Goal: Task Accomplishment & Management: Manage account settings

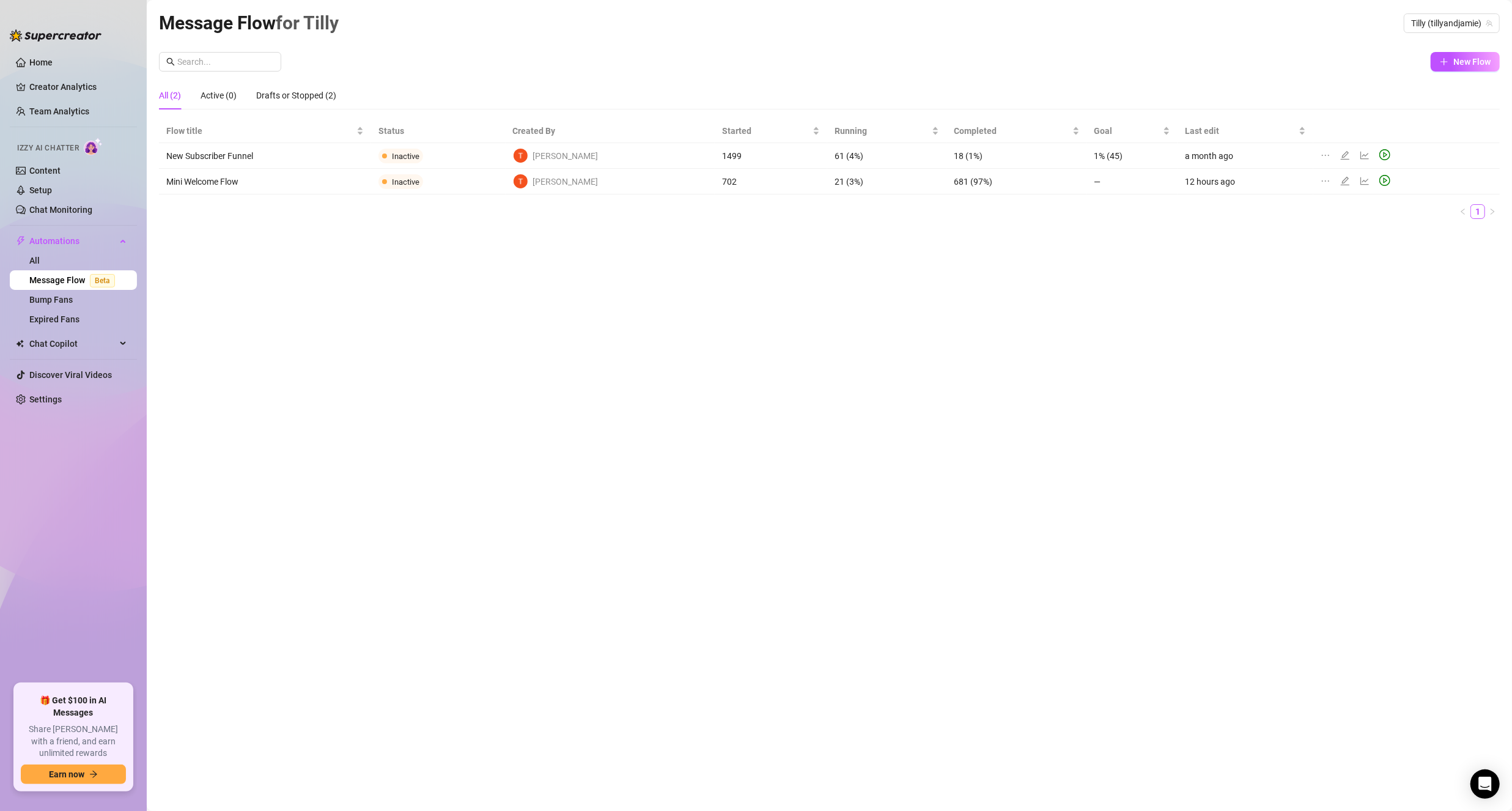
click at [437, 337] on div "Message Flow for [PERSON_NAME] (tillyandjamie) New Flow All (2) Active (0) Draf…" at bounding box center [829, 392] width 1341 height 766
click at [52, 185] on link "Setup" at bounding box center [41, 190] width 23 height 10
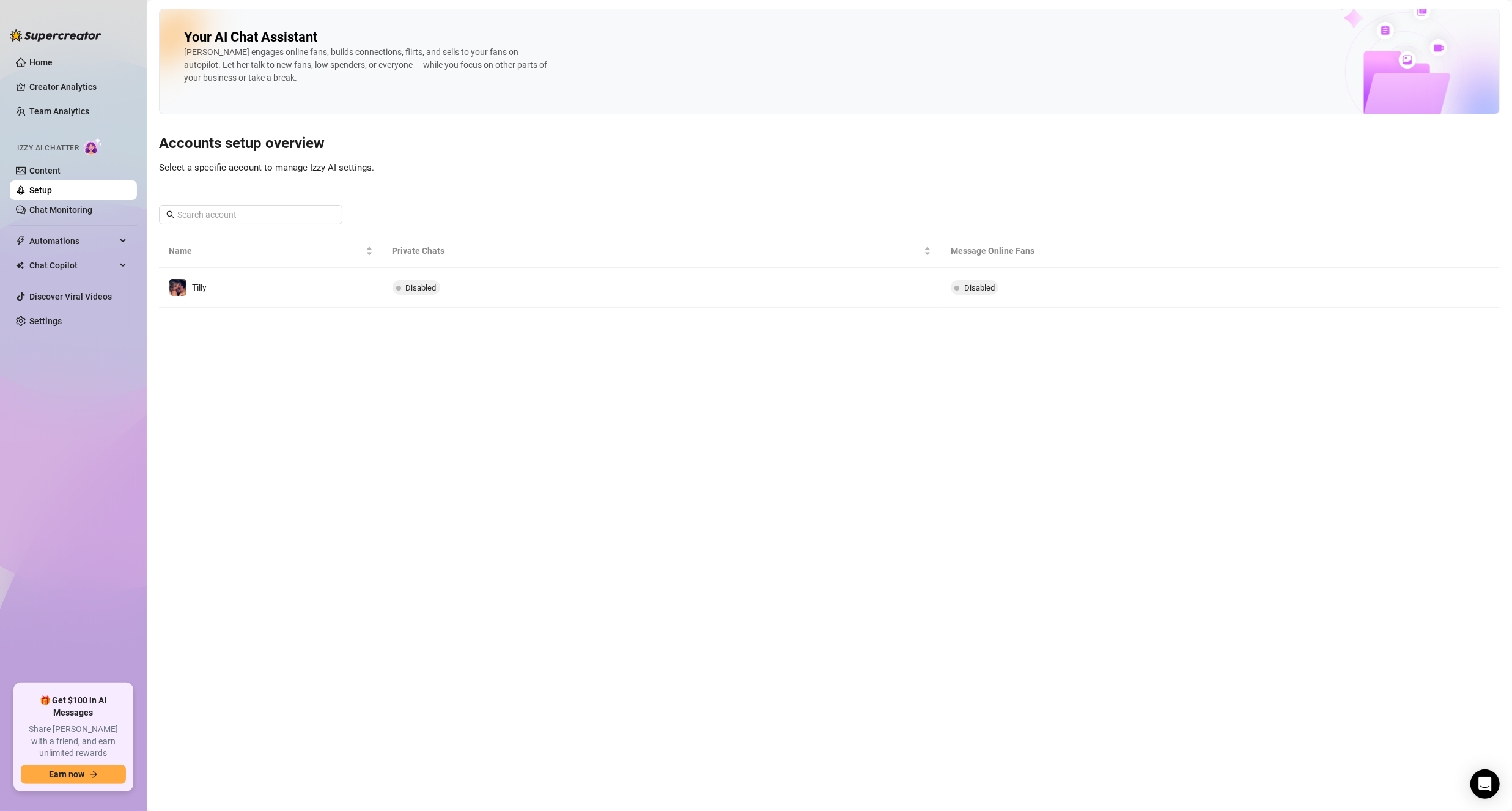
click at [254, 359] on main "Your AI Chat Assistant [PERSON_NAME] engages online fans, builds connections, f…" at bounding box center [829, 405] width 1365 height 811
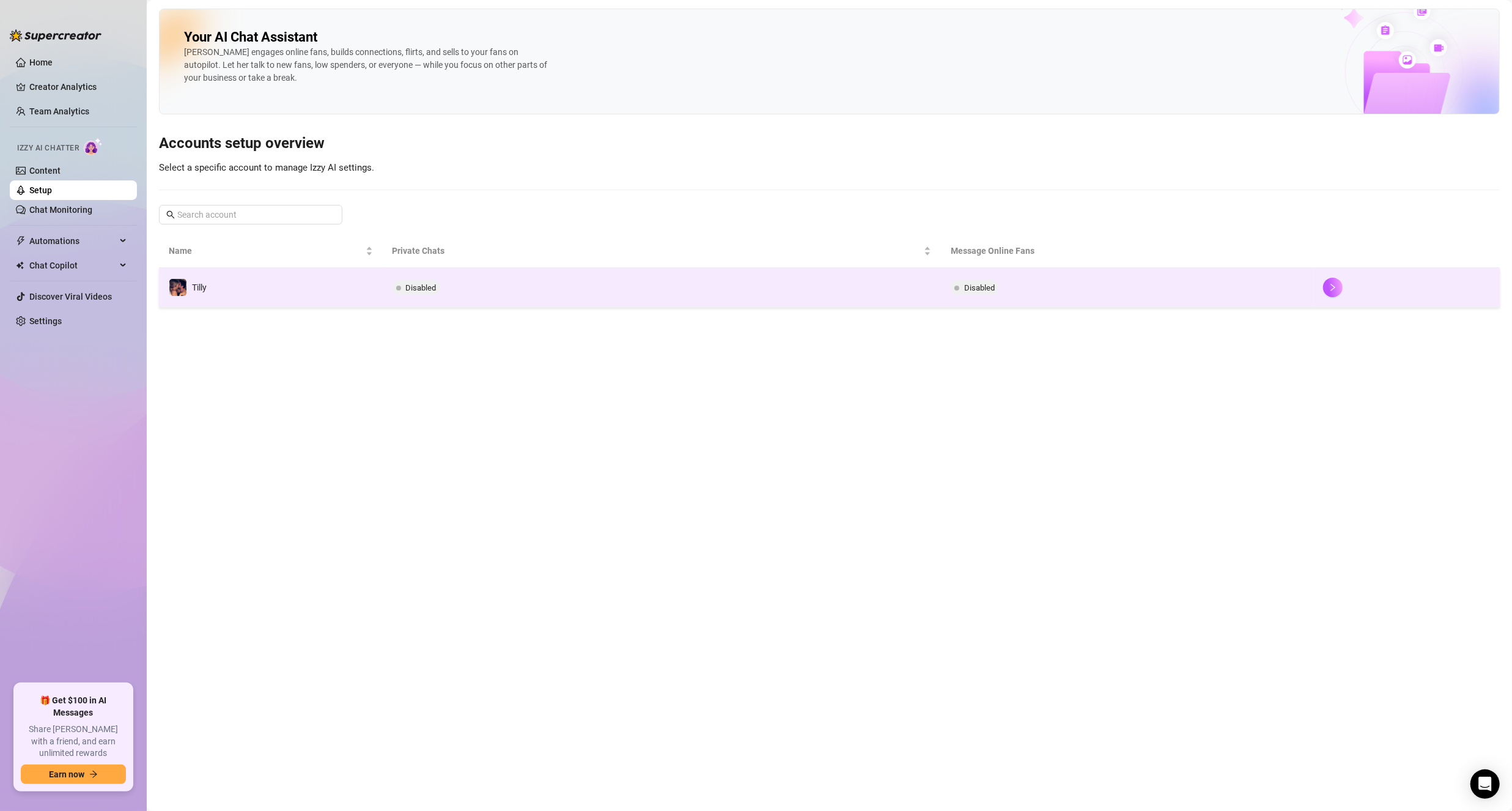
click at [1353, 284] on div at bounding box center [1407, 287] width 167 height 19
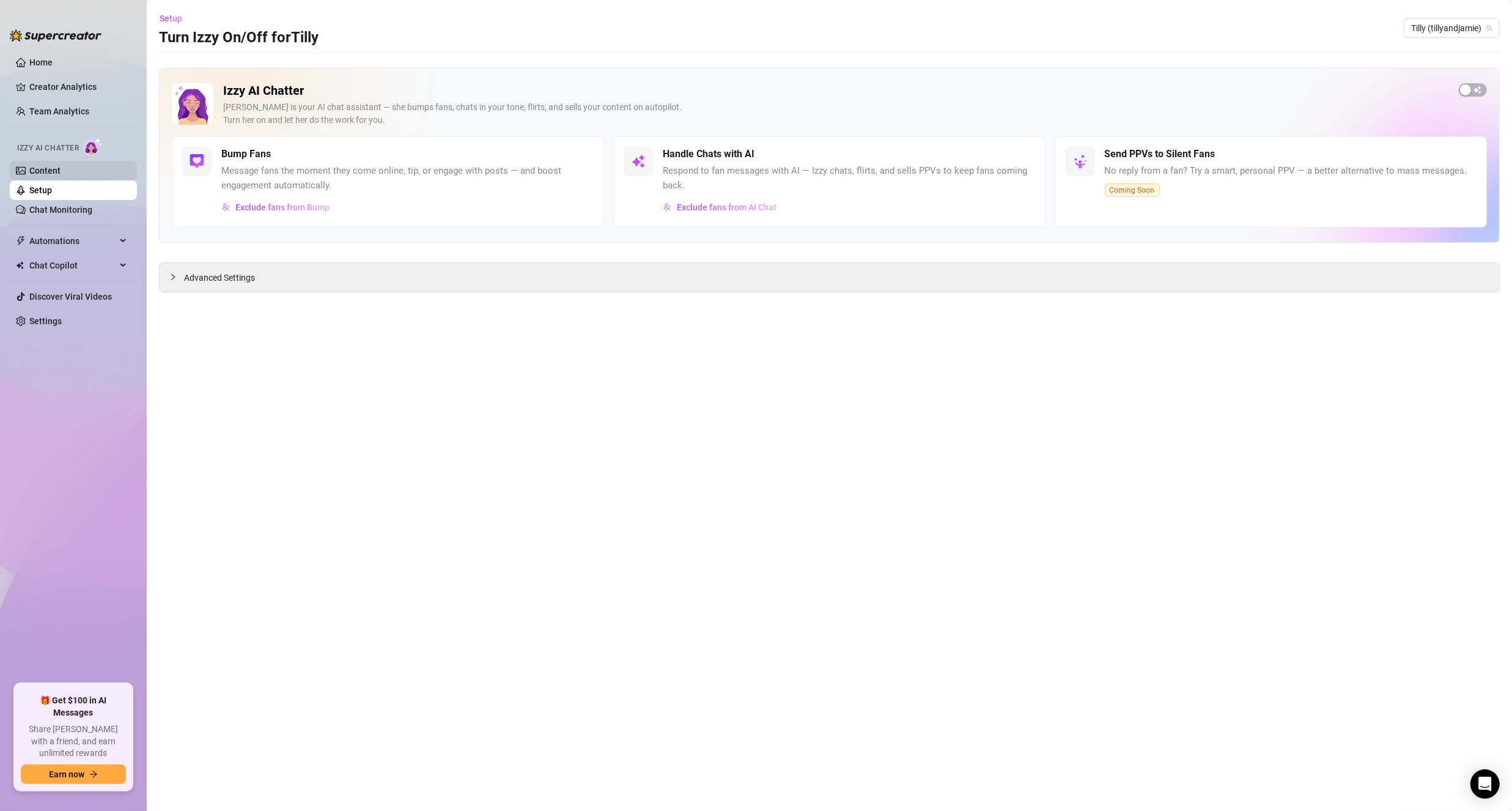
click at [60, 169] on link "Content" at bounding box center [44, 171] width 31 height 10
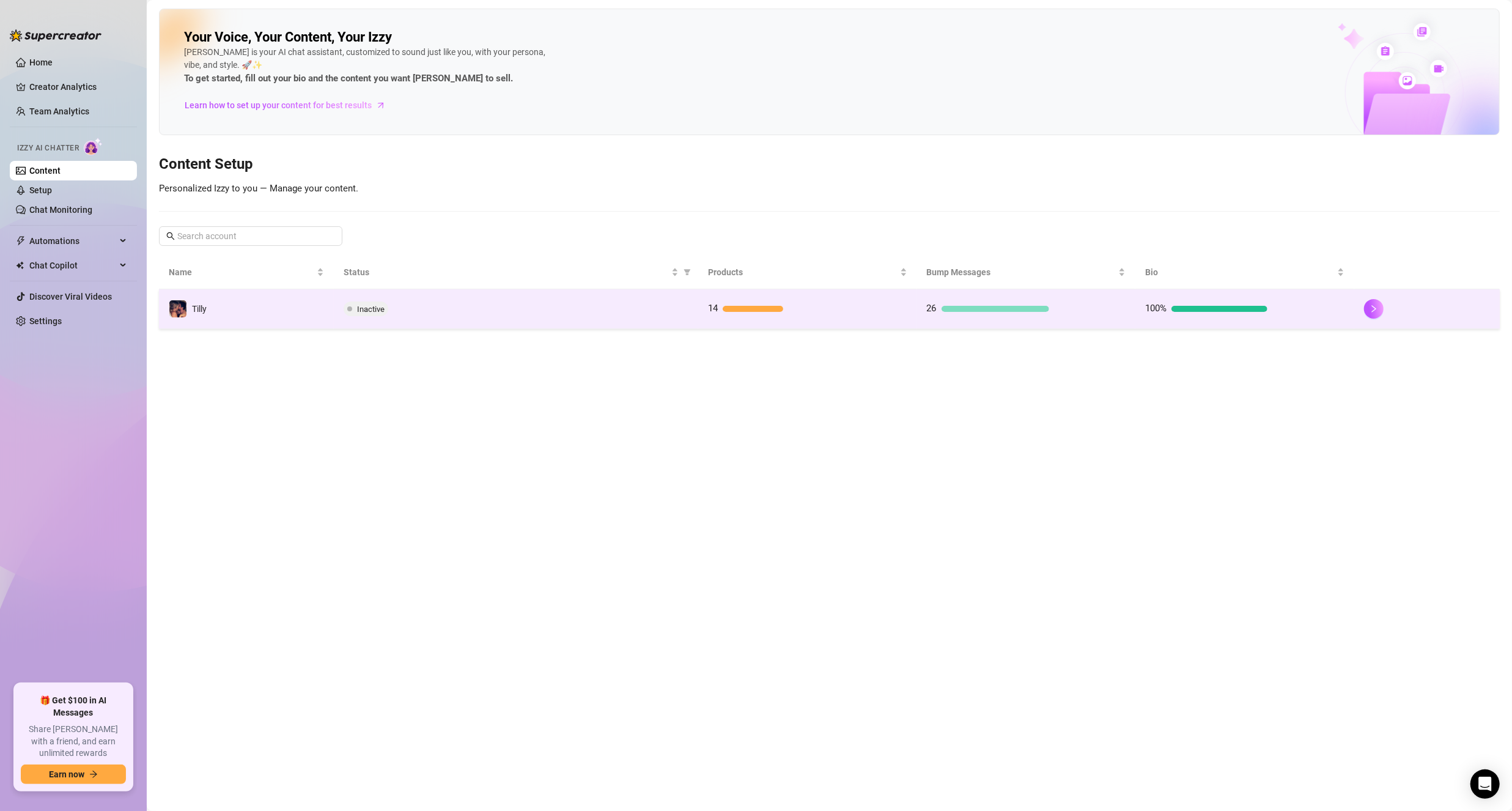
click at [993, 301] on div "26" at bounding box center [988, 308] width 123 height 14
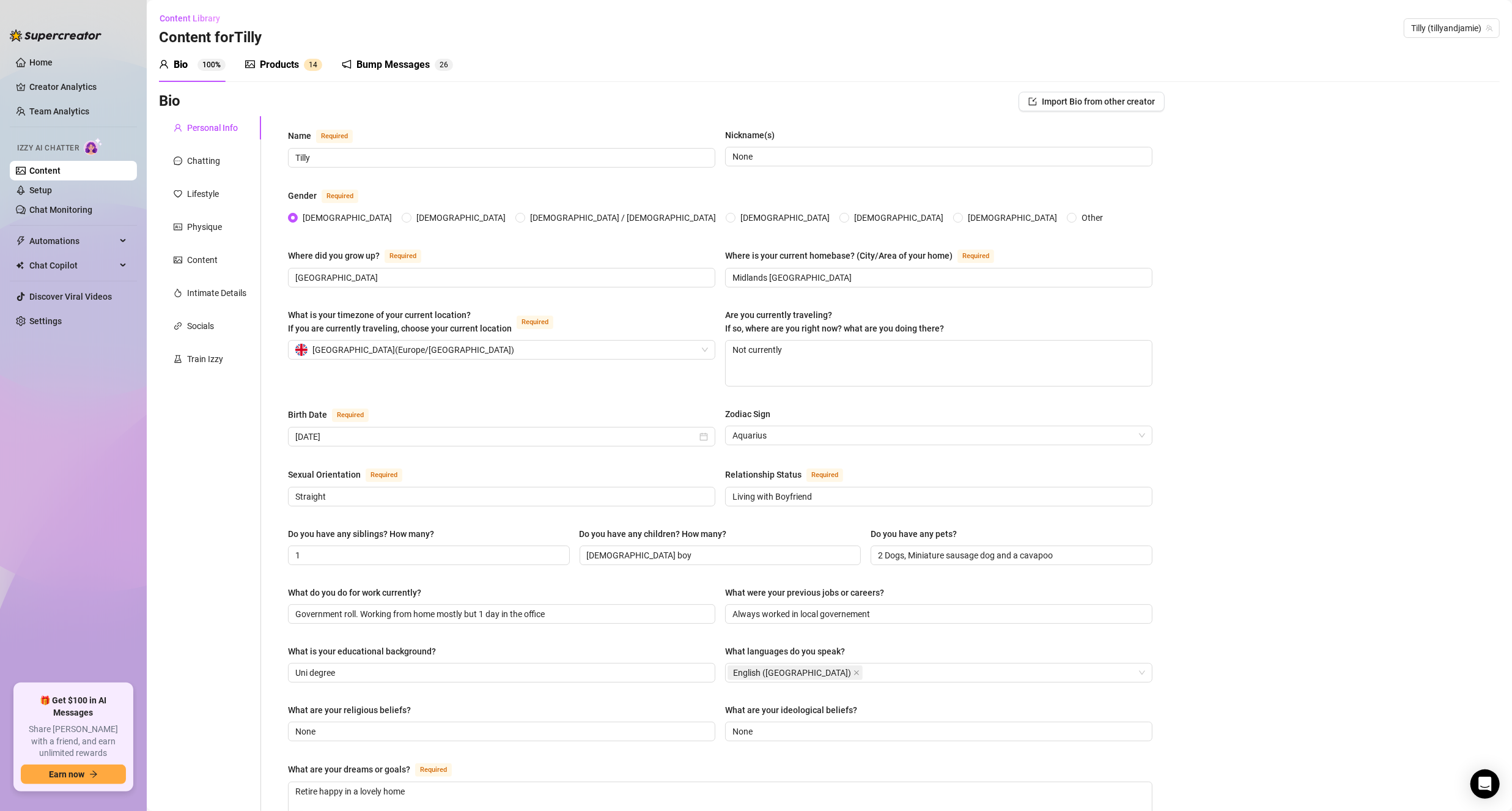
click at [392, 69] on div "Bump Messages" at bounding box center [393, 65] width 73 height 14
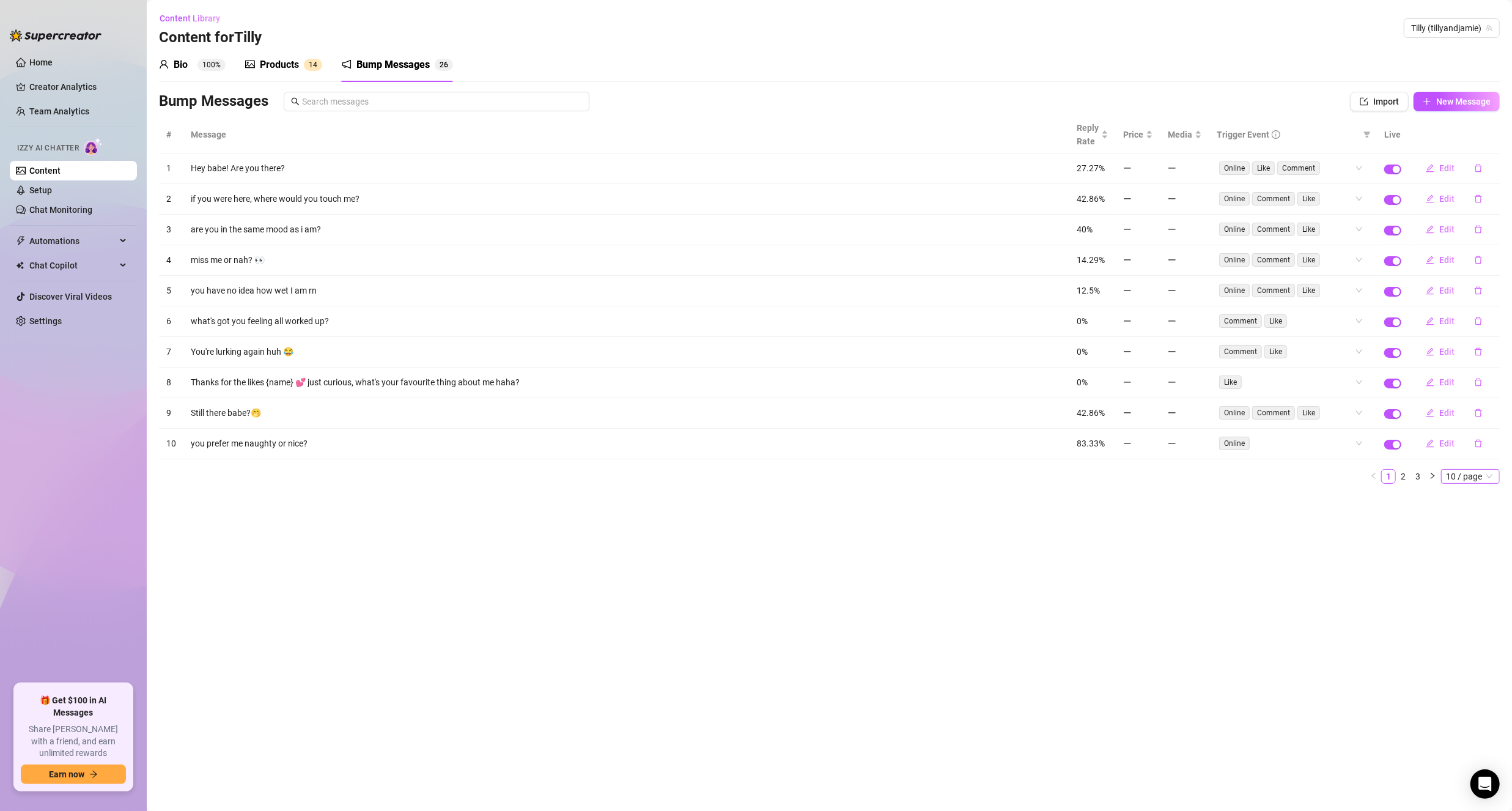
click at [1449, 470] on span "10 / page" at bounding box center [1470, 476] width 49 height 14
click at [1470, 531] on div "50 / page" at bounding box center [1471, 537] width 41 height 14
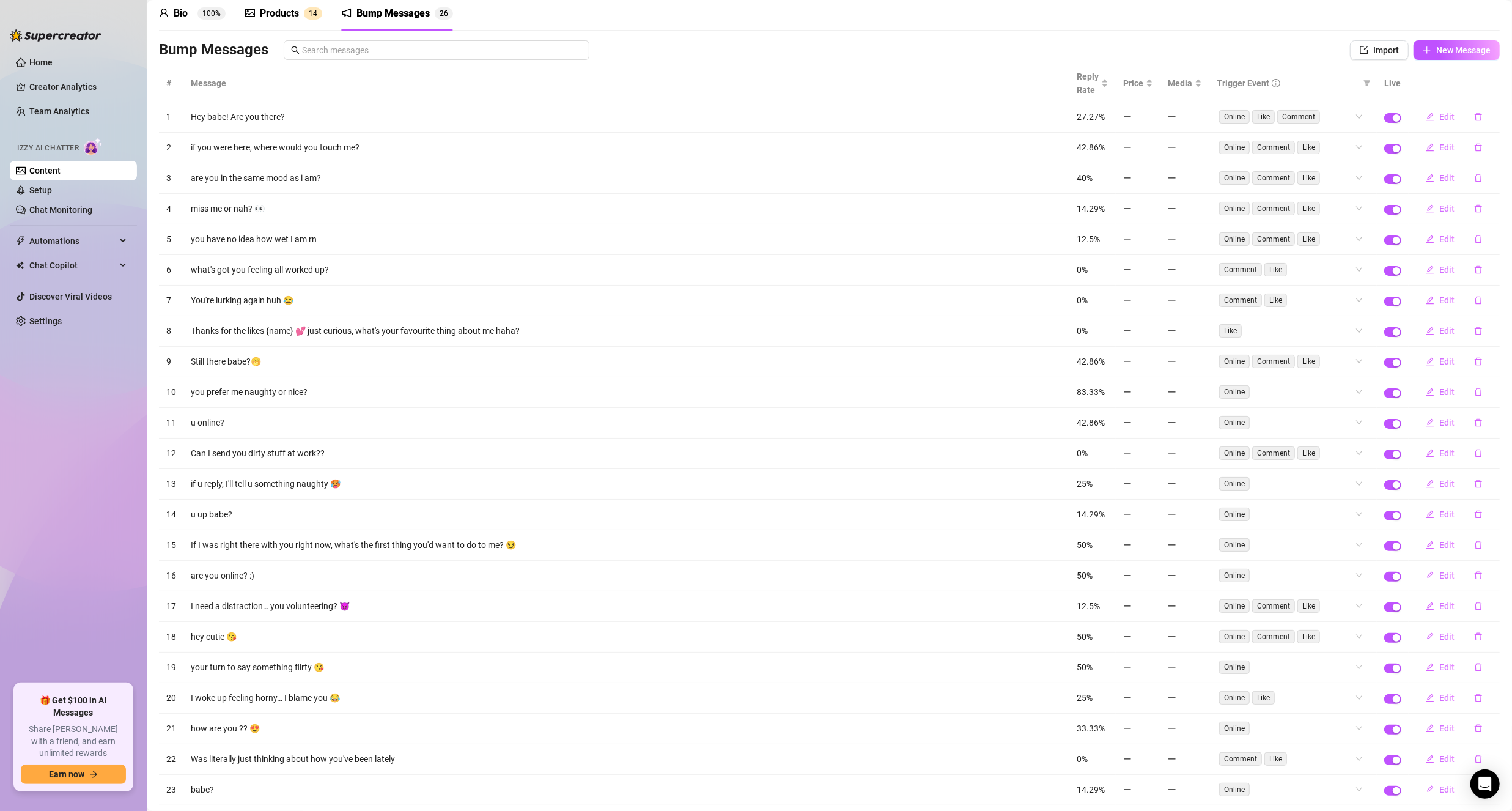
scroll to position [123, 0]
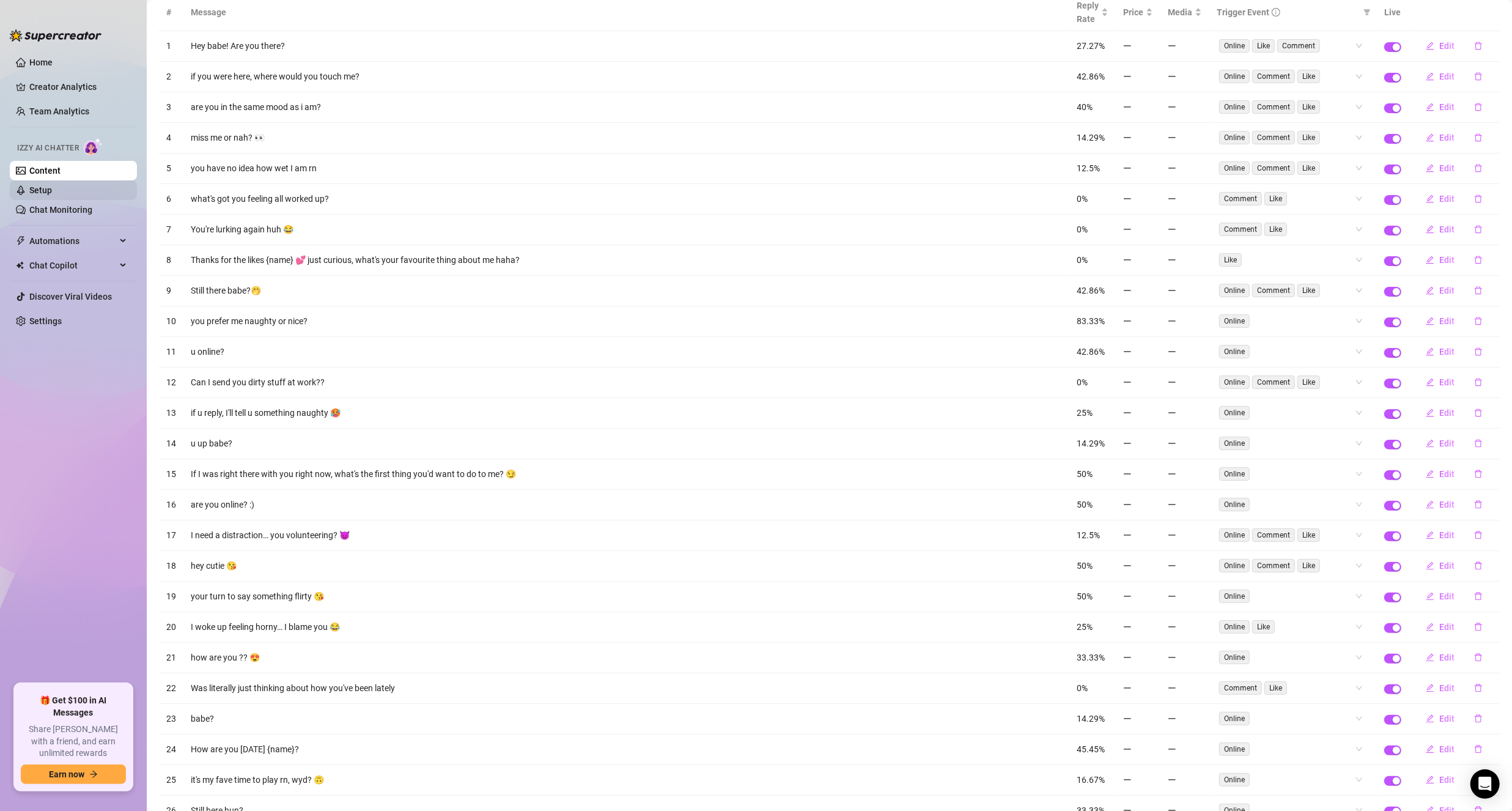
click at [52, 186] on link "Setup" at bounding box center [41, 190] width 23 height 10
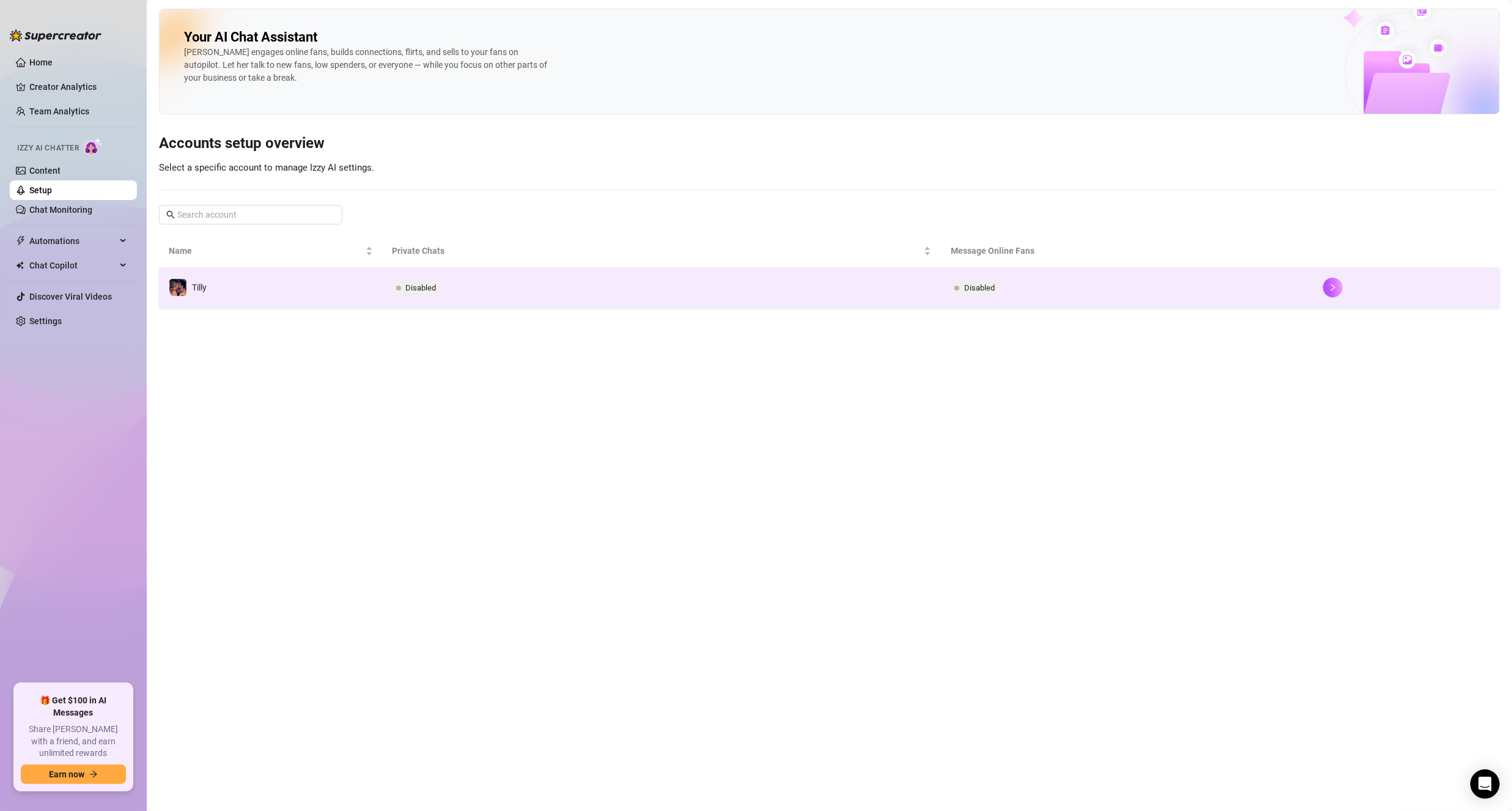
click at [497, 293] on td "Disabled" at bounding box center [662, 288] width 559 height 39
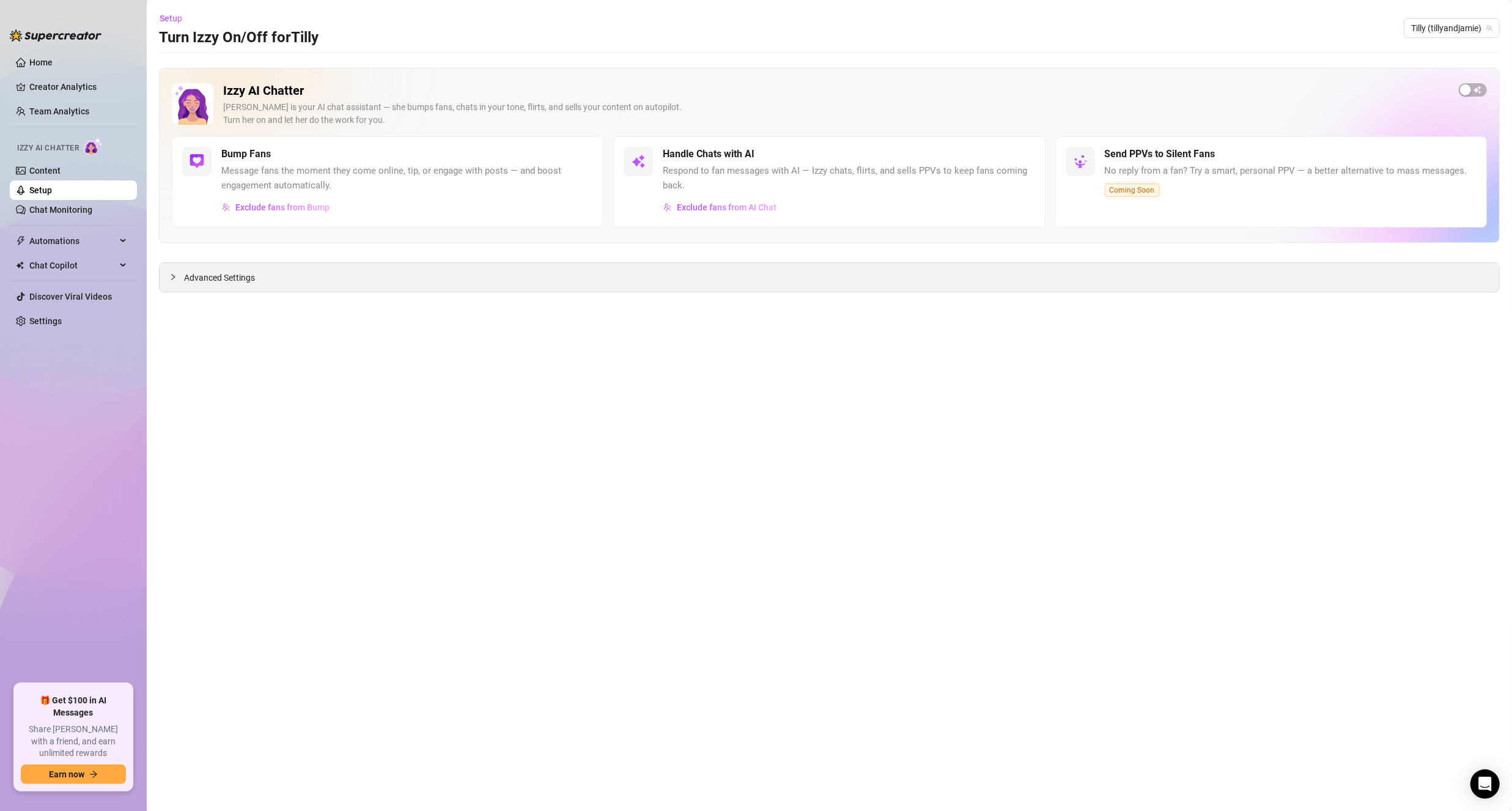
click at [328, 286] on div "Advanced Settings" at bounding box center [829, 278] width 1340 height 29
click at [303, 278] on div "Advanced Settings" at bounding box center [829, 278] width 1340 height 29
click at [232, 280] on span "Advanced Settings" at bounding box center [219, 278] width 71 height 14
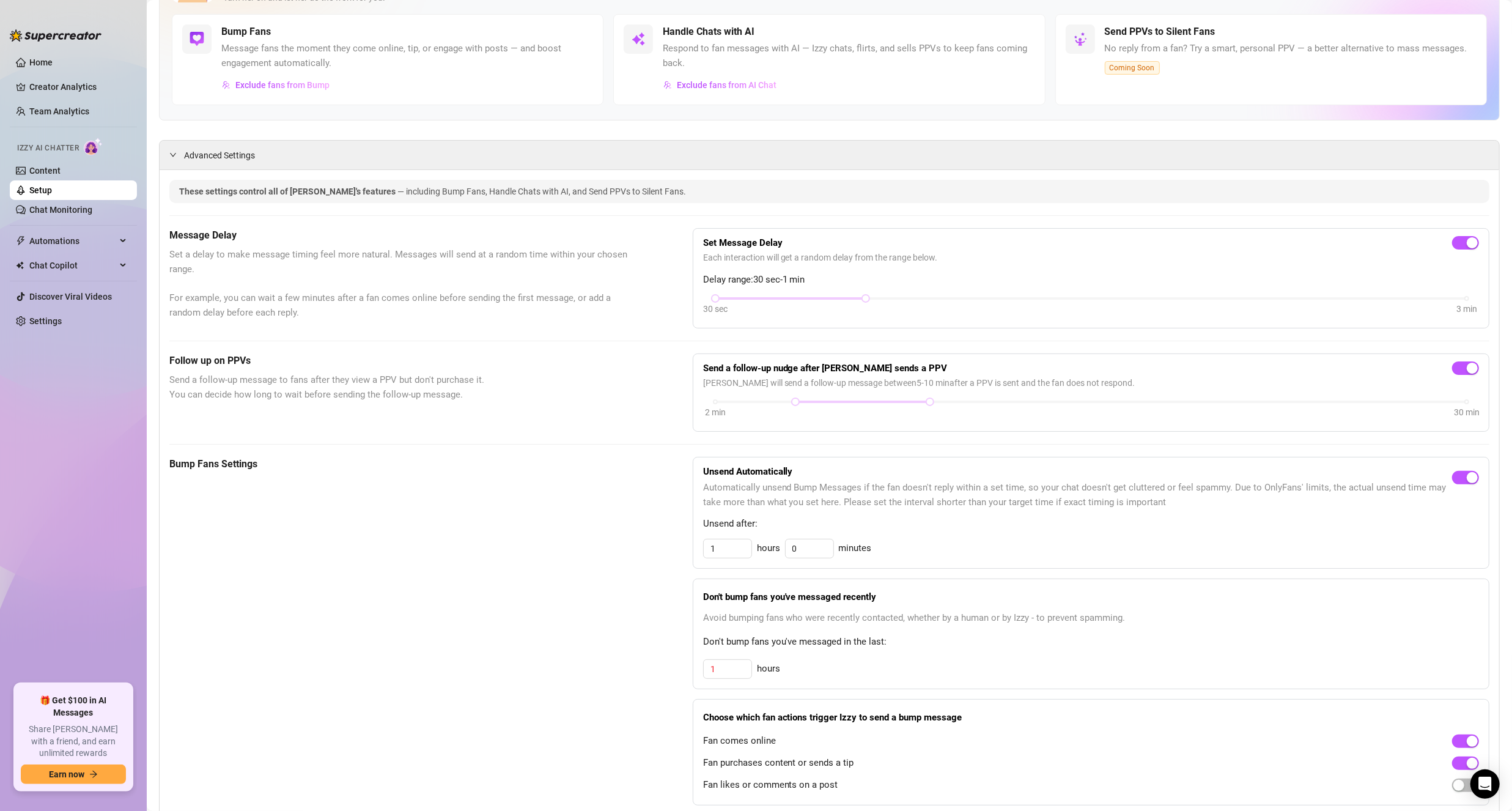
scroll to position [245, 0]
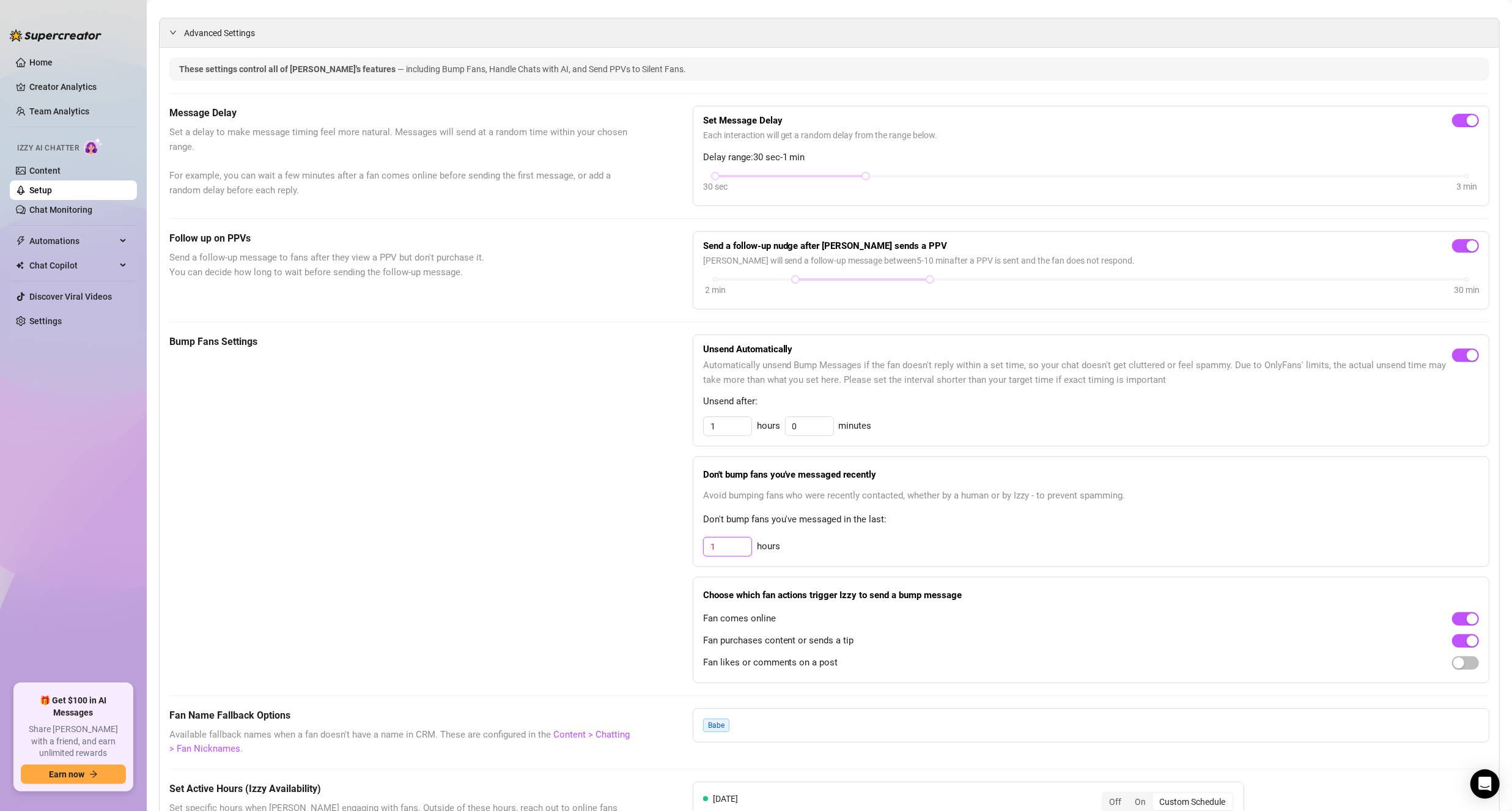
click at [729, 539] on input "1" at bounding box center [728, 547] width 48 height 19
drag, startPoint x: 692, startPoint y: 541, endPoint x: 677, endPoint y: 541, distance: 15.0
click at [677, 541] on div "Bump Fans Settings Unsend Automatically Automatically unsend Bump Messages if t…" at bounding box center [829, 509] width 1320 height 348
type input "4"
click at [571, 506] on div "Bump Fans Settings" at bounding box center [400, 509] width 462 height 348
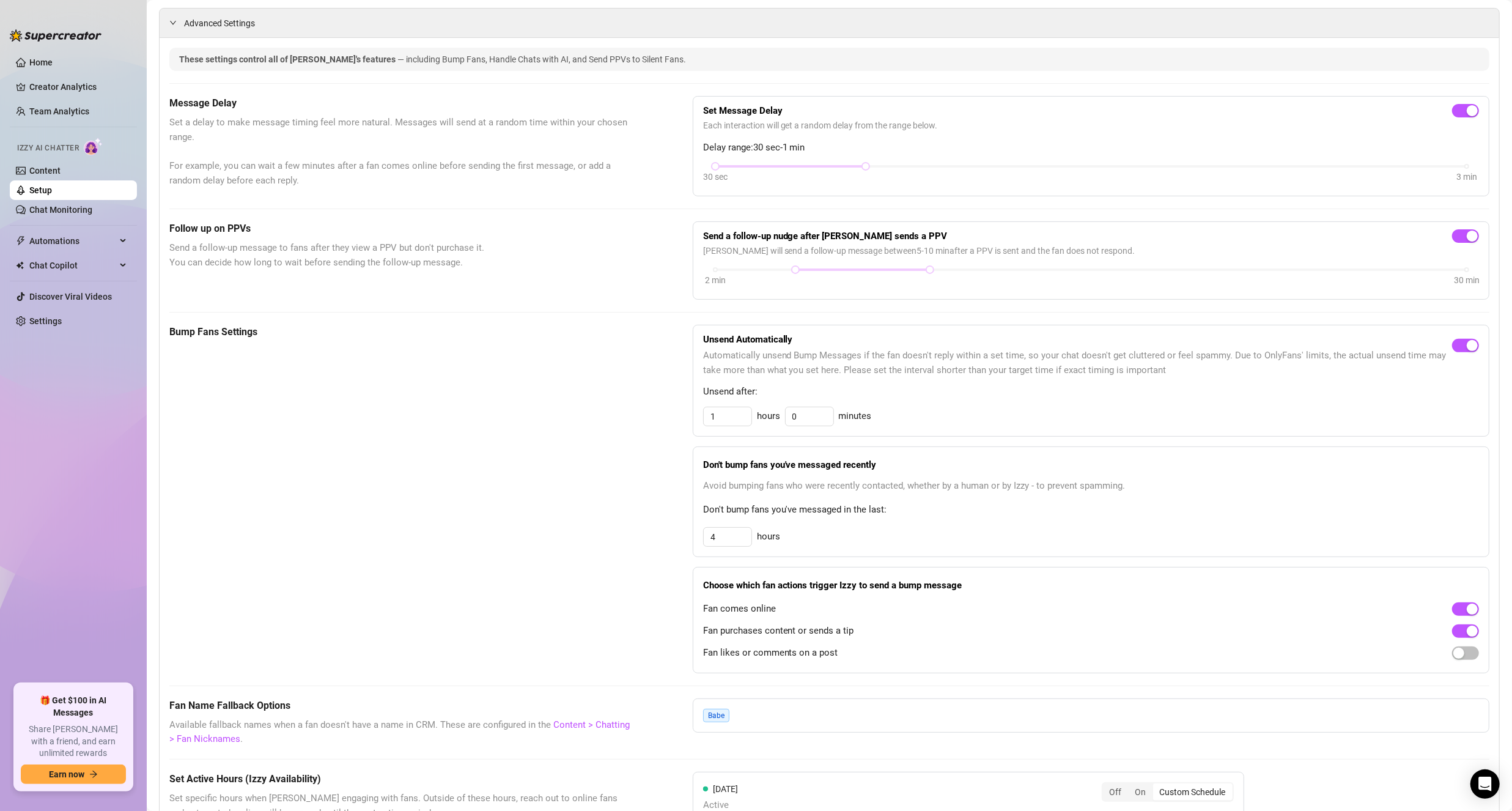
scroll to position [0, 0]
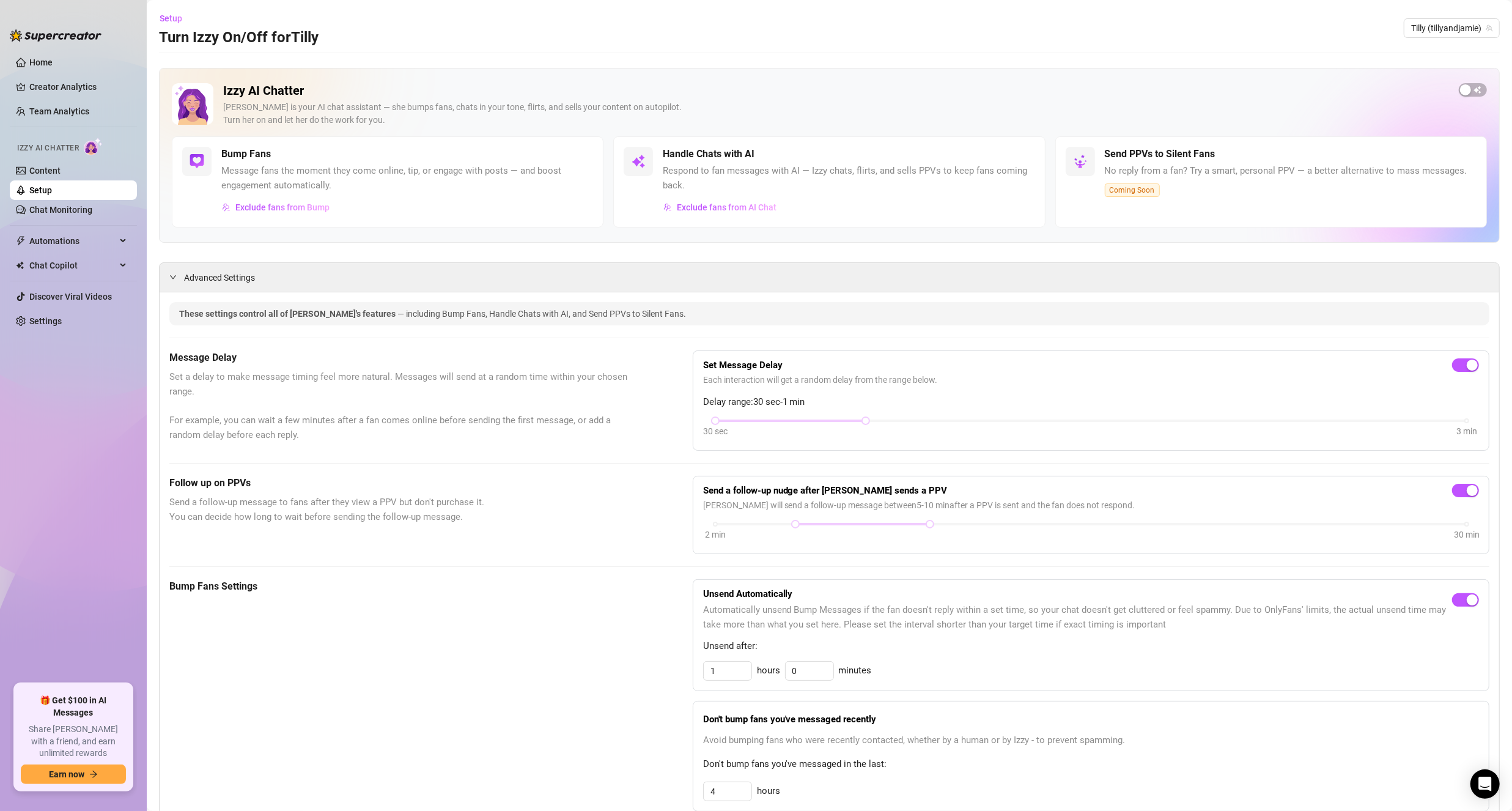
click at [60, 176] on link "Content" at bounding box center [44, 171] width 31 height 10
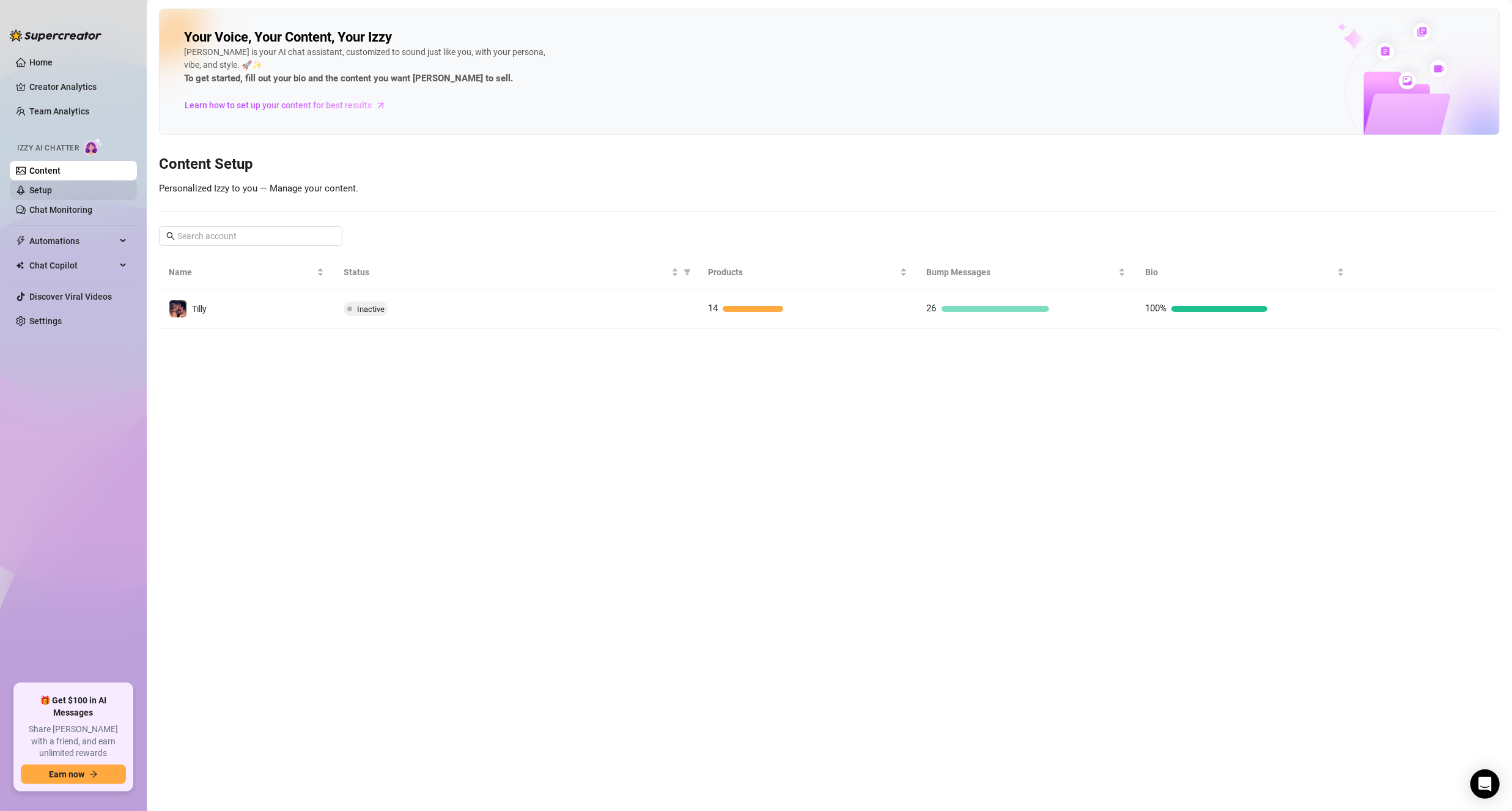
click at [52, 191] on link "Setup" at bounding box center [41, 190] width 23 height 10
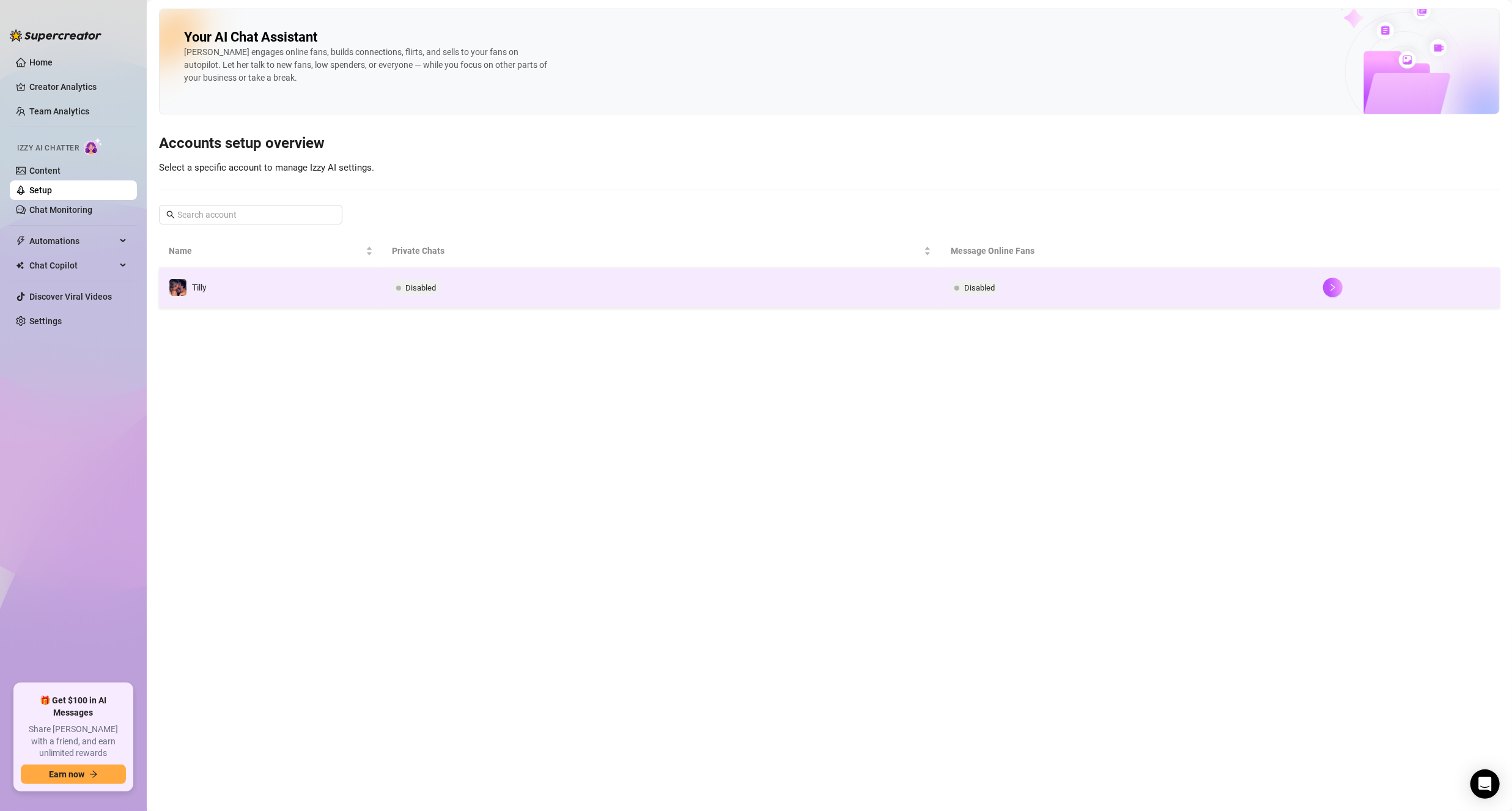
click at [431, 292] on span "Disabled" at bounding box center [417, 288] width 48 height 14
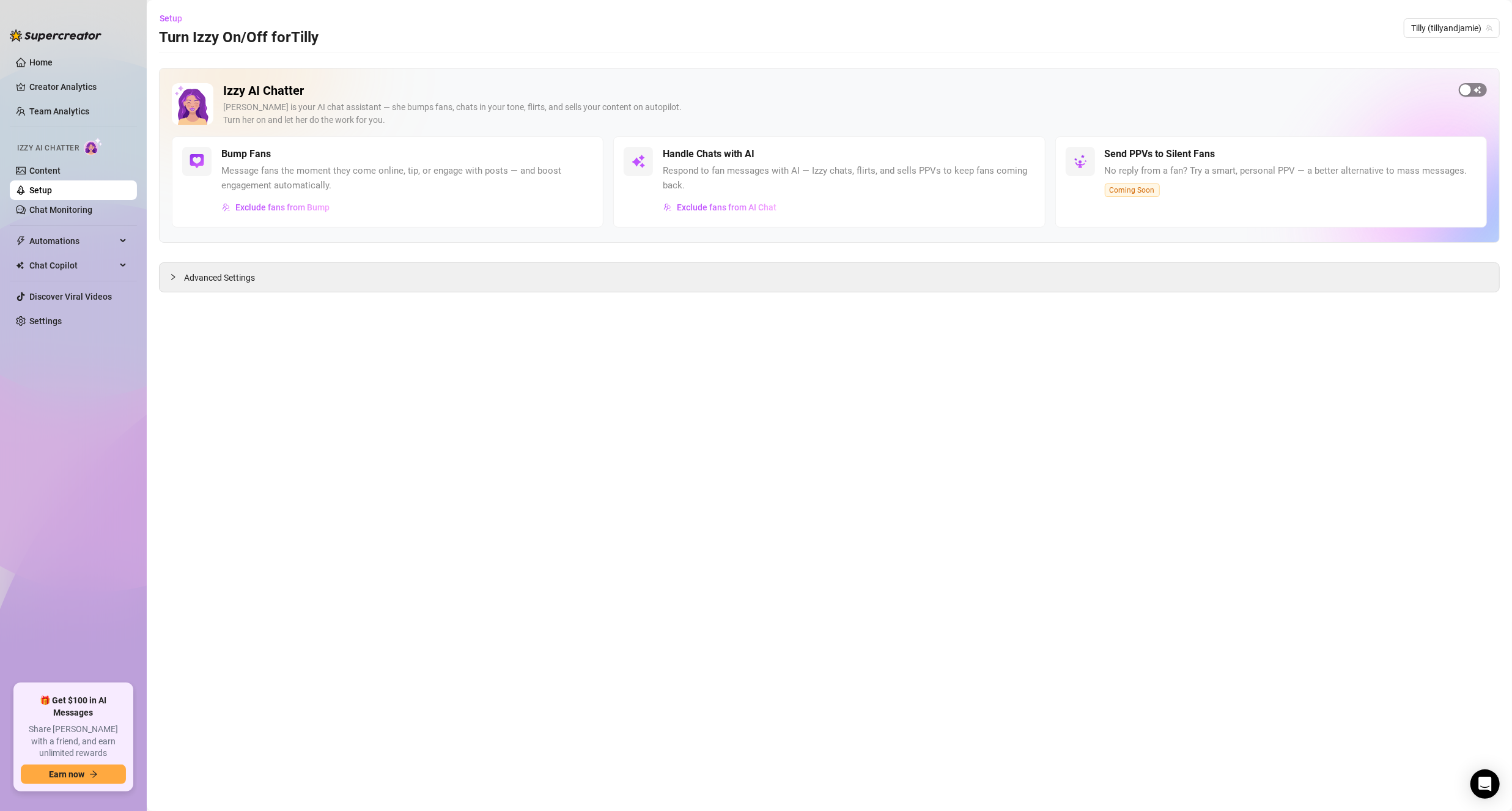
click at [1473, 90] on span "button" at bounding box center [1473, 90] width 28 height 14
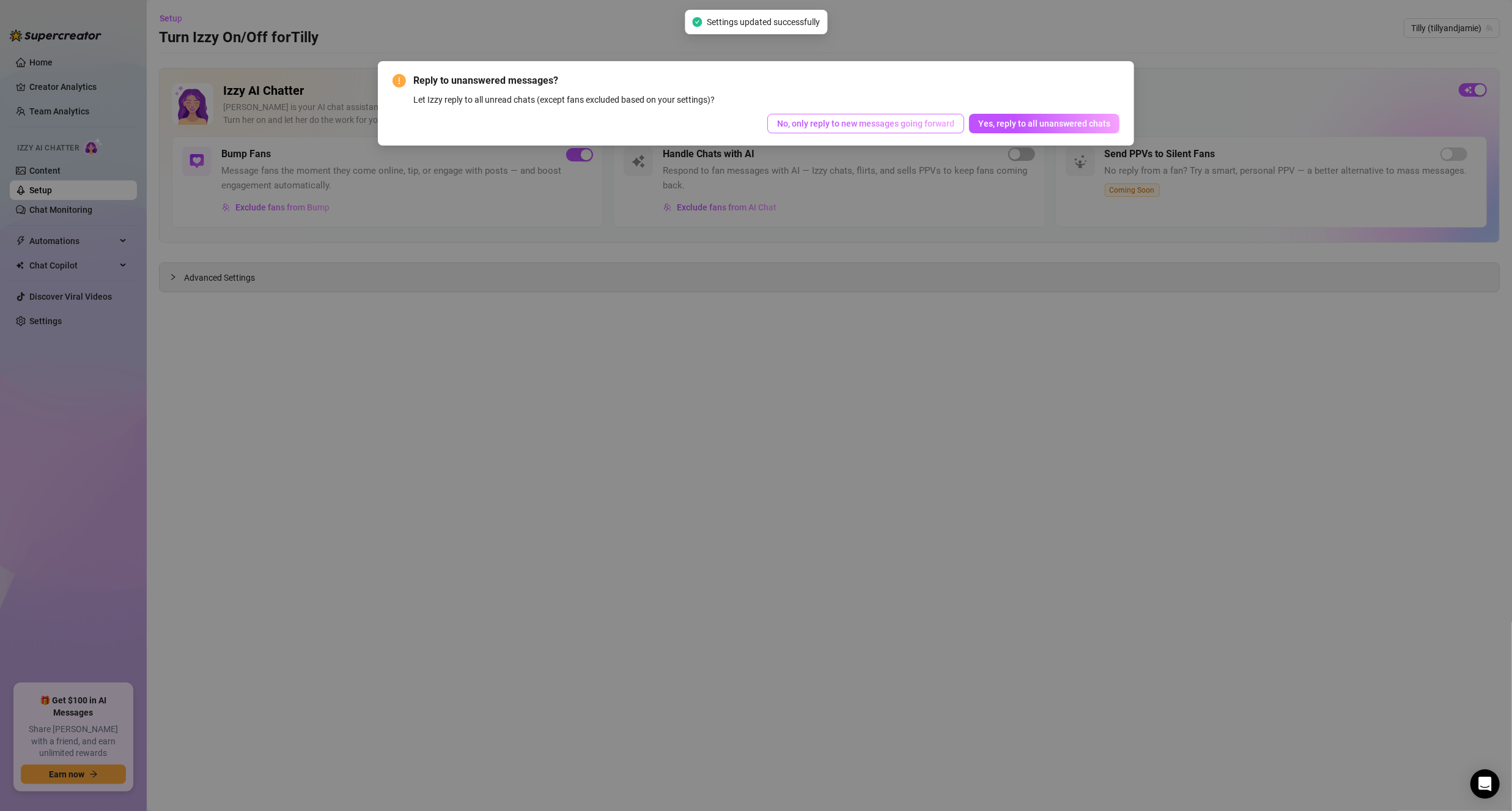
click at [916, 126] on span "No, only reply to new messages going forward" at bounding box center [865, 123] width 177 height 10
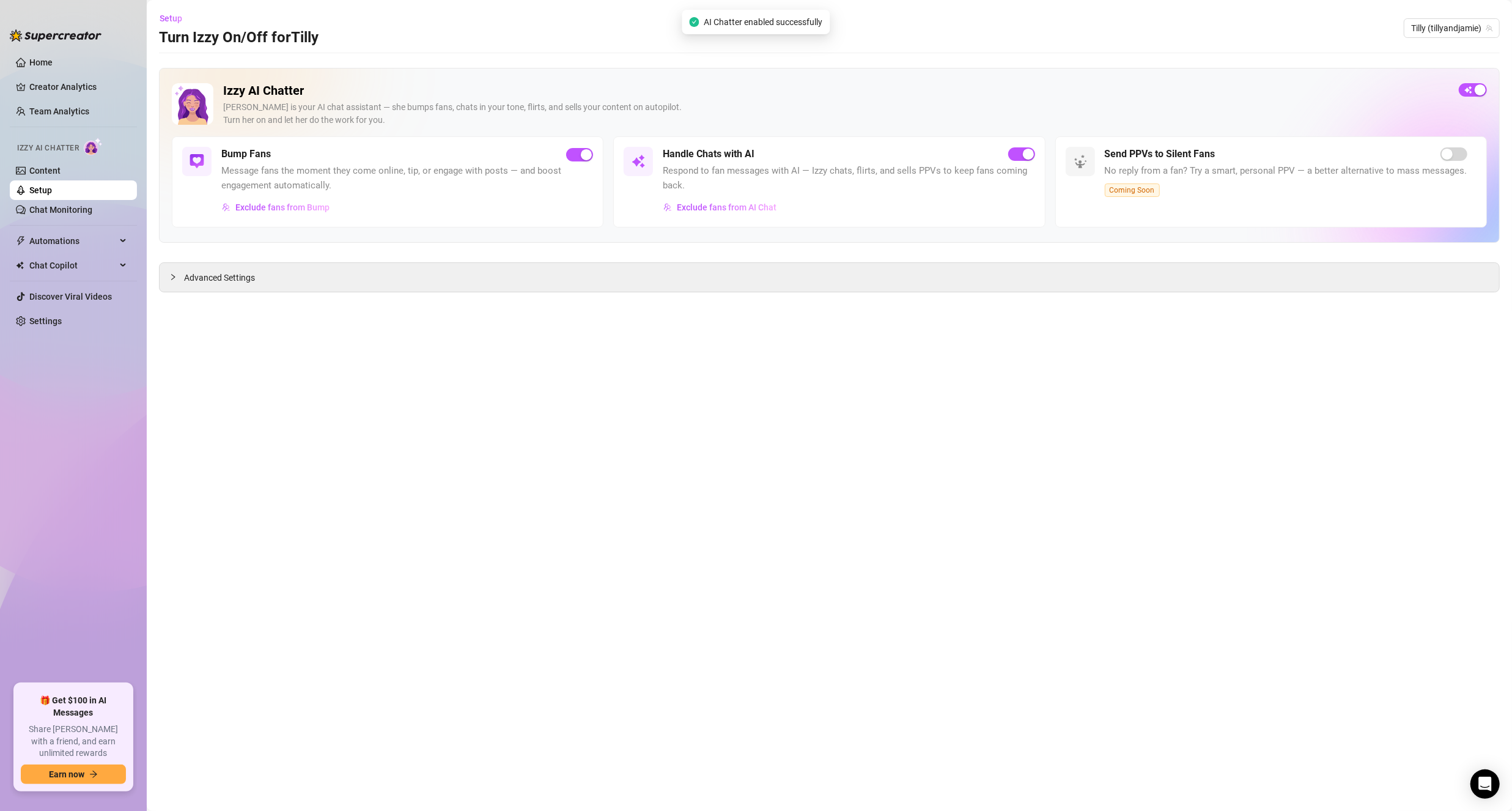
click at [1024, 153] on div "button" at bounding box center [1028, 153] width 11 height 11
click at [523, 379] on main "Setup Turn Izzy On/Off for [PERSON_NAME] (tillyandjamie) Izzy AI Chatter [PERSO…" at bounding box center [829, 405] width 1365 height 811
click at [70, 206] on link "Chat Monitoring" at bounding box center [61, 210] width 63 height 10
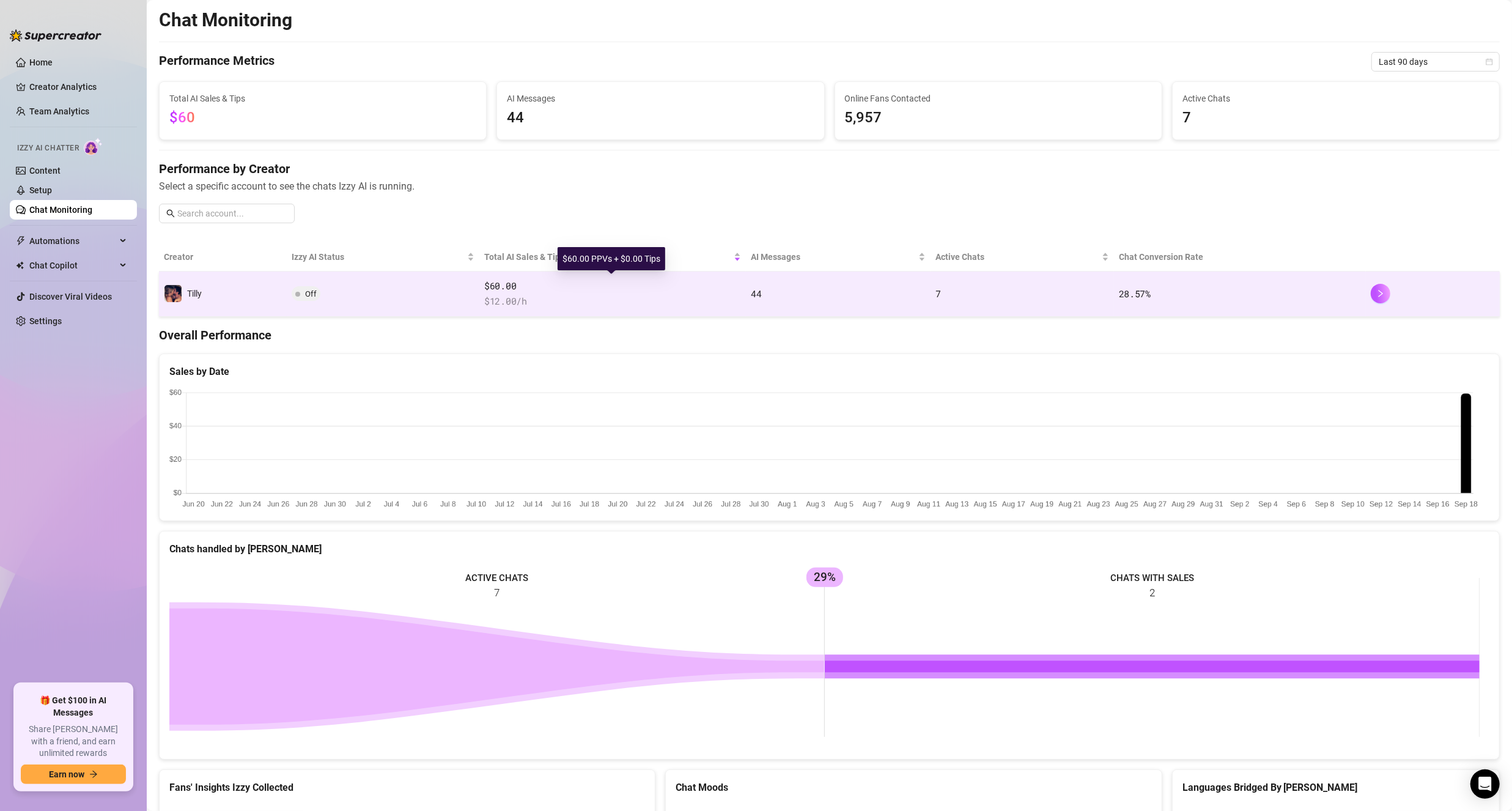
click at [493, 283] on span "$60.00" at bounding box center [612, 286] width 257 height 14
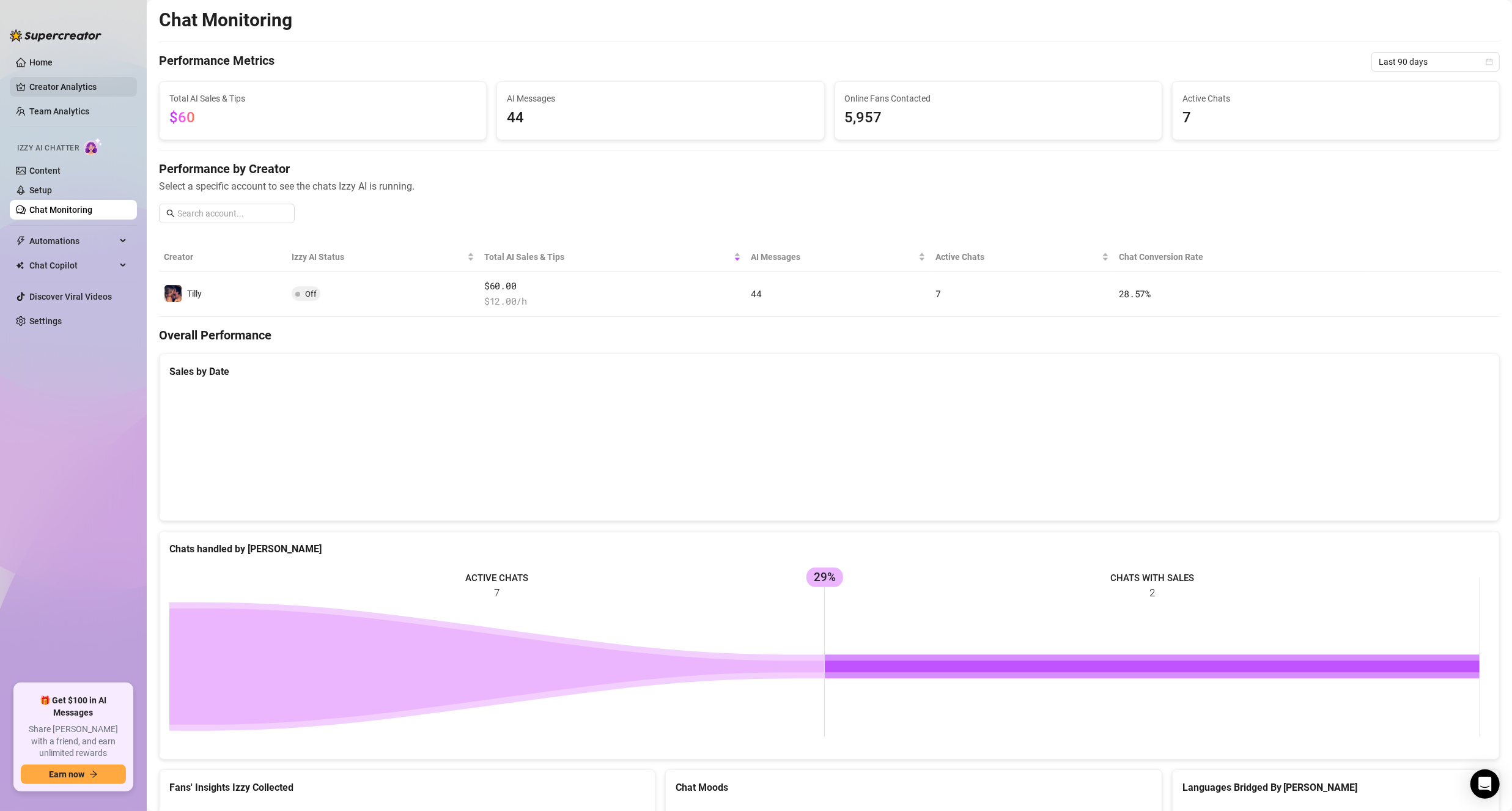
click at [96, 91] on link "Creator Analytics" at bounding box center [78, 86] width 98 height 19
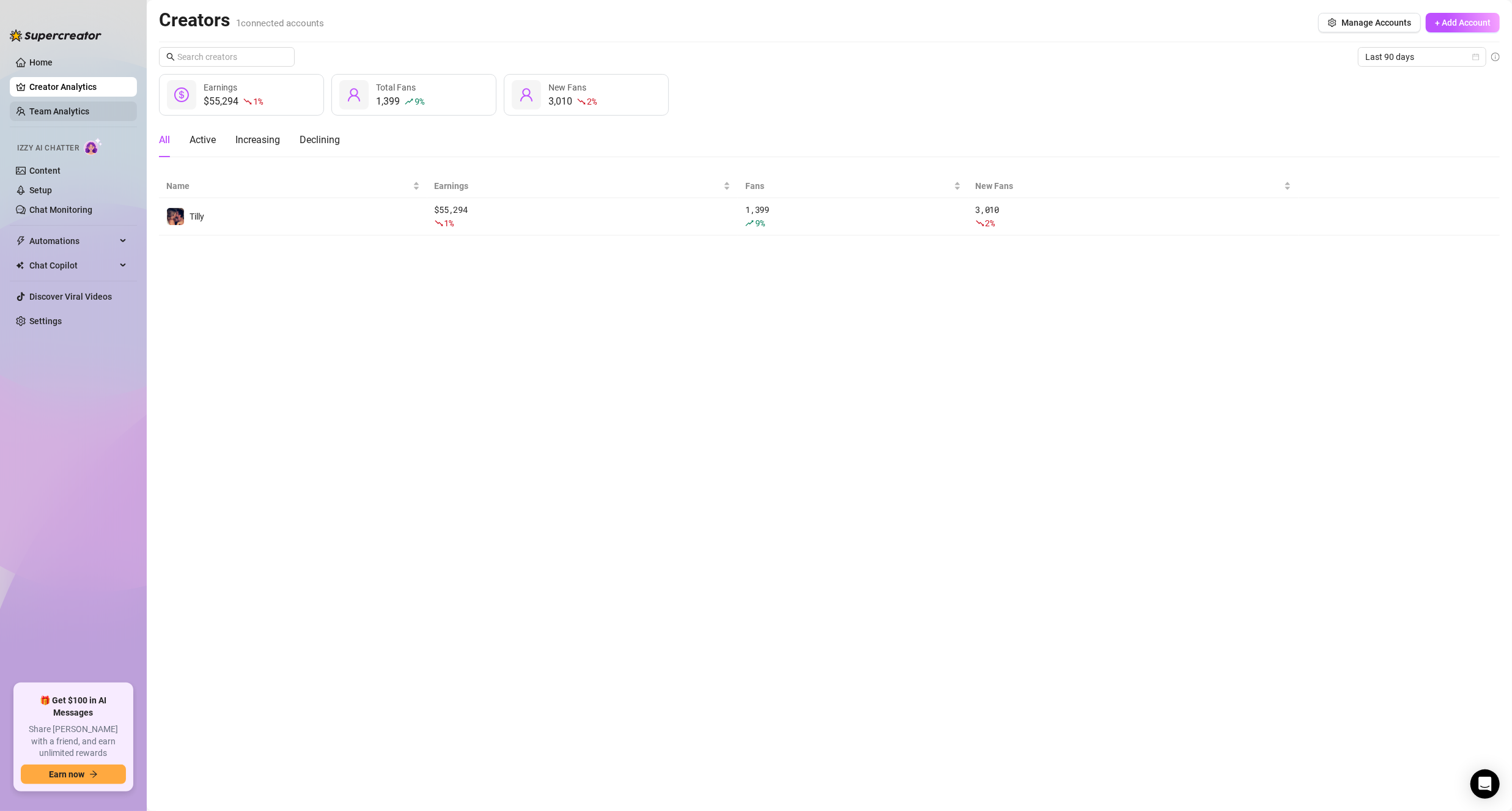
click at [90, 113] on link "Team Analytics" at bounding box center [60, 111] width 60 height 10
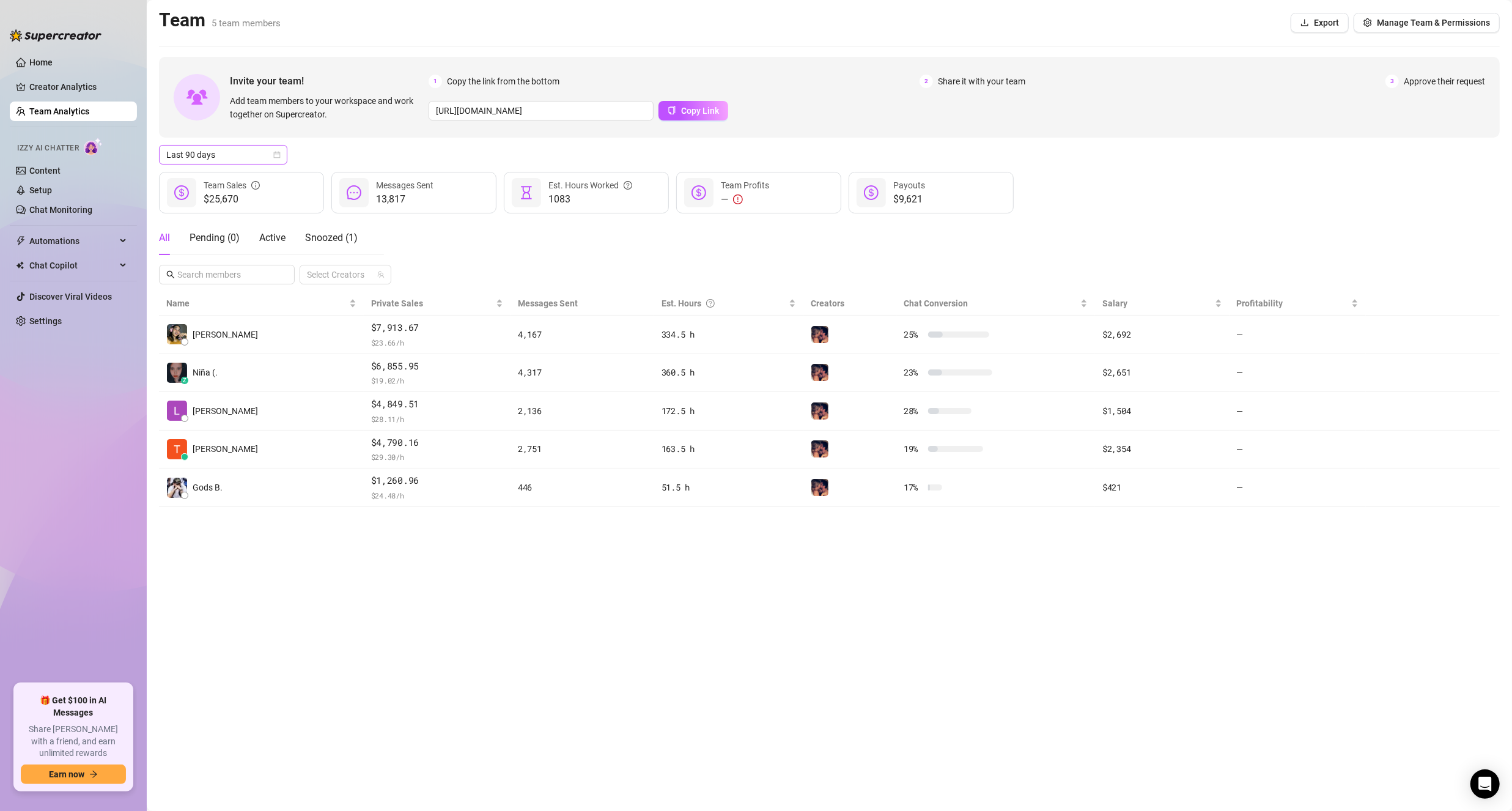
click at [205, 155] on span "Last 90 days" at bounding box center [223, 155] width 114 height 19
click at [205, 193] on div "Last 7 days" at bounding box center [223, 199] width 109 height 14
click at [52, 192] on link "Setup" at bounding box center [41, 190] width 23 height 10
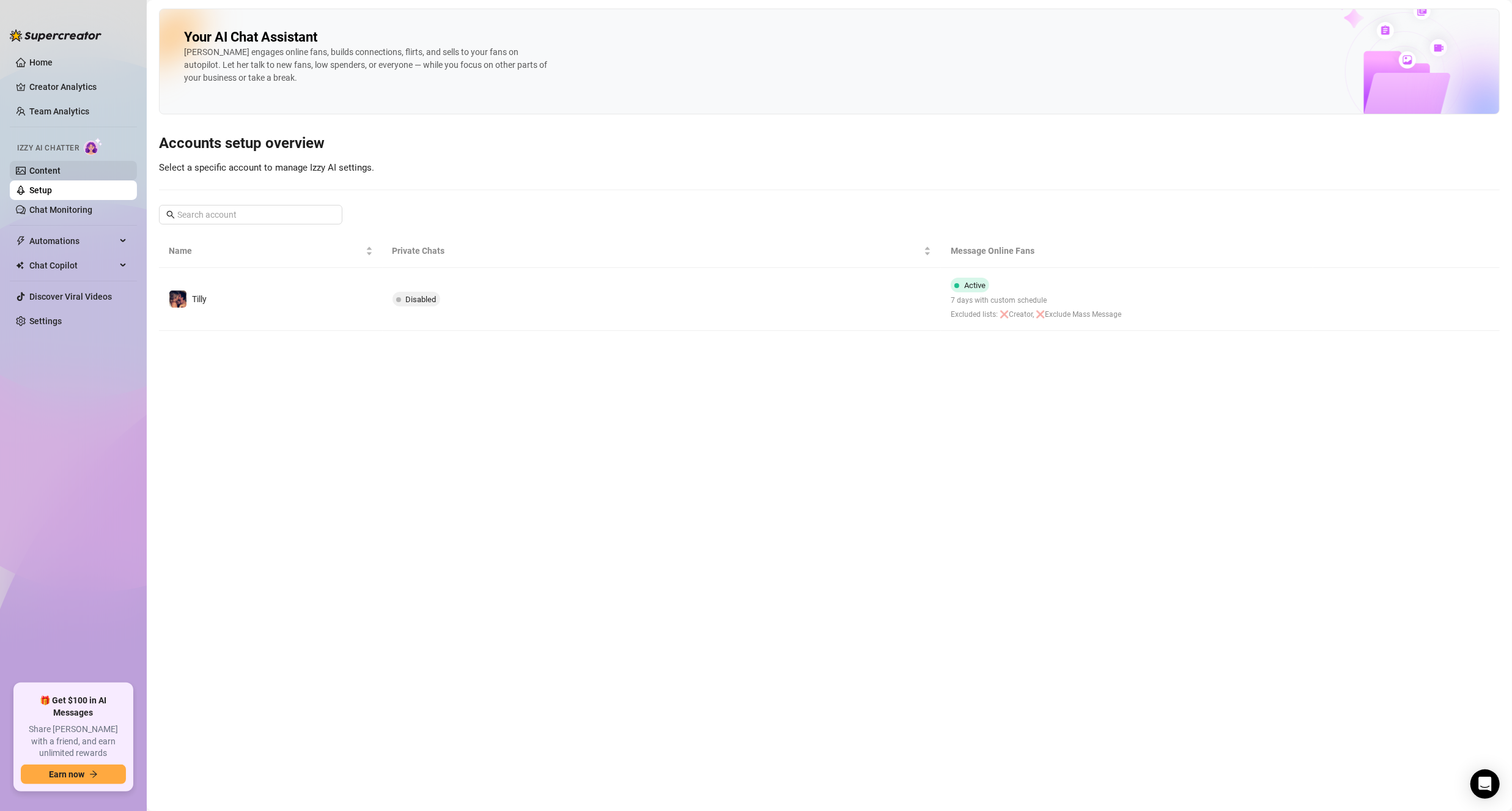
click at [60, 173] on link "Content" at bounding box center [44, 171] width 31 height 10
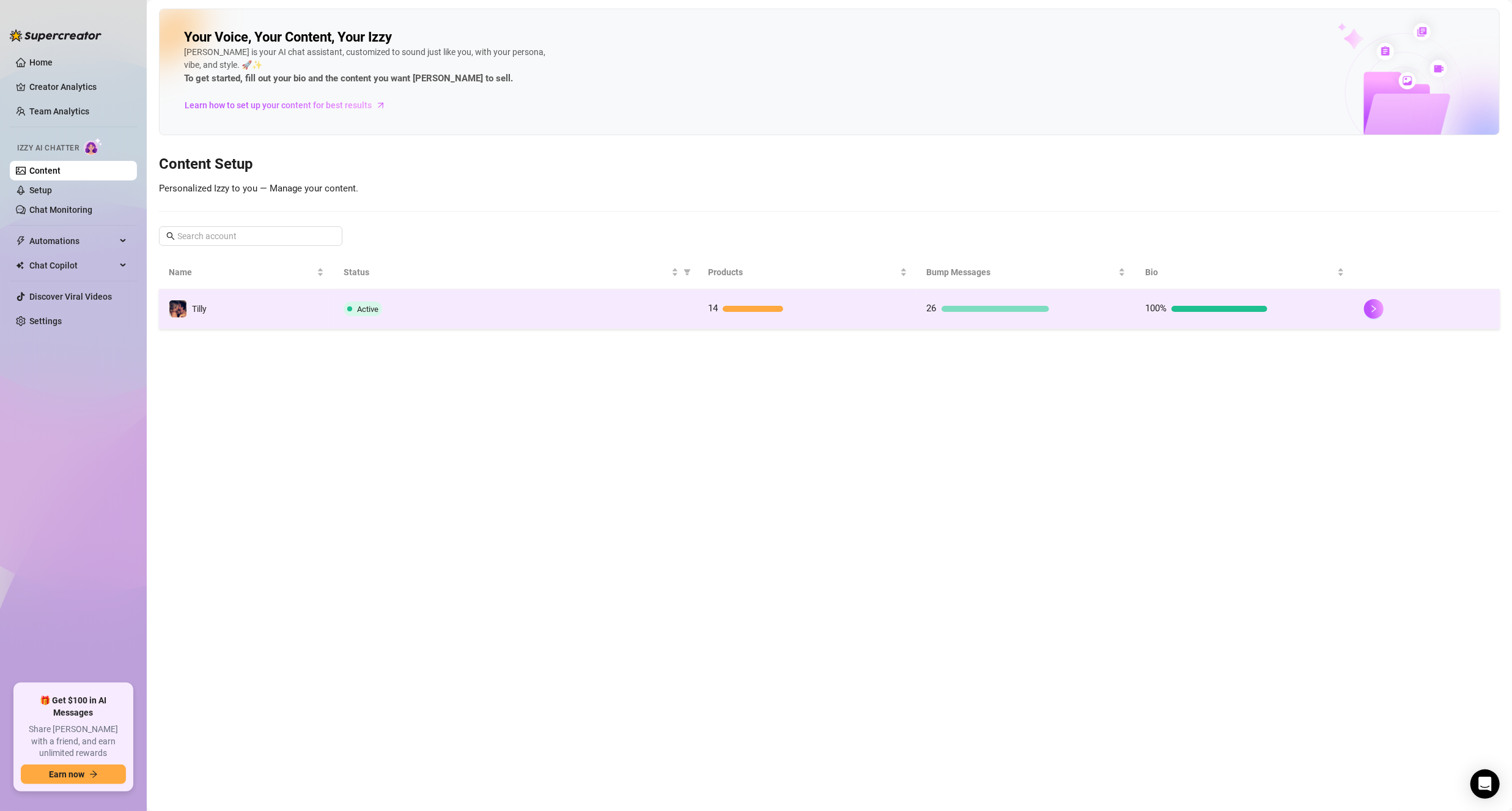
click at [1350, 308] on td "100%" at bounding box center [1245, 308] width 219 height 39
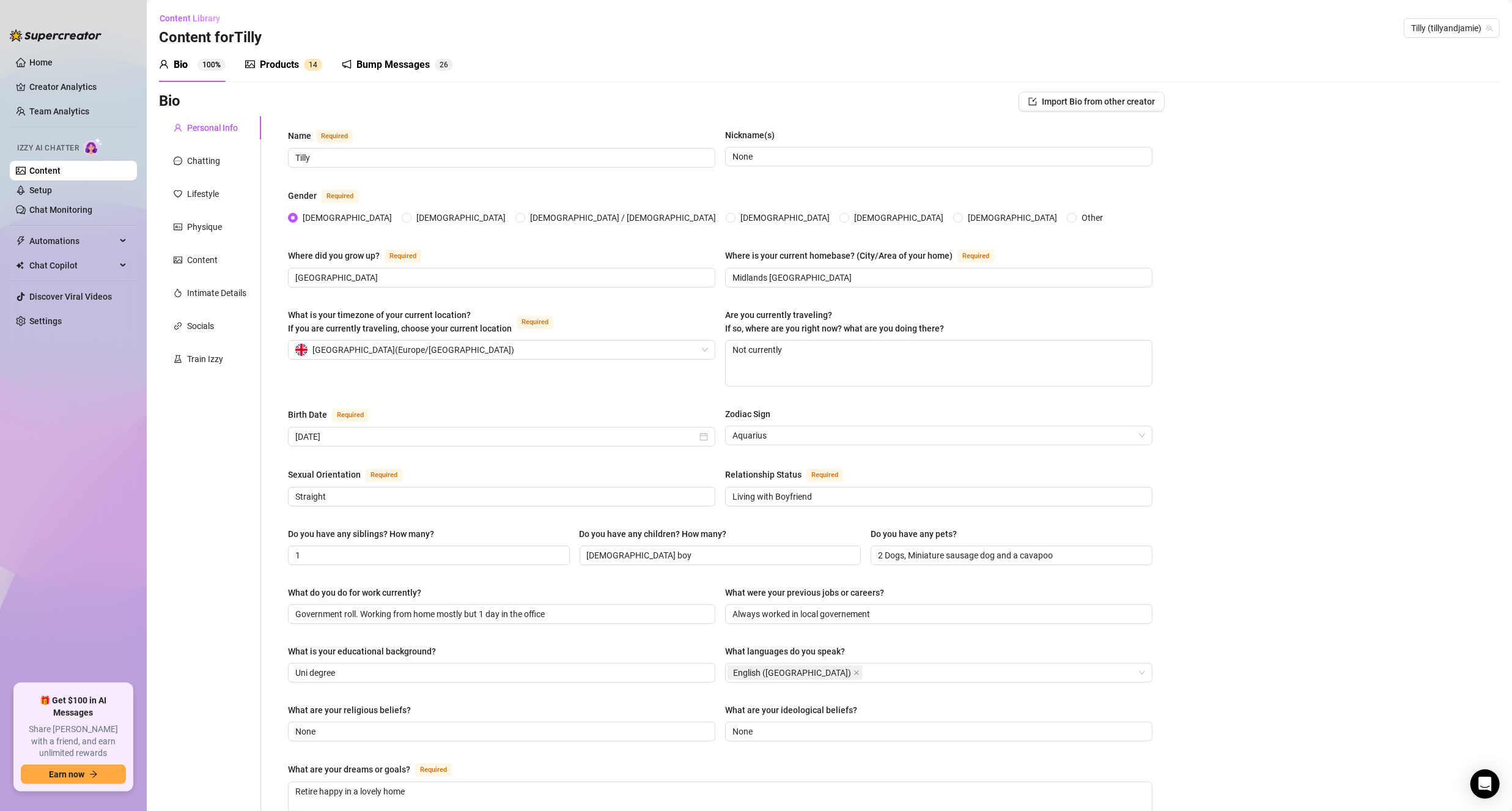
drag, startPoint x: 346, startPoint y: 69, endPoint x: 355, endPoint y: 67, distance: 9.2
click at [346, 68] on icon "notification" at bounding box center [347, 65] width 10 height 10
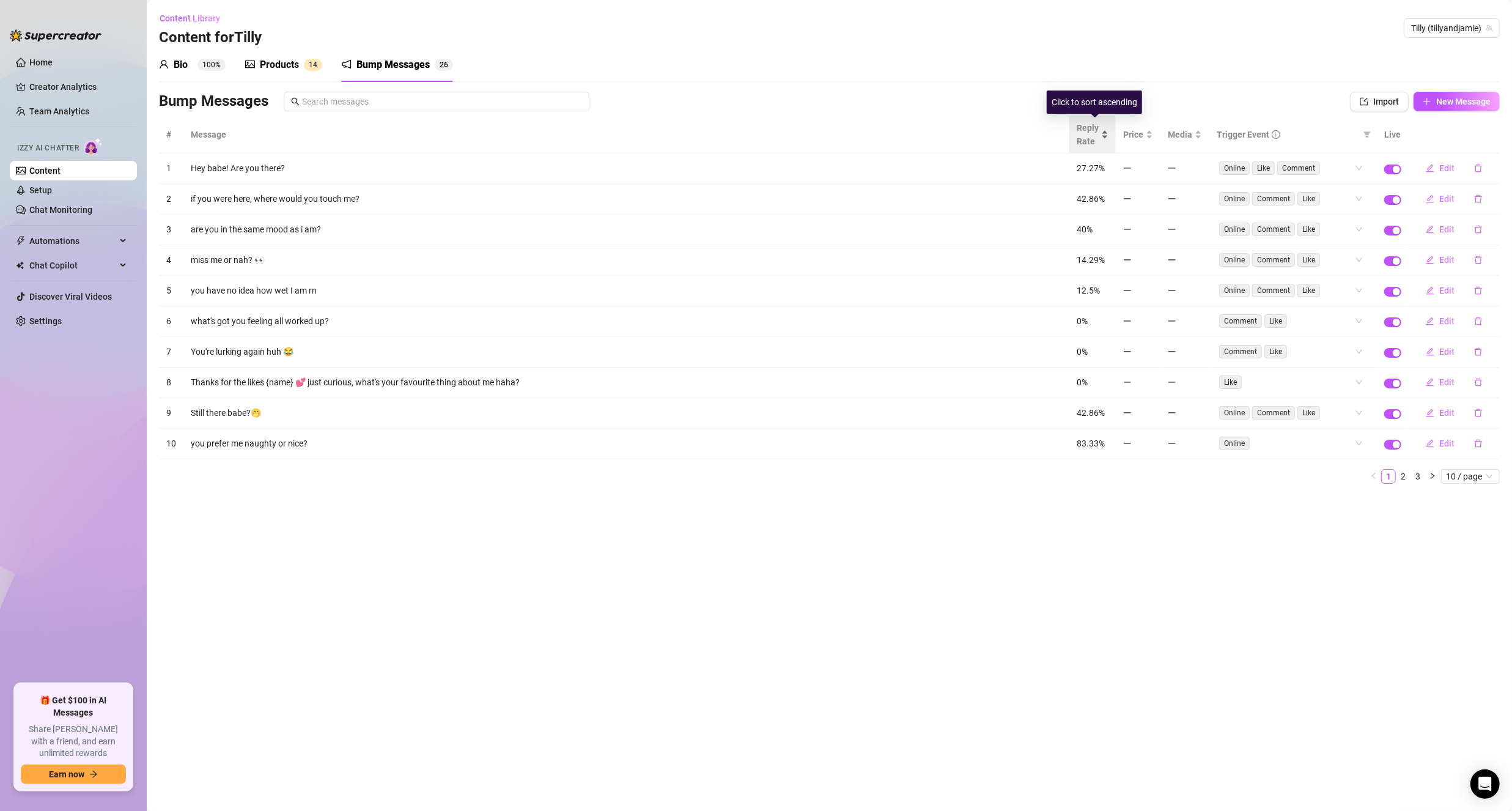
click at [1108, 140] on div "Reply Rate" at bounding box center [1093, 135] width 32 height 27
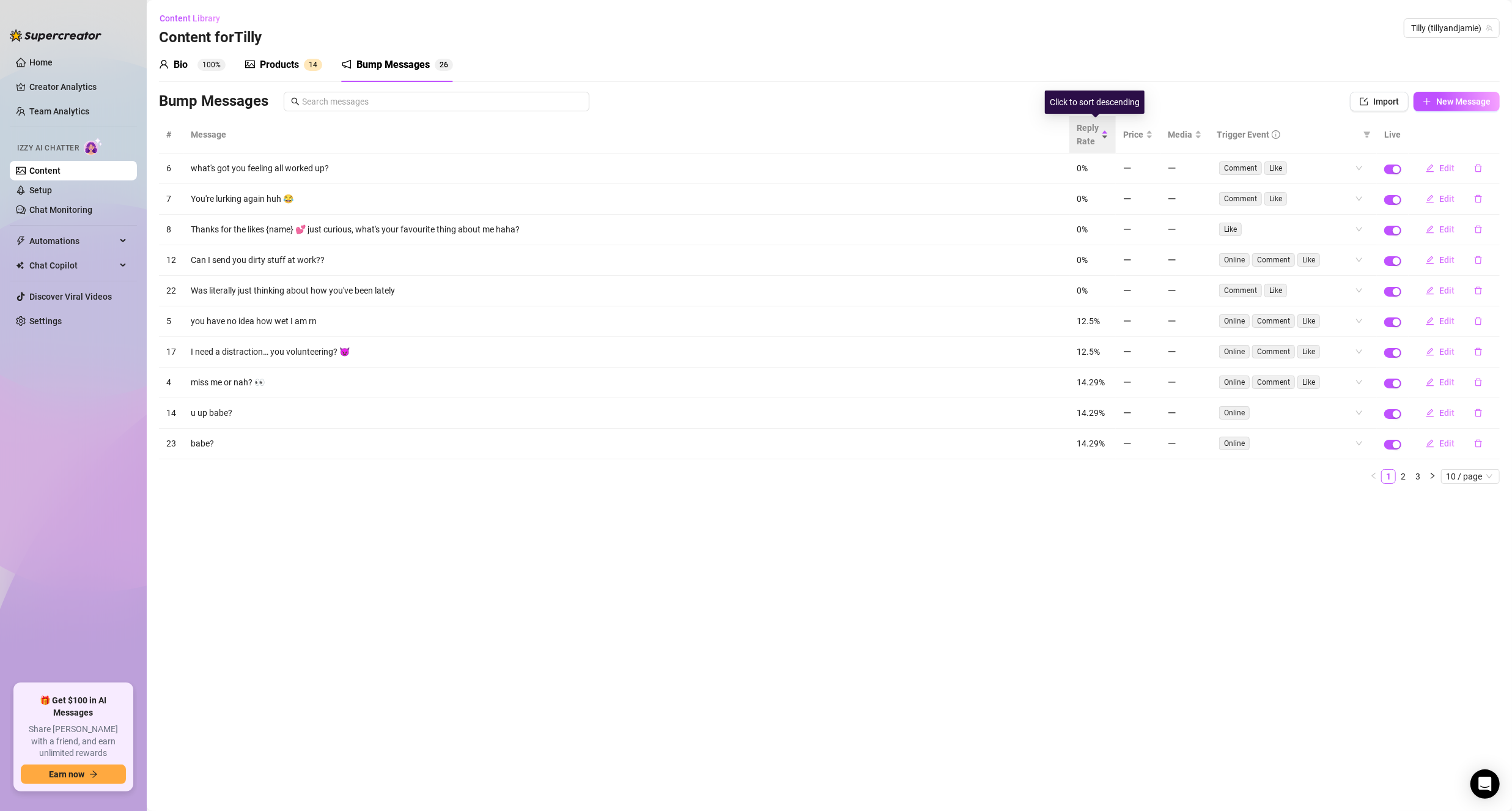
click at [1108, 140] on div "Reply Rate" at bounding box center [1093, 135] width 32 height 27
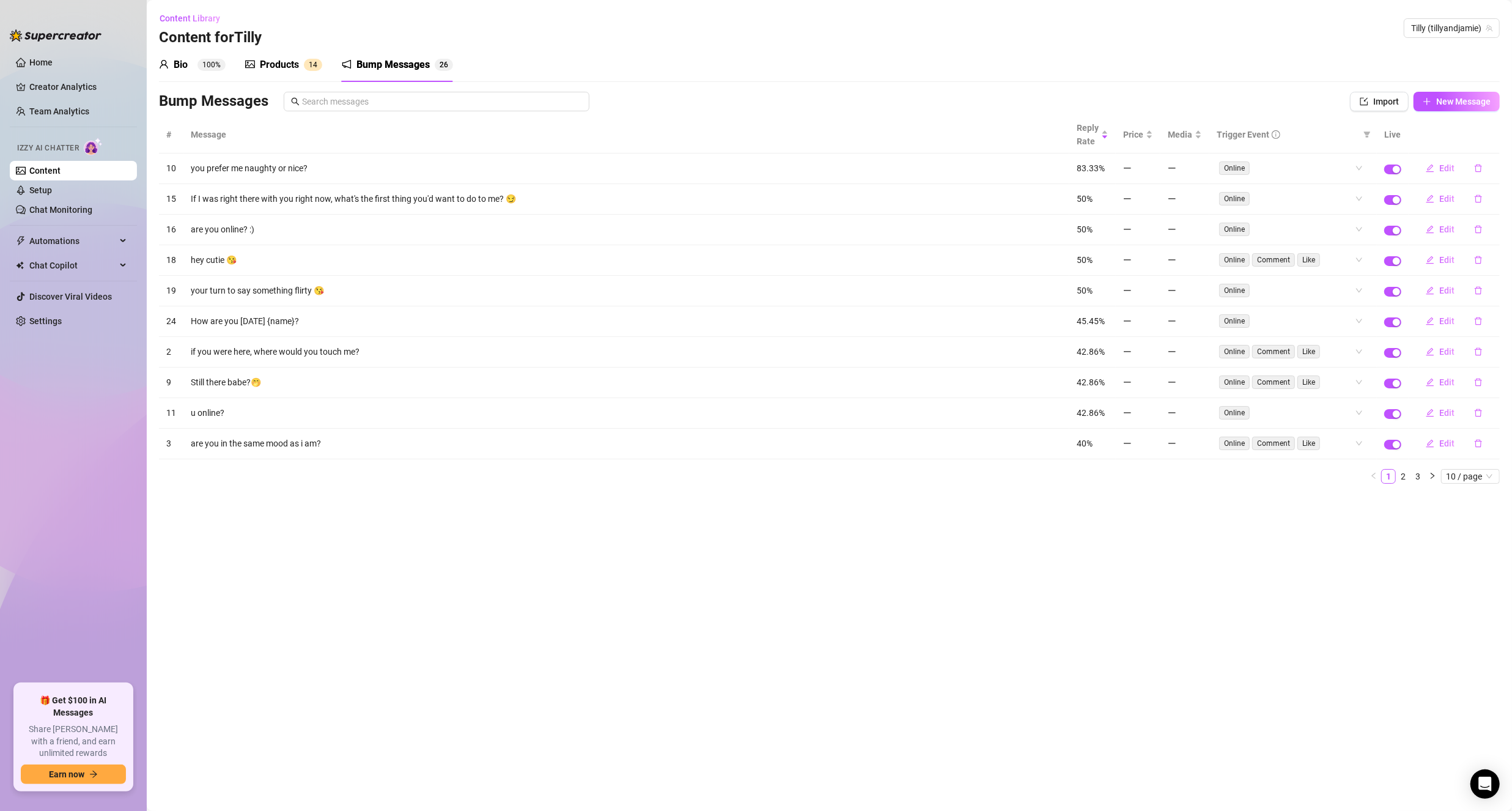
click at [1061, 169] on td "you prefer me naughty or nice?" at bounding box center [627, 169] width 886 height 31
click at [265, 172] on td "you prefer me naughty or nice?" at bounding box center [627, 169] width 886 height 31
click at [1284, 169] on div "Online" at bounding box center [1287, 169] width 135 height 17
click at [1452, 164] on span "Edit" at bounding box center [1447, 169] width 15 height 10
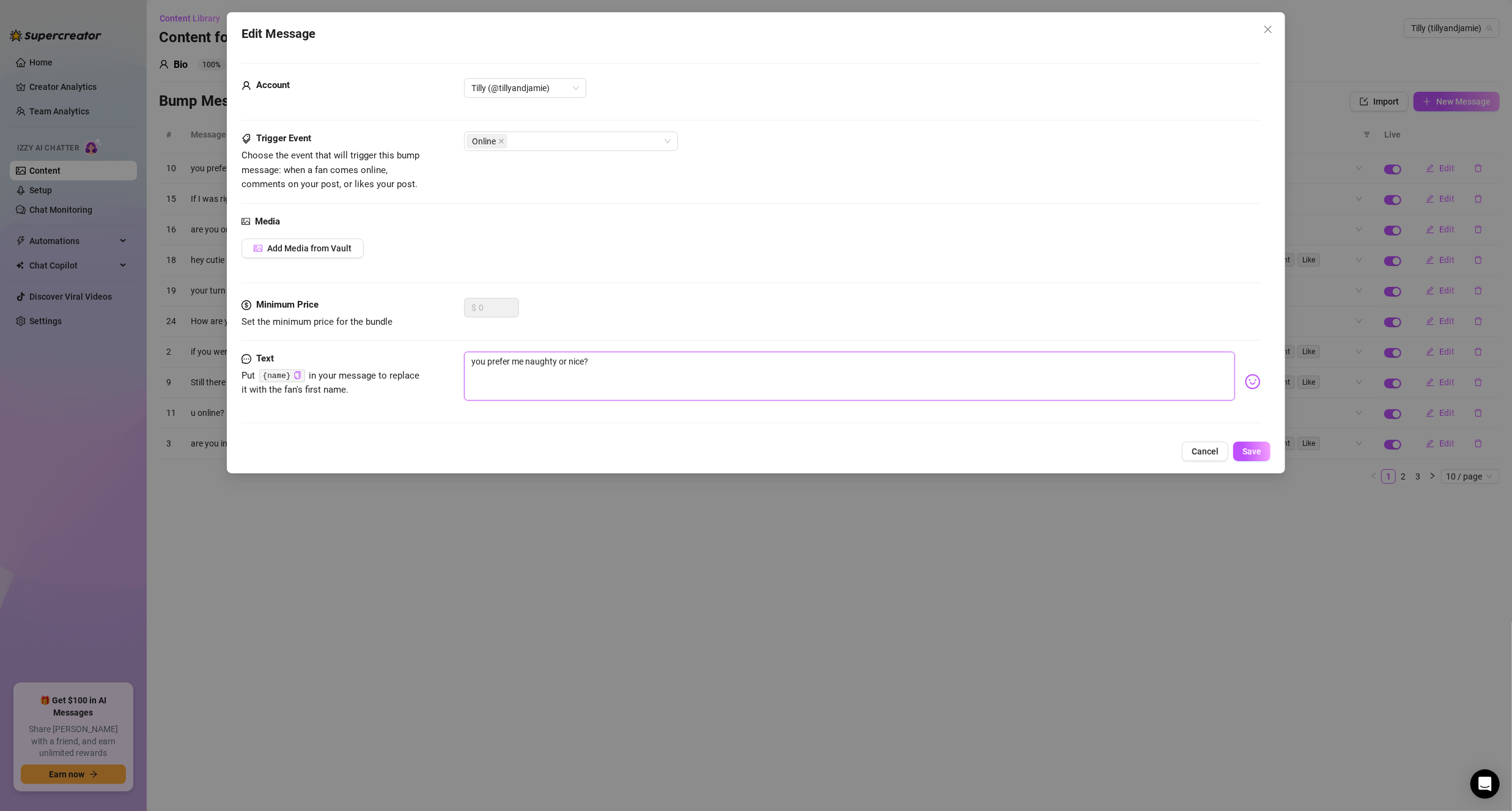
click at [475, 361] on textarea "you prefer me naughty or nice?" at bounding box center [849, 376] width 771 height 49
type textarea "ou prefer me naughty or nice?"
type textarea "You prefer me naughty or nice?"
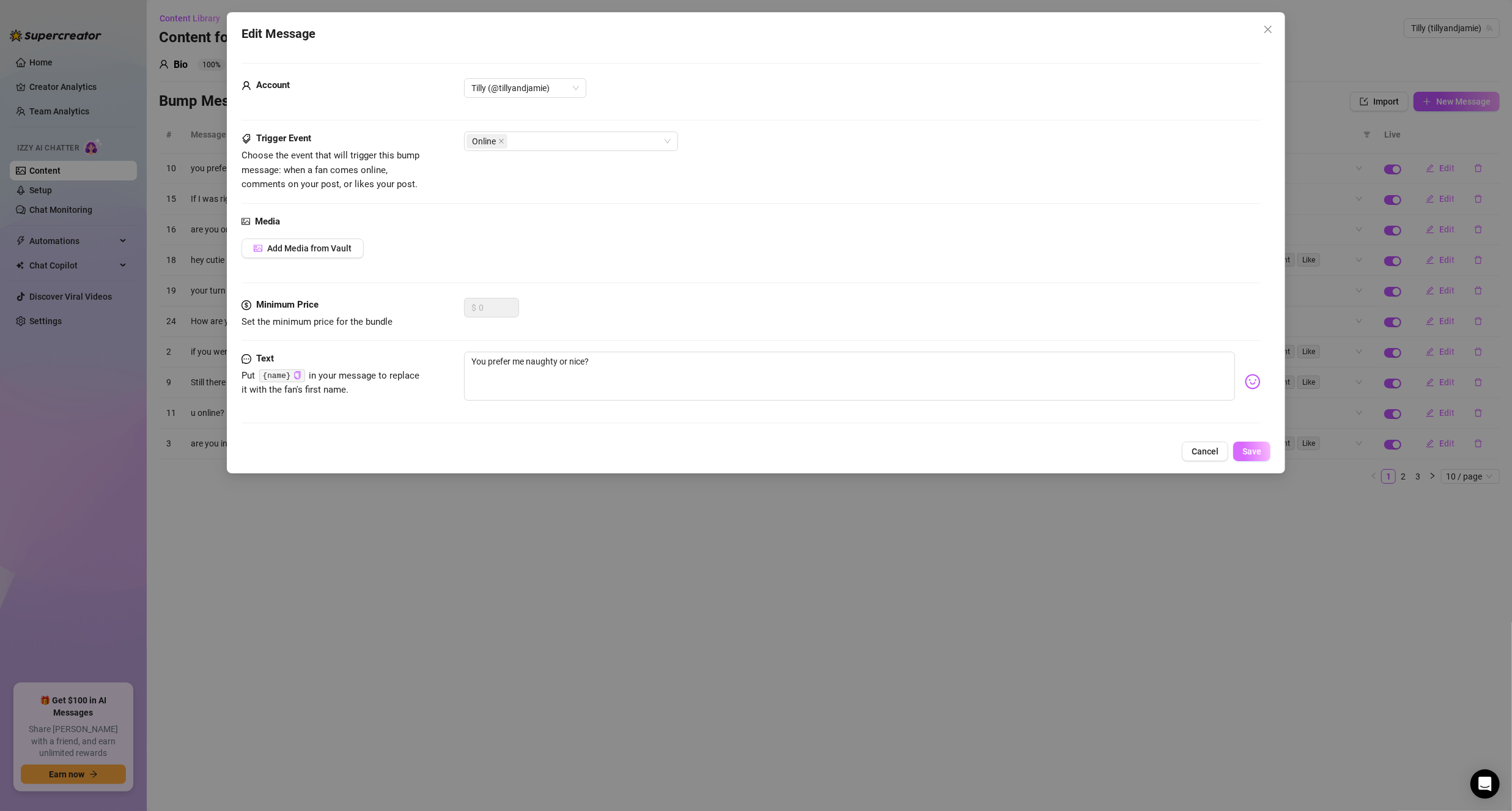
click at [1261, 451] on span "Save" at bounding box center [1252, 452] width 19 height 10
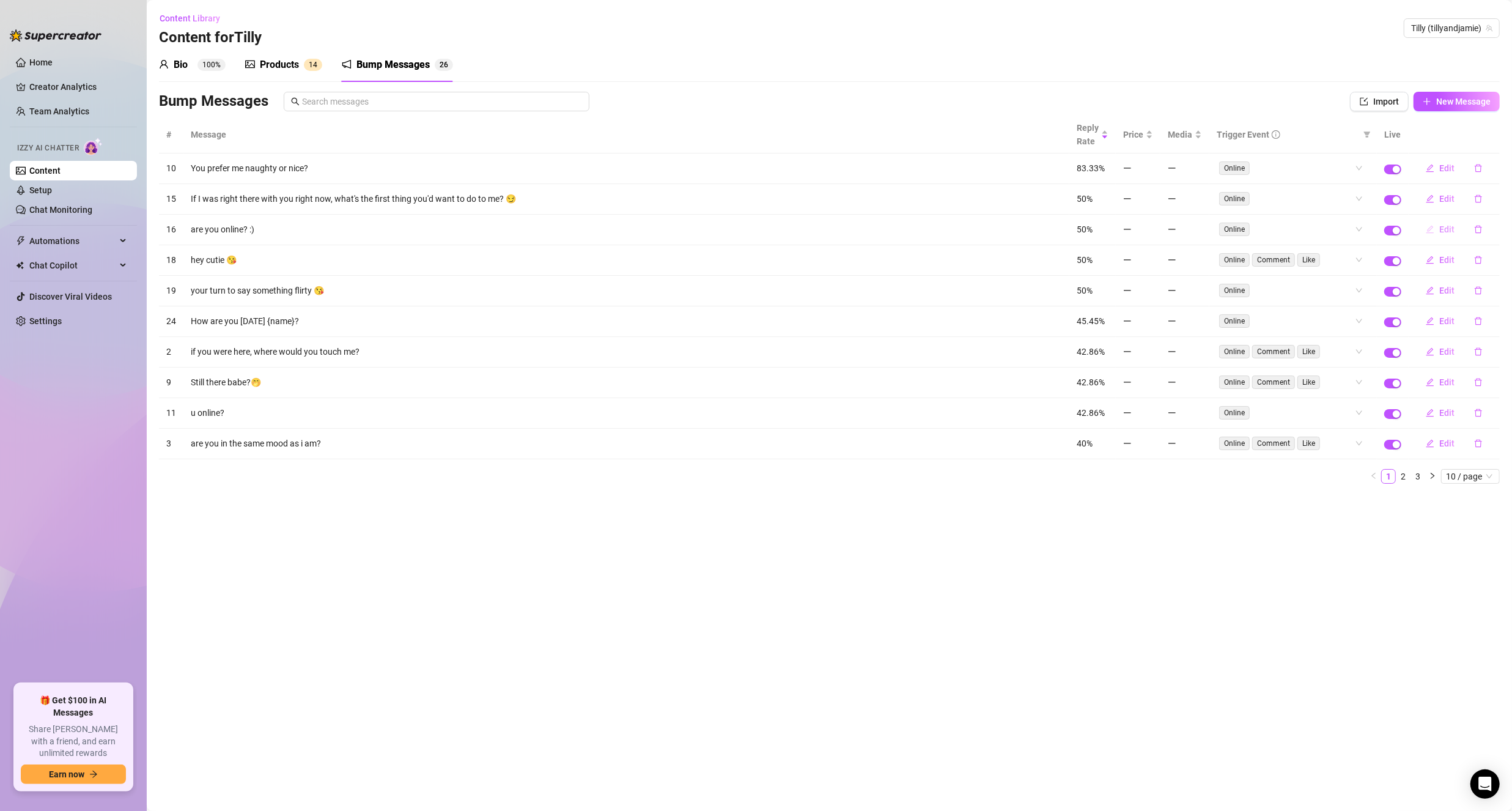
click at [1434, 224] on span "button" at bounding box center [1430, 229] width 9 height 10
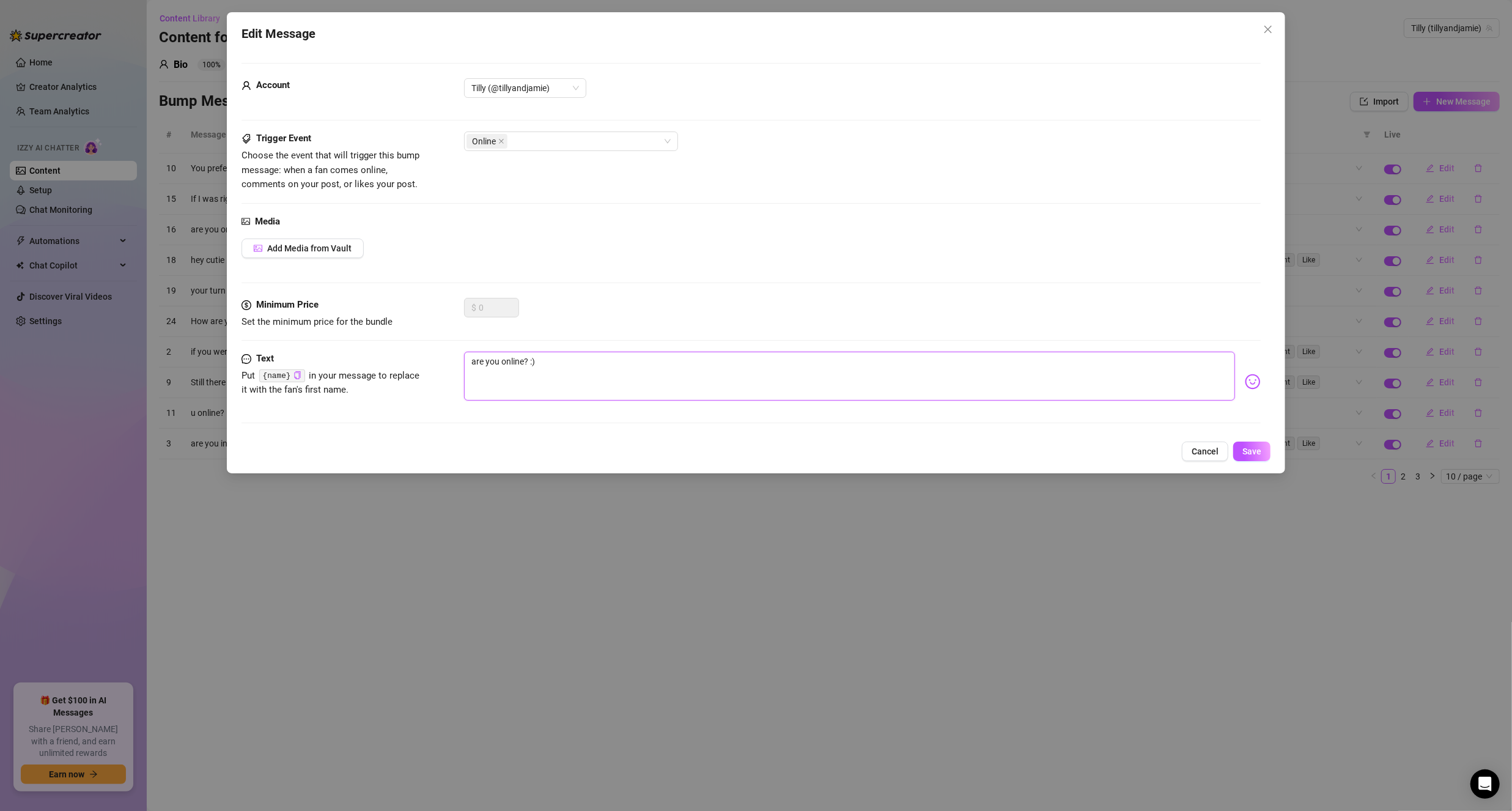
click at [475, 359] on textarea "are you online? :)" at bounding box center [849, 376] width 771 height 49
type textarea "re you online? :)"
type textarea "Are you online? :)"
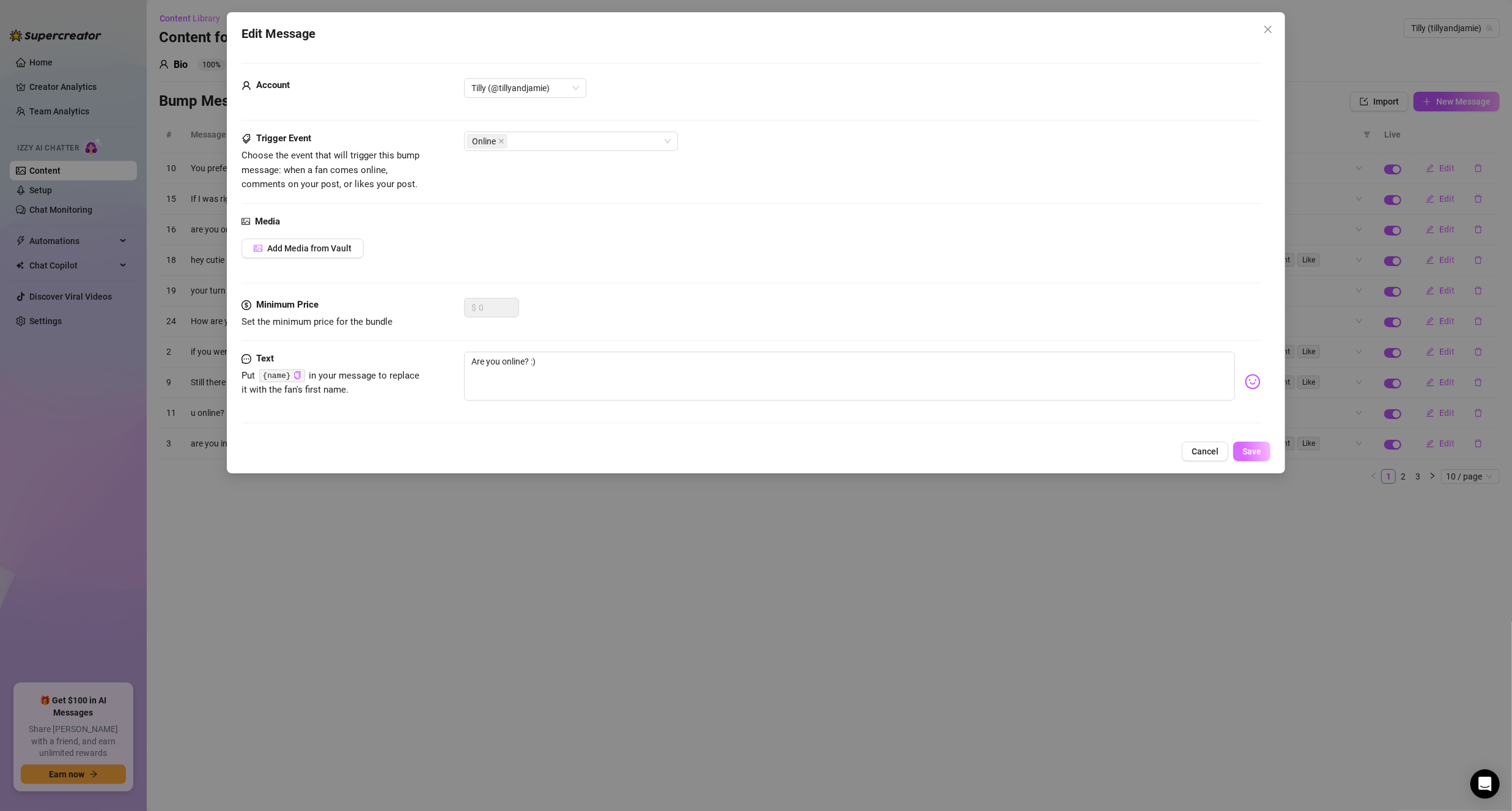
click at [1257, 454] on span "Save" at bounding box center [1252, 452] width 19 height 10
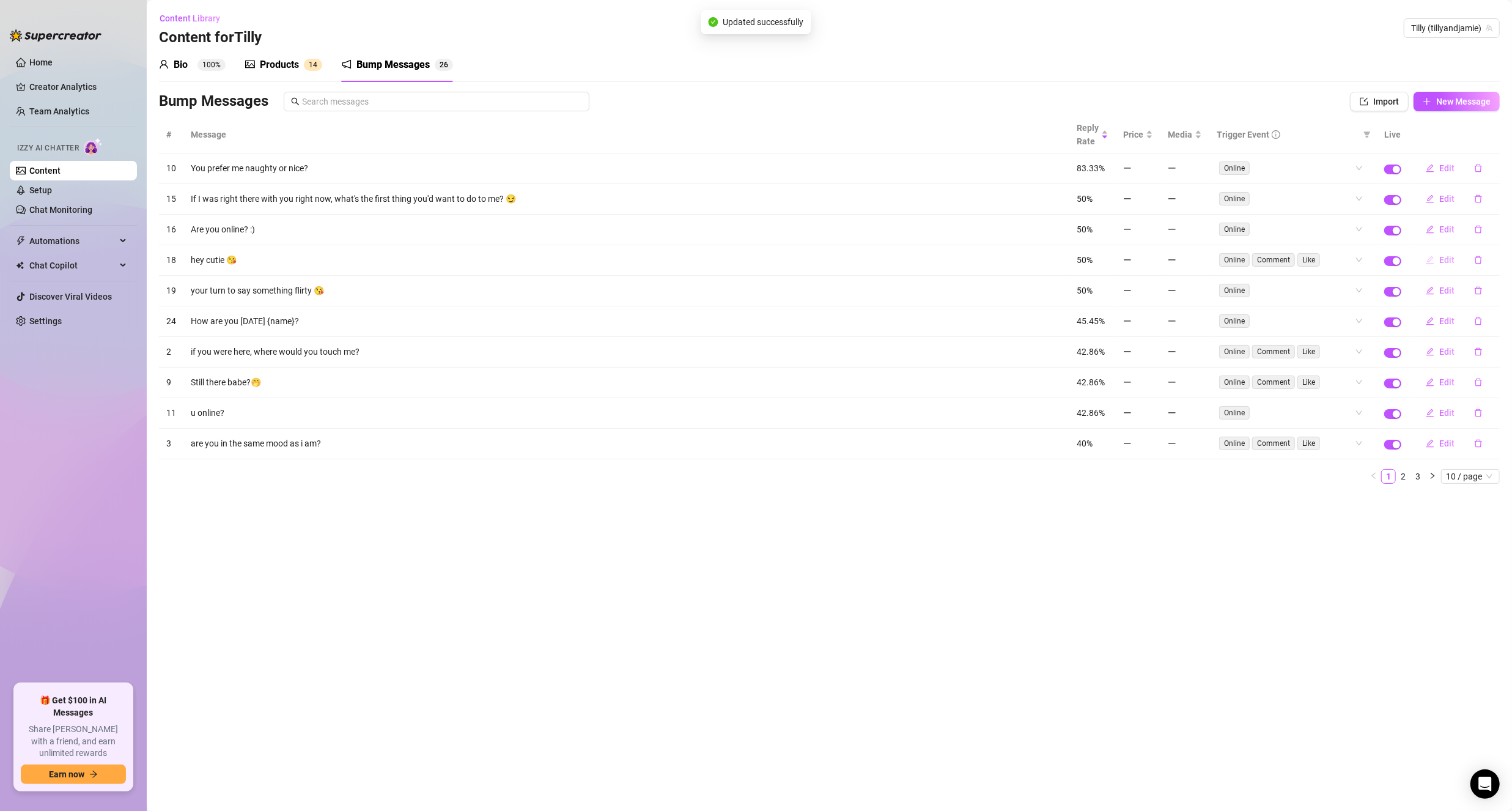
click at [1456, 252] on button "Edit" at bounding box center [1440, 260] width 48 height 19
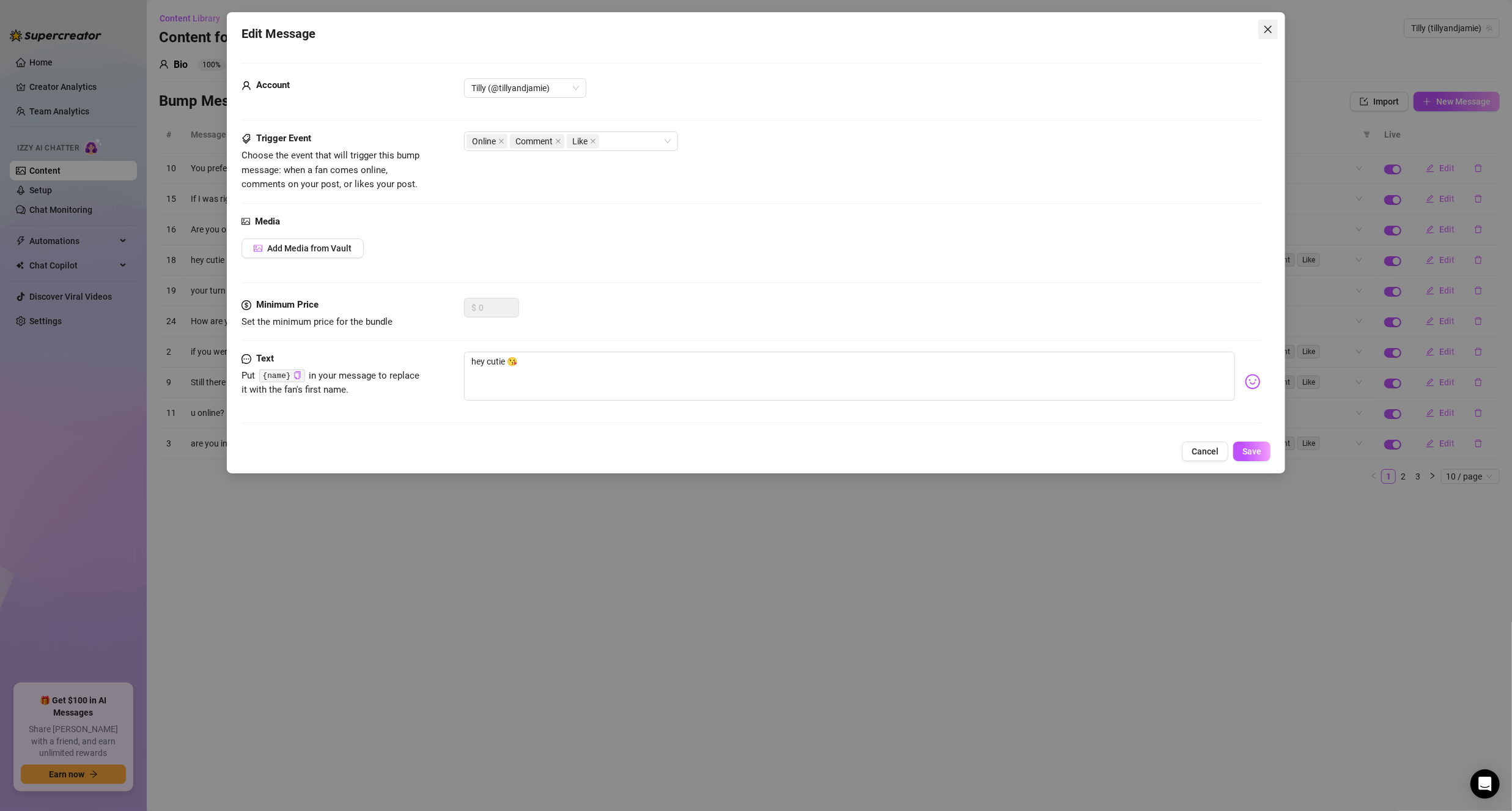
click at [1267, 32] on icon "close" at bounding box center [1268, 29] width 10 height 10
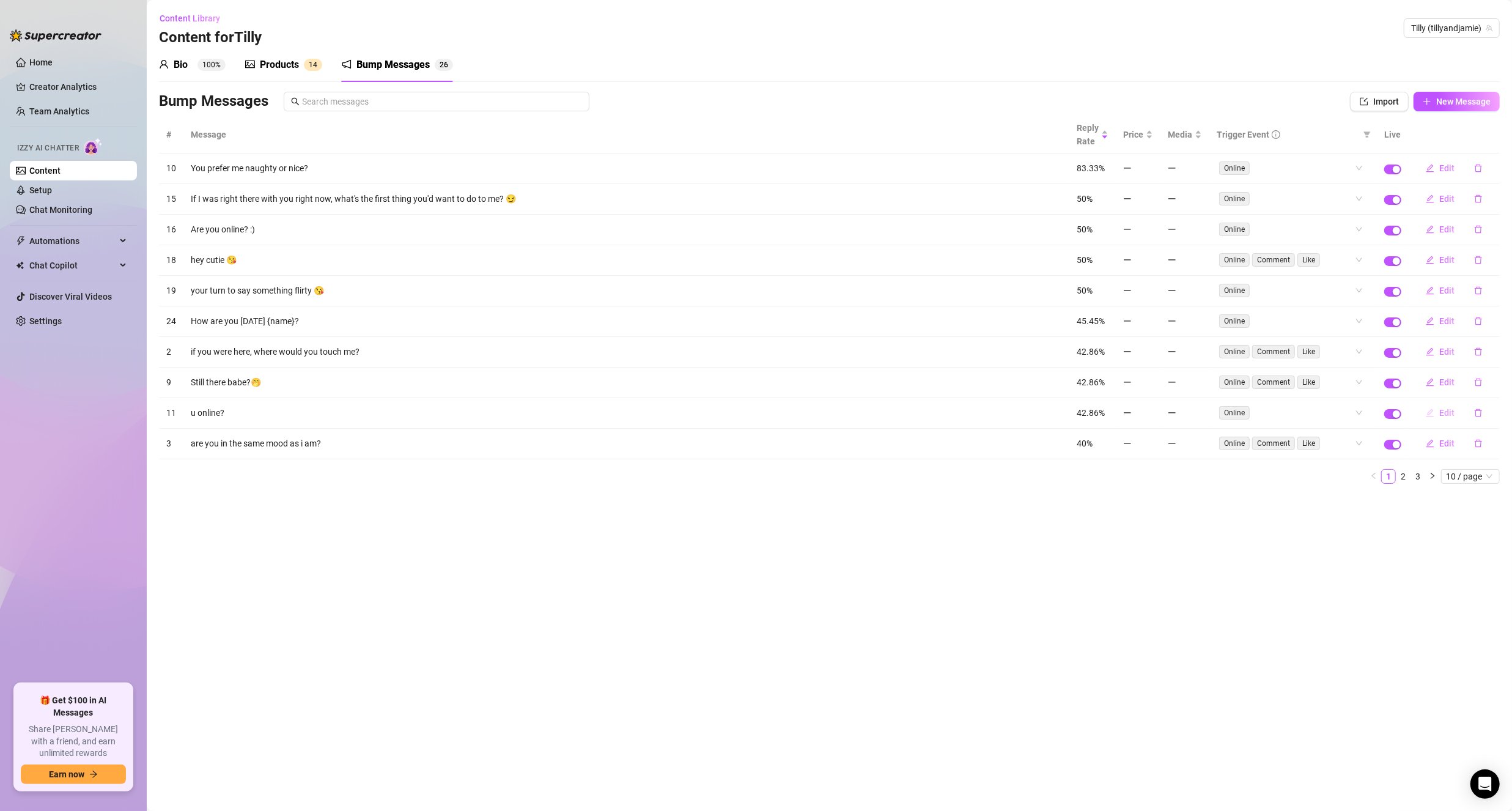
click at [1444, 414] on button "Edit" at bounding box center [1440, 412] width 48 height 19
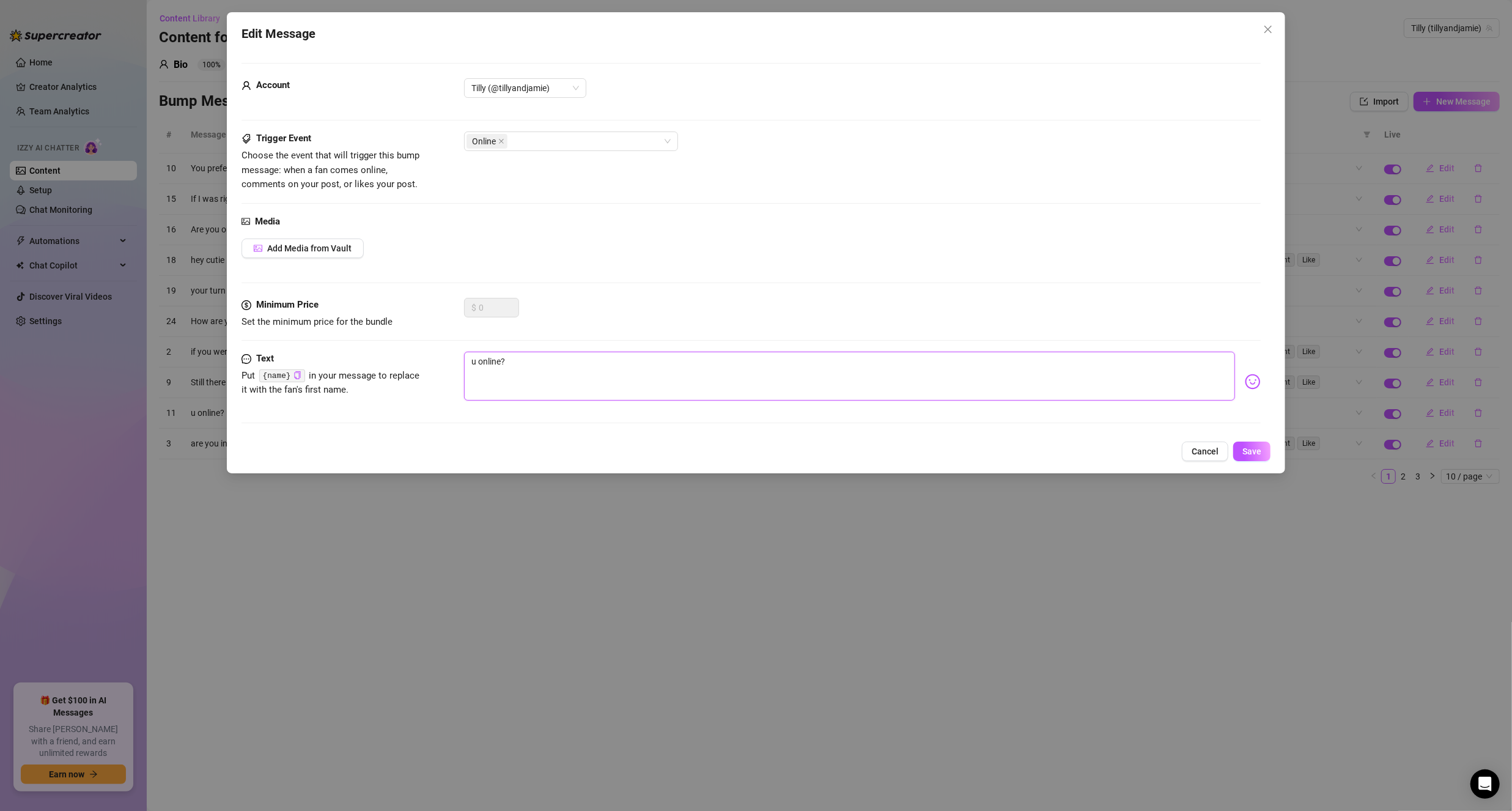
drag, startPoint x: 477, startPoint y: 361, endPoint x: 430, endPoint y: 363, distance: 47.0
click at [430, 363] on div "Text Put {name} in your message to replace it with the fan's first name. u onli…" at bounding box center [751, 381] width 1019 height 60
type textarea "Yonline?"
type textarea "[PERSON_NAME]?"
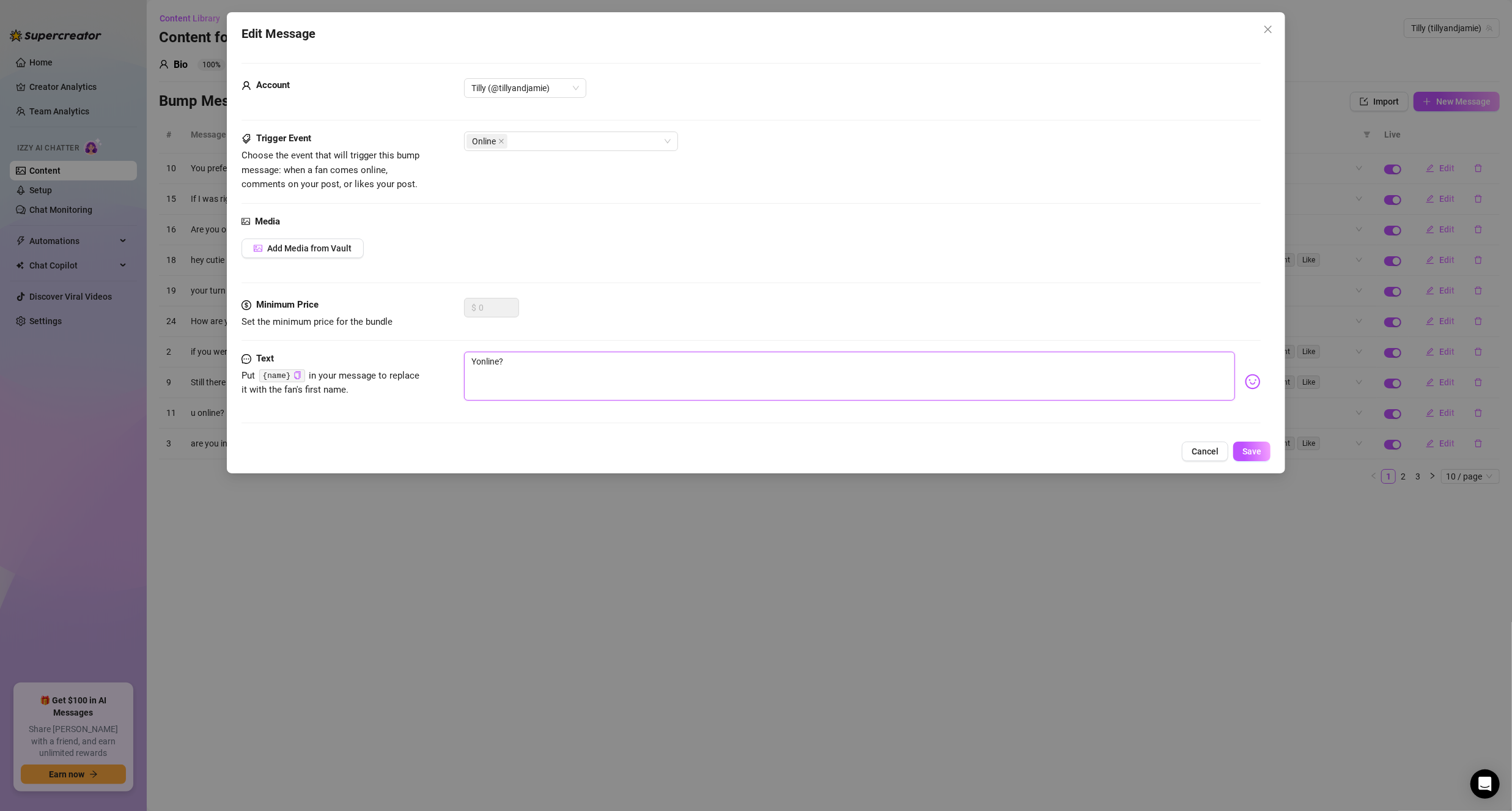
type textarea "[PERSON_NAME]?"
type textarea "Youonline?"
type textarea "You online?"
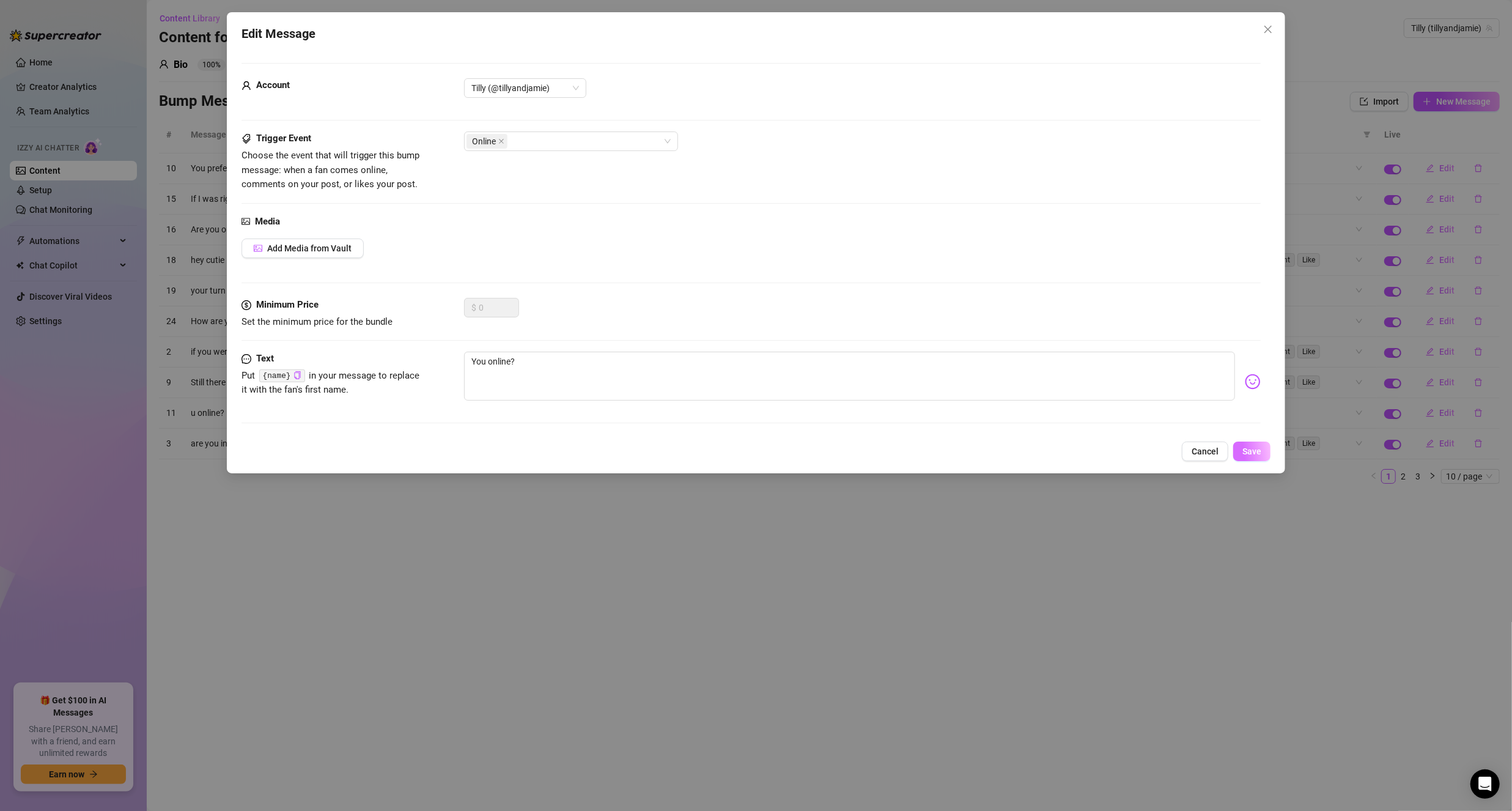
click at [1261, 449] on span "Save" at bounding box center [1252, 452] width 19 height 10
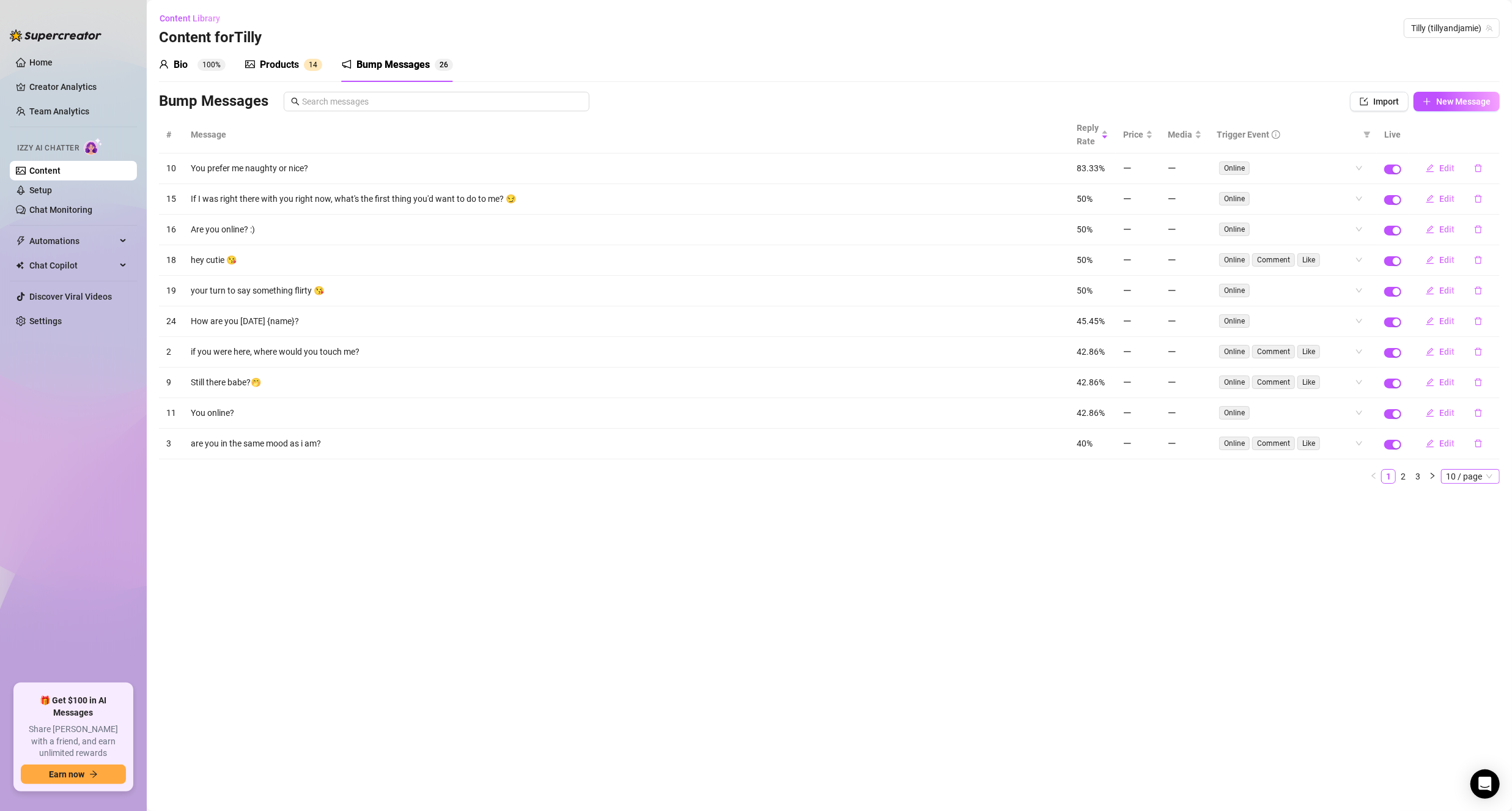
drag, startPoint x: 1466, startPoint y: 468, endPoint x: 1466, endPoint y: 475, distance: 7.0
click at [1466, 470] on span "10 / page" at bounding box center [1470, 476] width 49 height 14
click at [1468, 531] on div "50 / page" at bounding box center [1471, 537] width 41 height 14
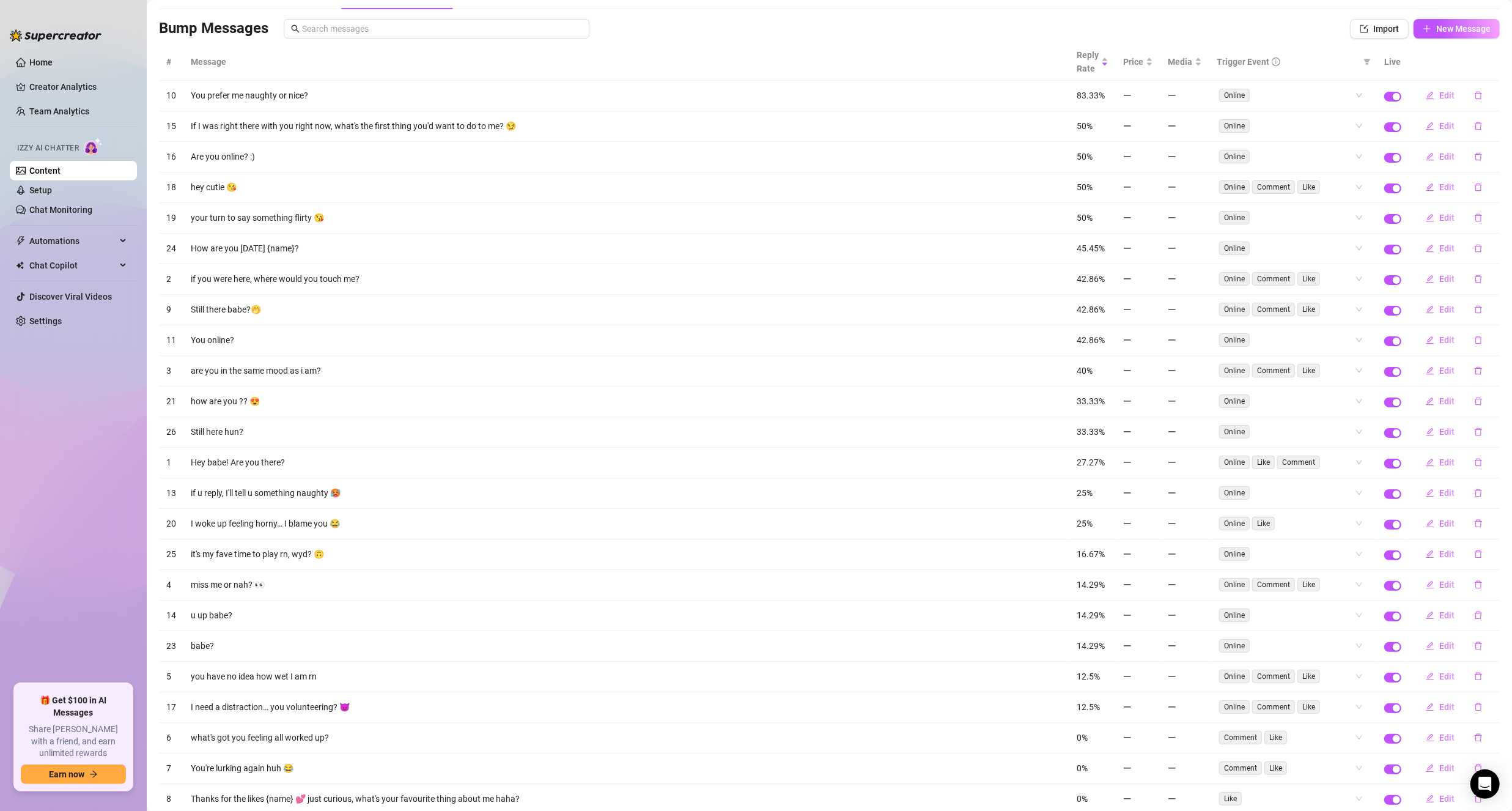
scroll to position [153, 0]
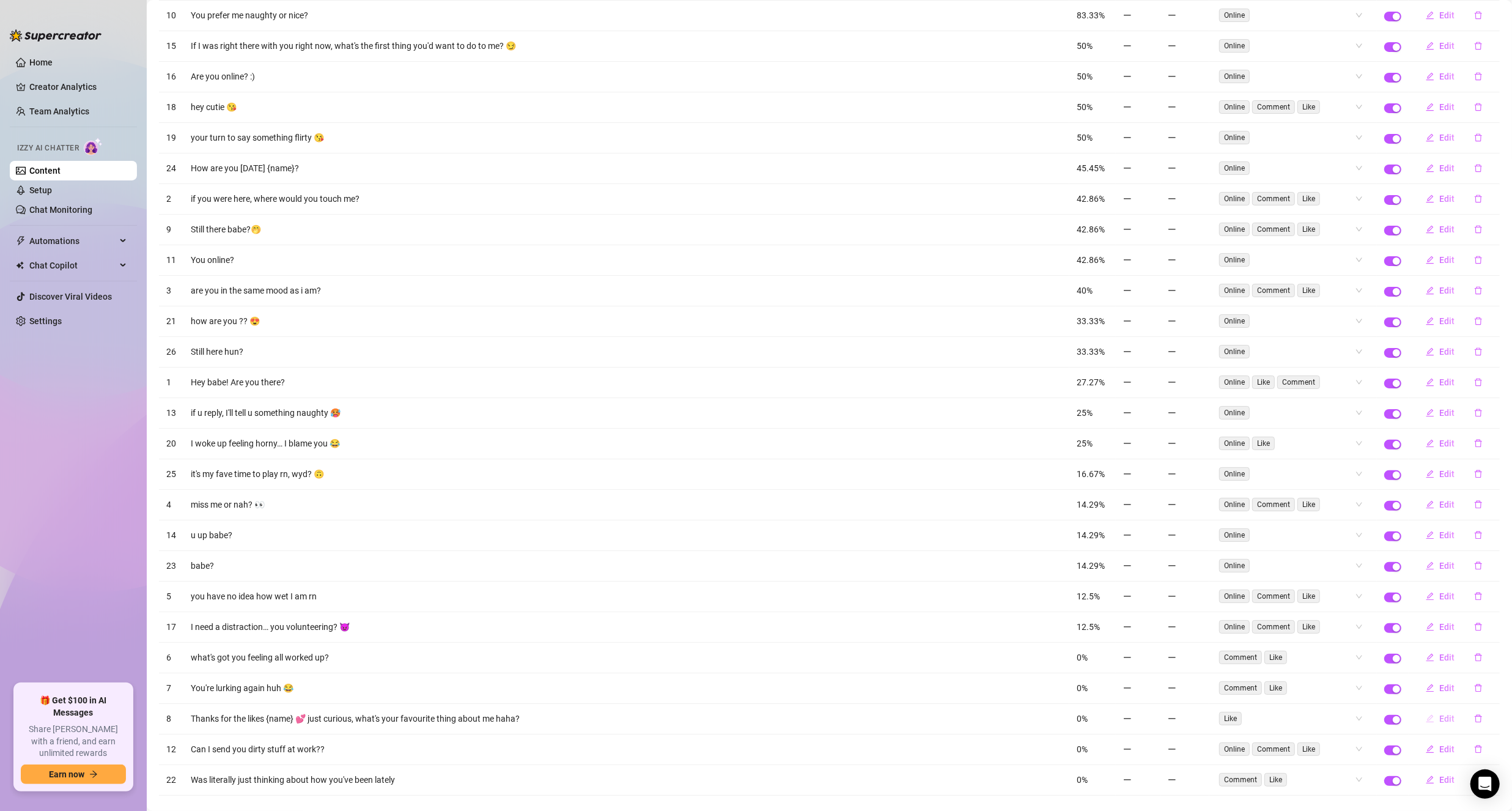
click at [1426, 714] on icon "edit" at bounding box center [1430, 718] width 9 height 9
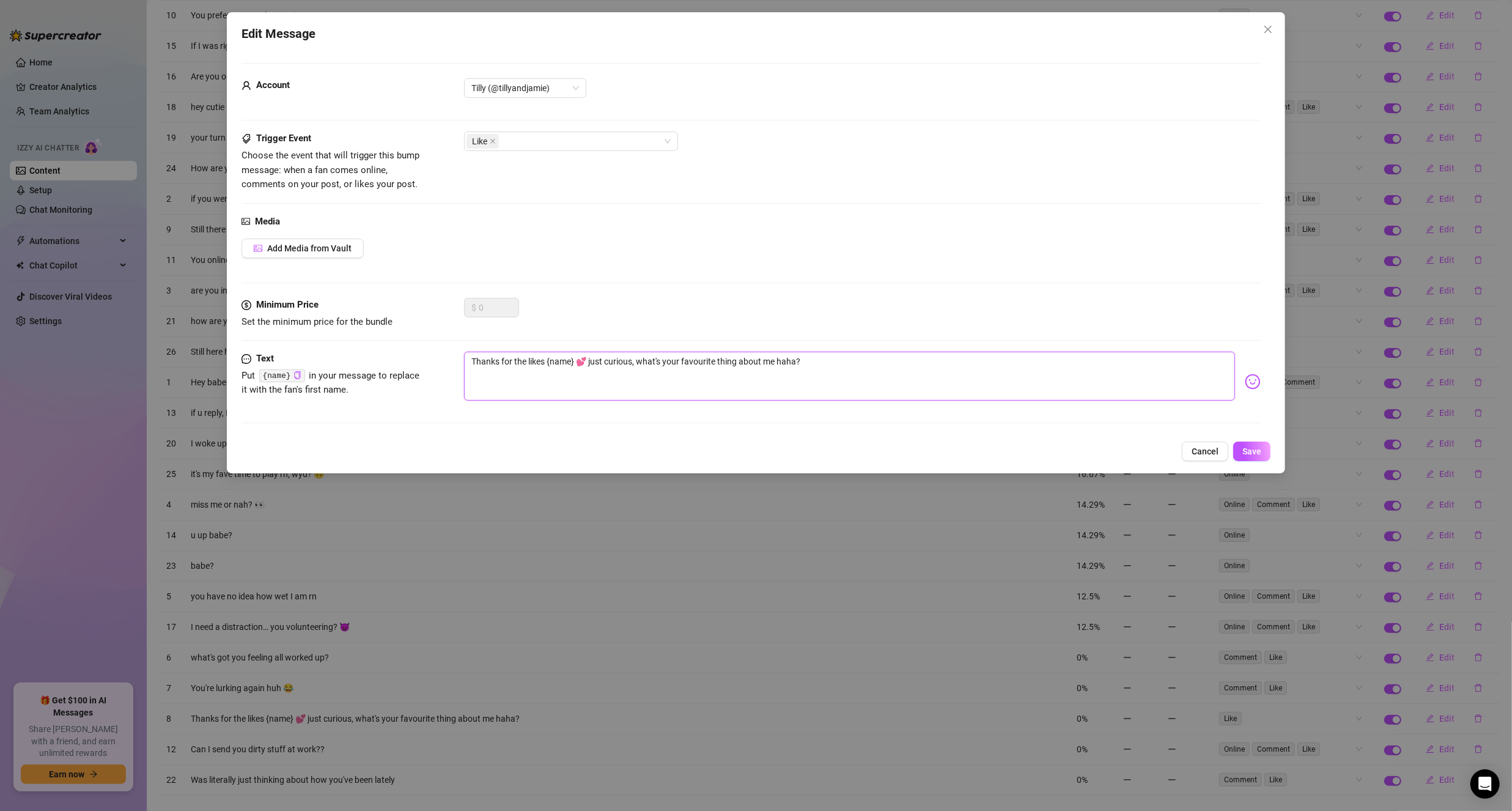
click at [798, 360] on textarea "Thanks for the likes {name} 💕 just curious, what's your favourite thing about m…" at bounding box center [849, 376] width 771 height 49
type textarea "Thanks for the likes {name} 💕 just curious, what's your favourite thing about m…"
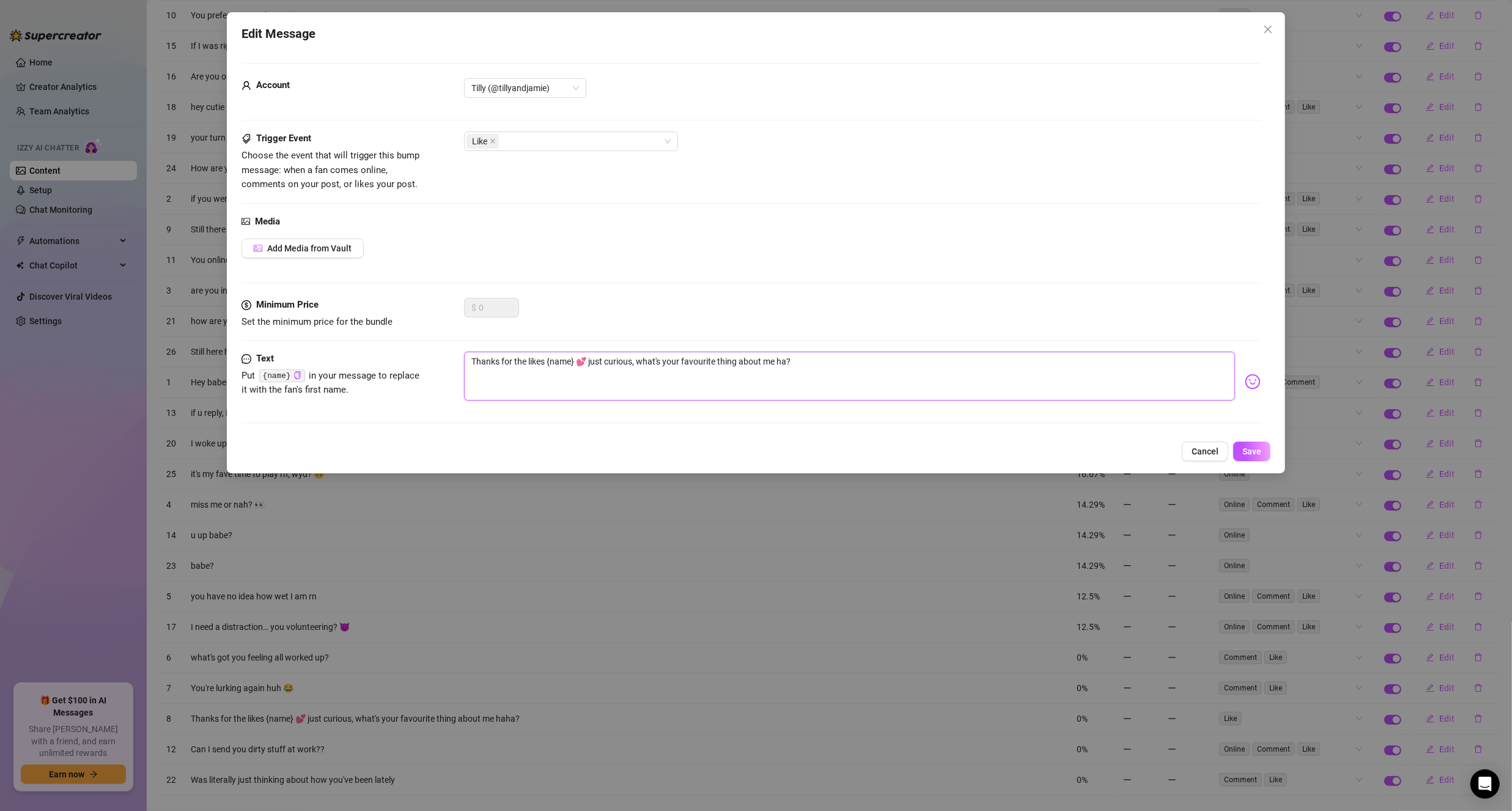
type textarea "Thanks for the likes {name} 💕 just curious, what's your favourite thing about m…"
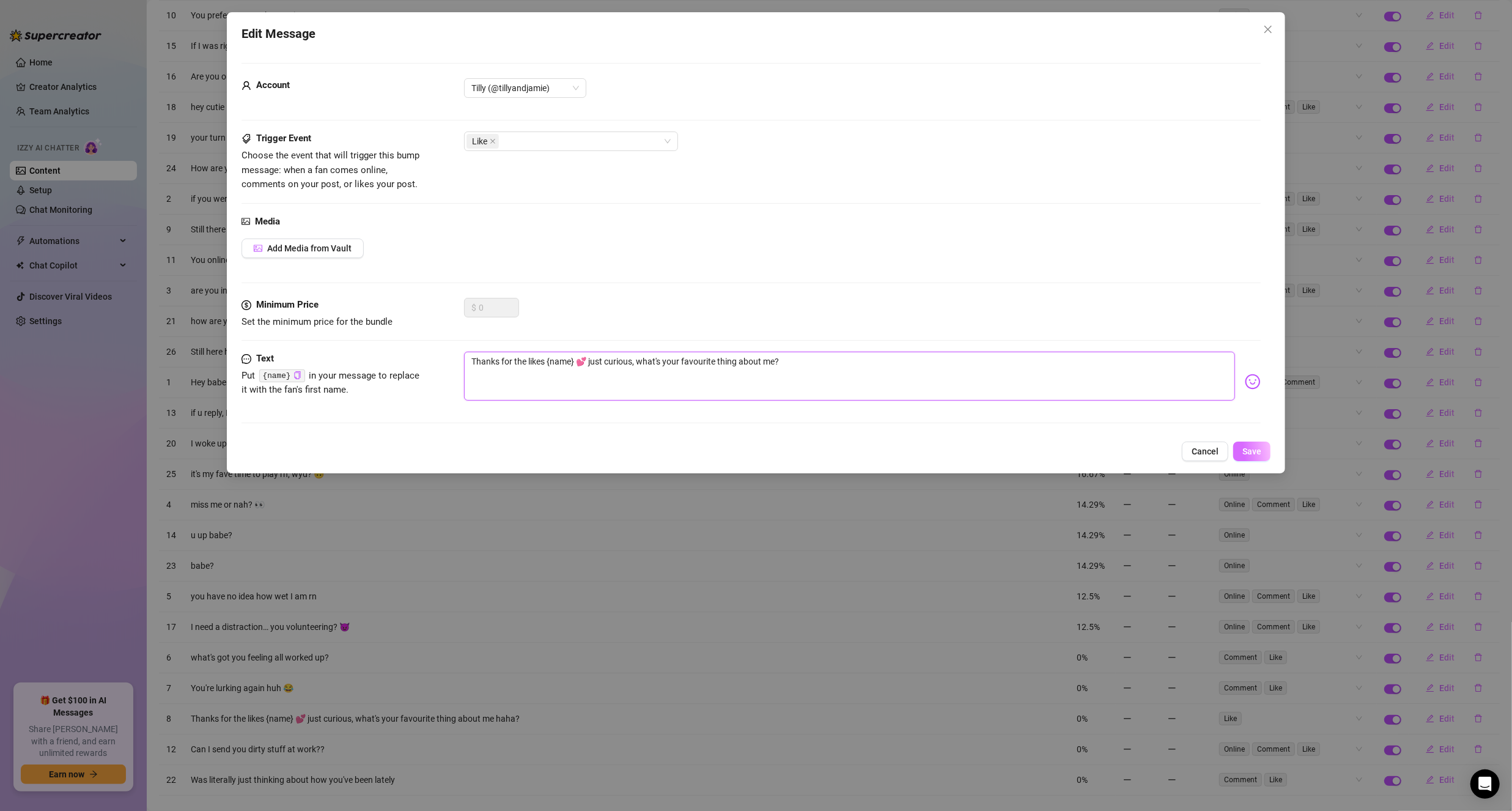
type textarea "Thanks for the likes {name} 💕 just curious, what's your favourite thing about m…"
click at [1240, 454] on button "Save" at bounding box center [1252, 451] width 37 height 19
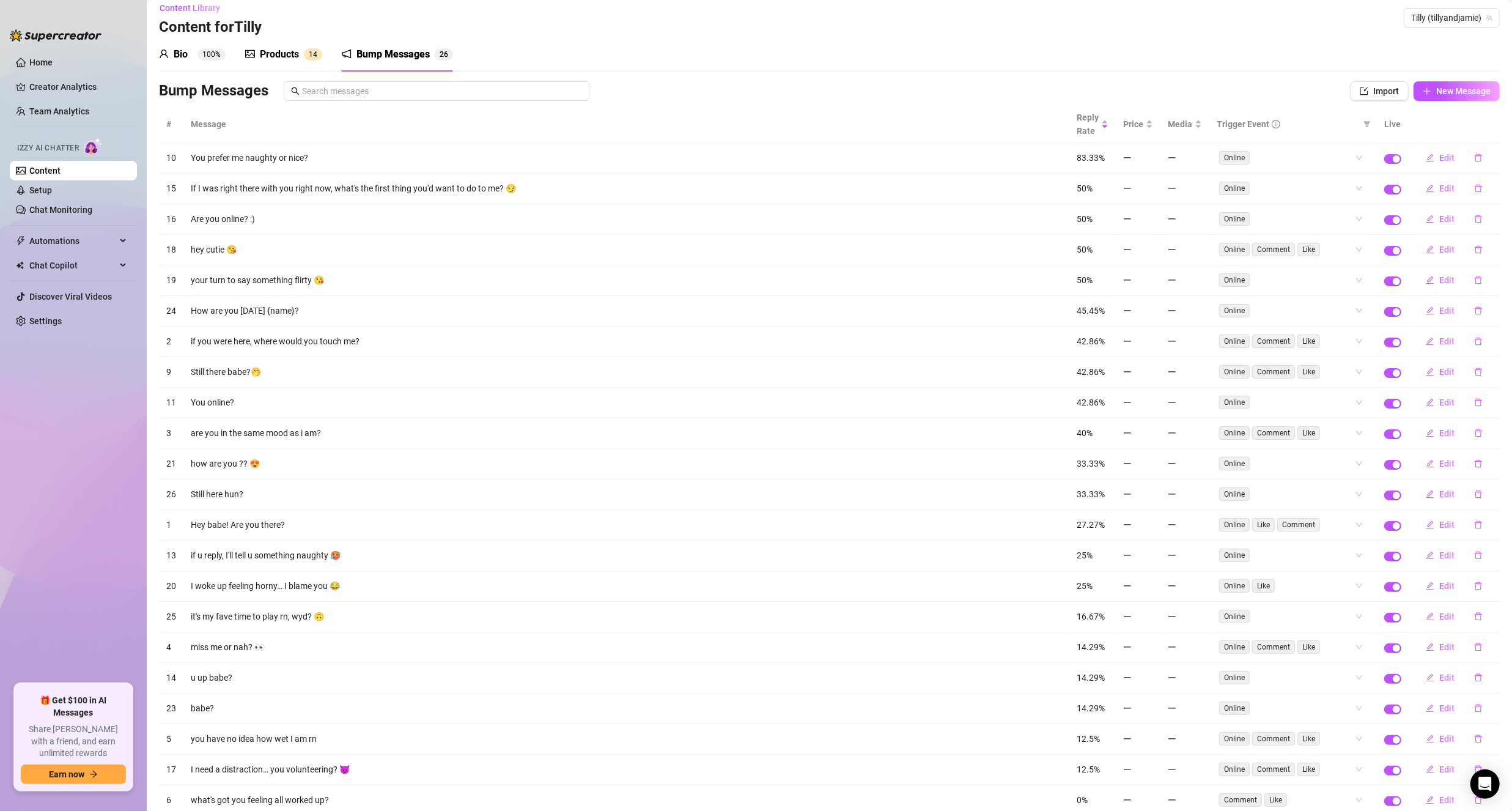
scroll to position [0, 0]
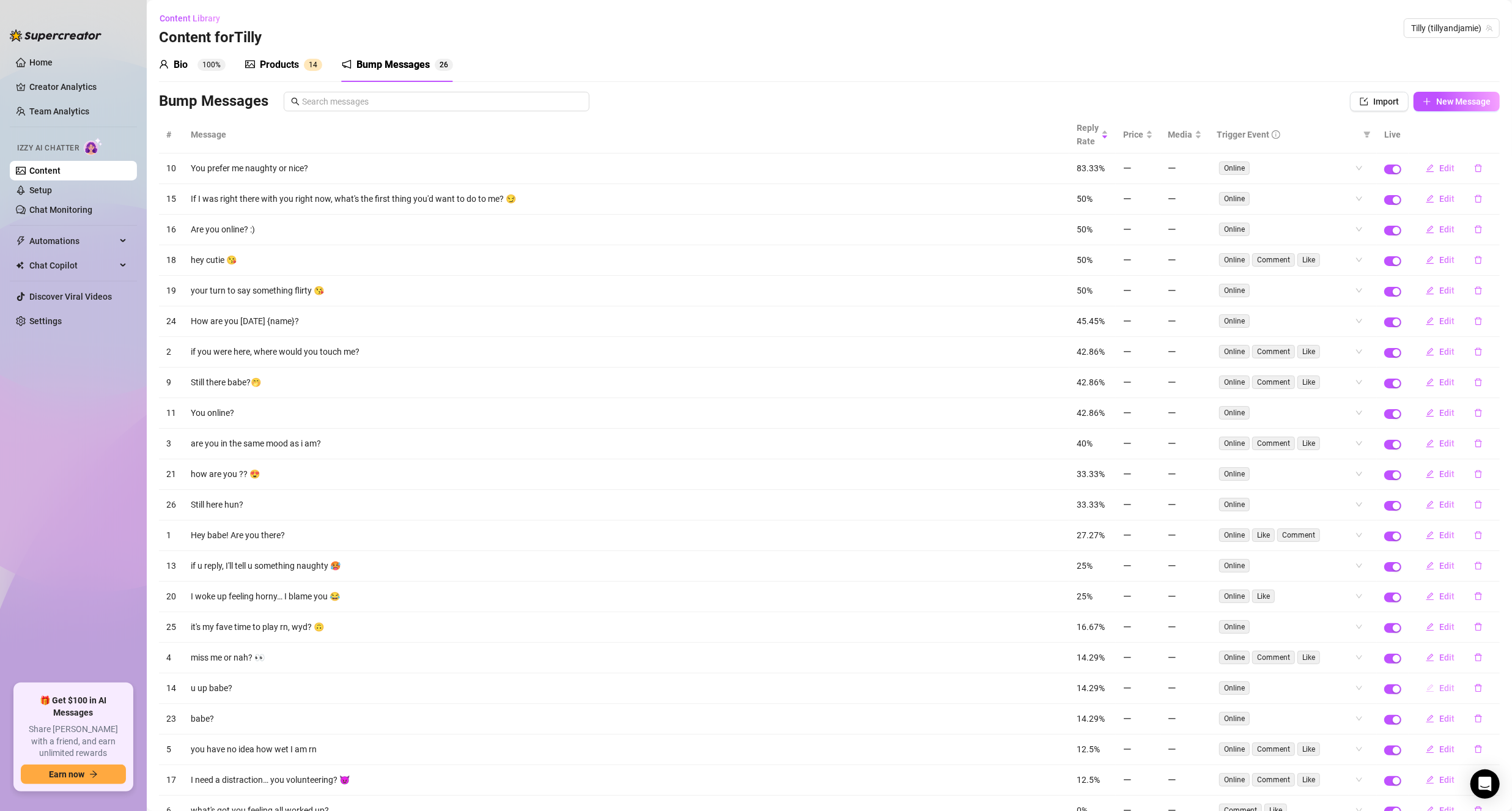
click at [1440, 683] on span "Edit" at bounding box center [1447, 688] width 15 height 10
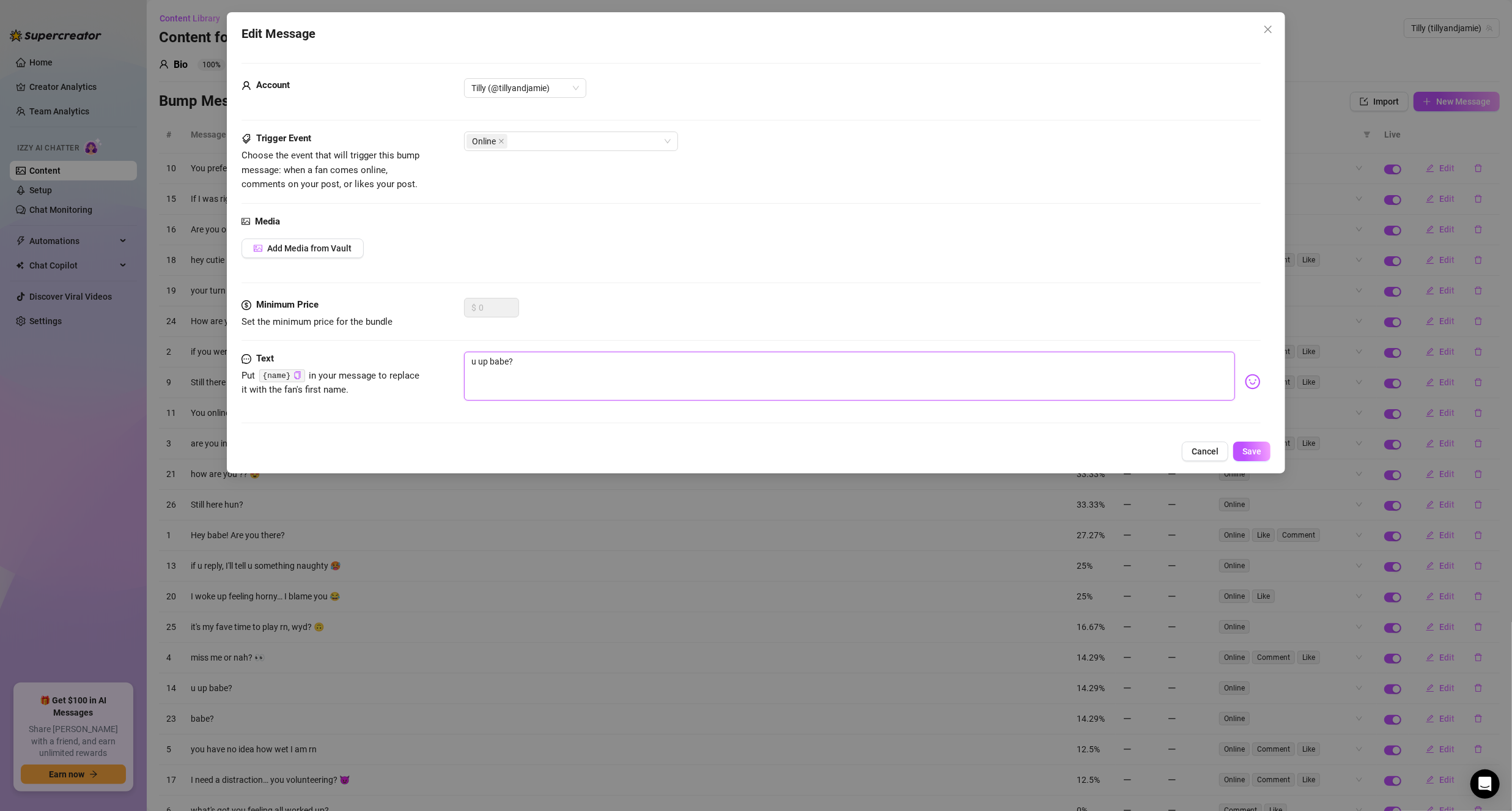
click at [476, 361] on textarea "u up babe?" at bounding box center [849, 376] width 771 height 49
type textarea "up babe?"
type textarea "Y up babe?"
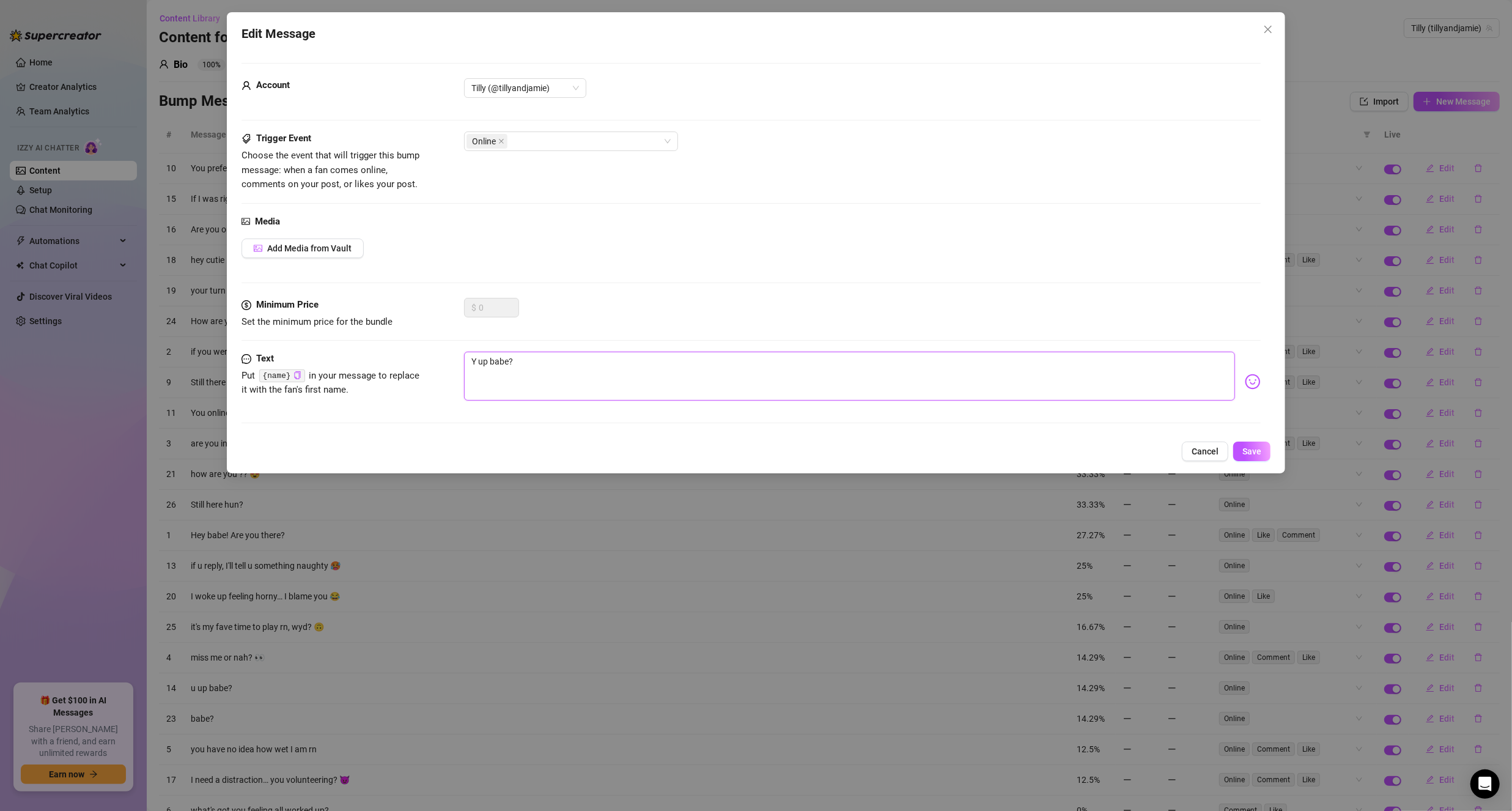
type textarea "Yo up babe?"
type textarea "You up babe?"
click at [468, 360] on textarea "You up babe?" at bounding box center [849, 376] width 771 height 49
click at [508, 357] on textarea "You up babe?" at bounding box center [849, 376] width 771 height 49
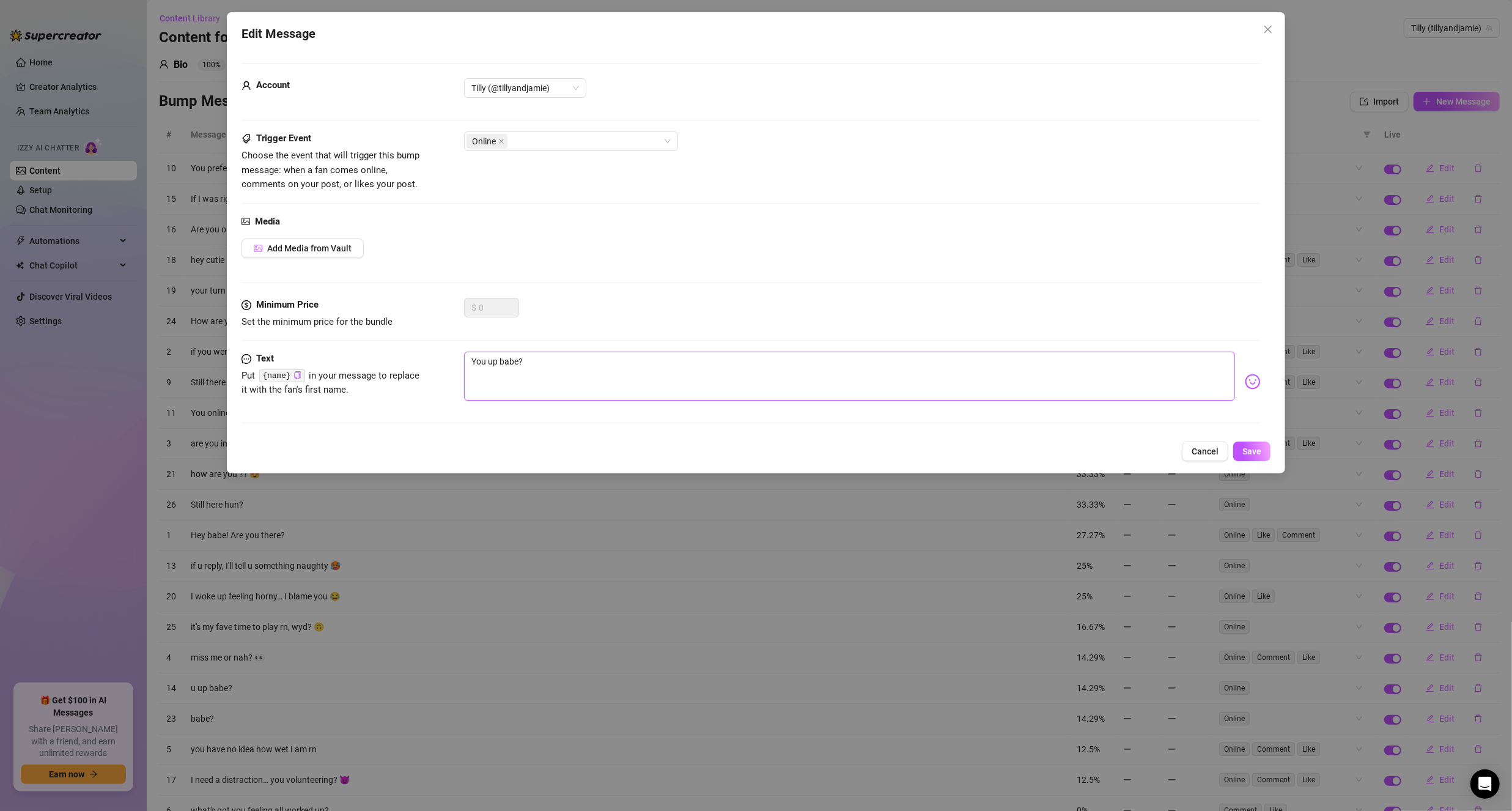
click at [508, 357] on textarea "You up babe?" at bounding box center [849, 376] width 771 height 49
type textarea "You up babe?"
click at [296, 378] on icon "copy" at bounding box center [297, 375] width 6 height 8
click at [506, 361] on textarea "You up babe?" at bounding box center [849, 376] width 771 height 49
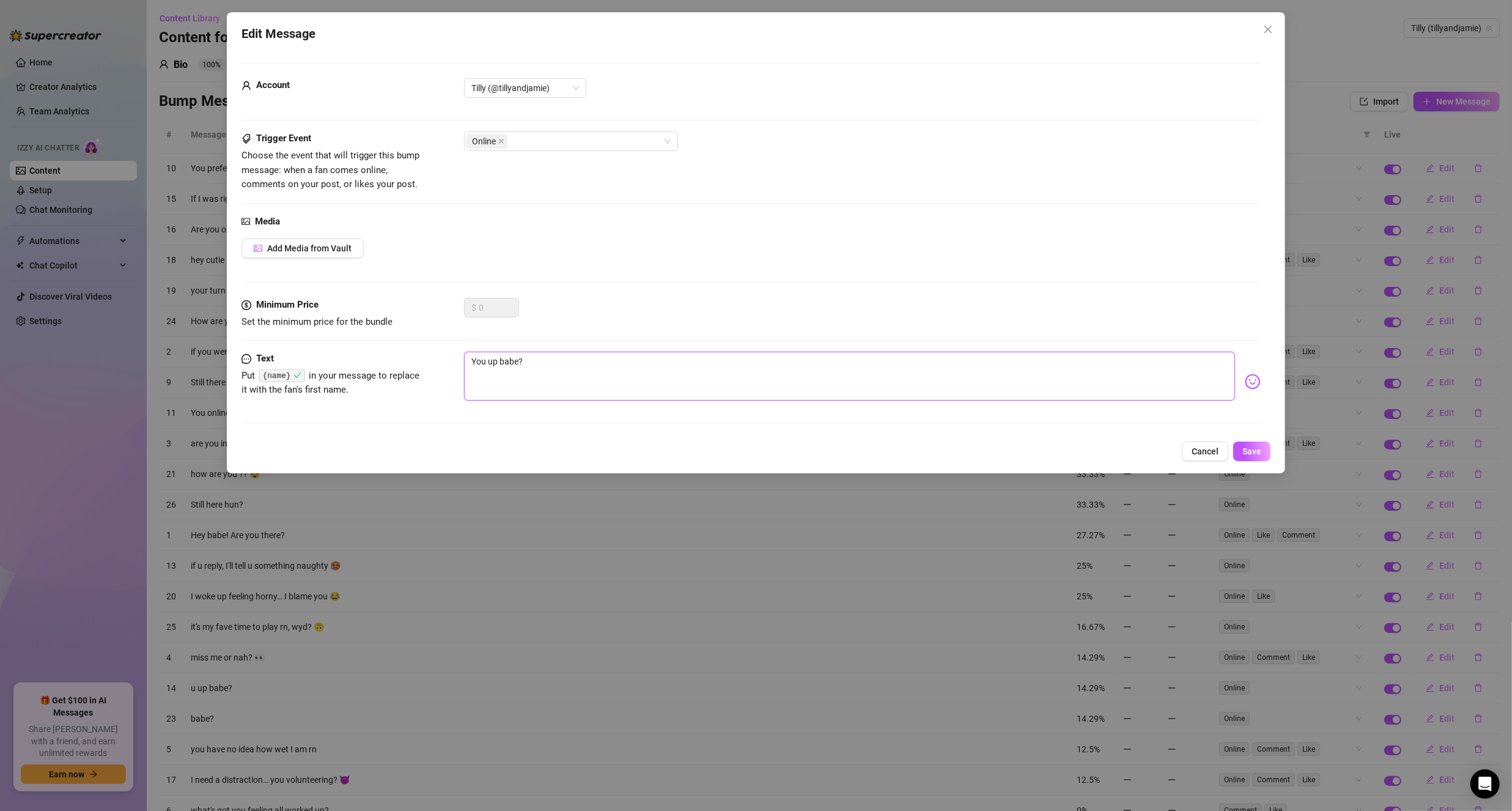
paste textarea "{name}"
type textarea "You up {name}?"
drag, startPoint x: 1266, startPoint y: 451, endPoint x: 1121, endPoint y: 483, distance: 148.5
click at [1266, 451] on button "Save" at bounding box center [1252, 451] width 37 height 19
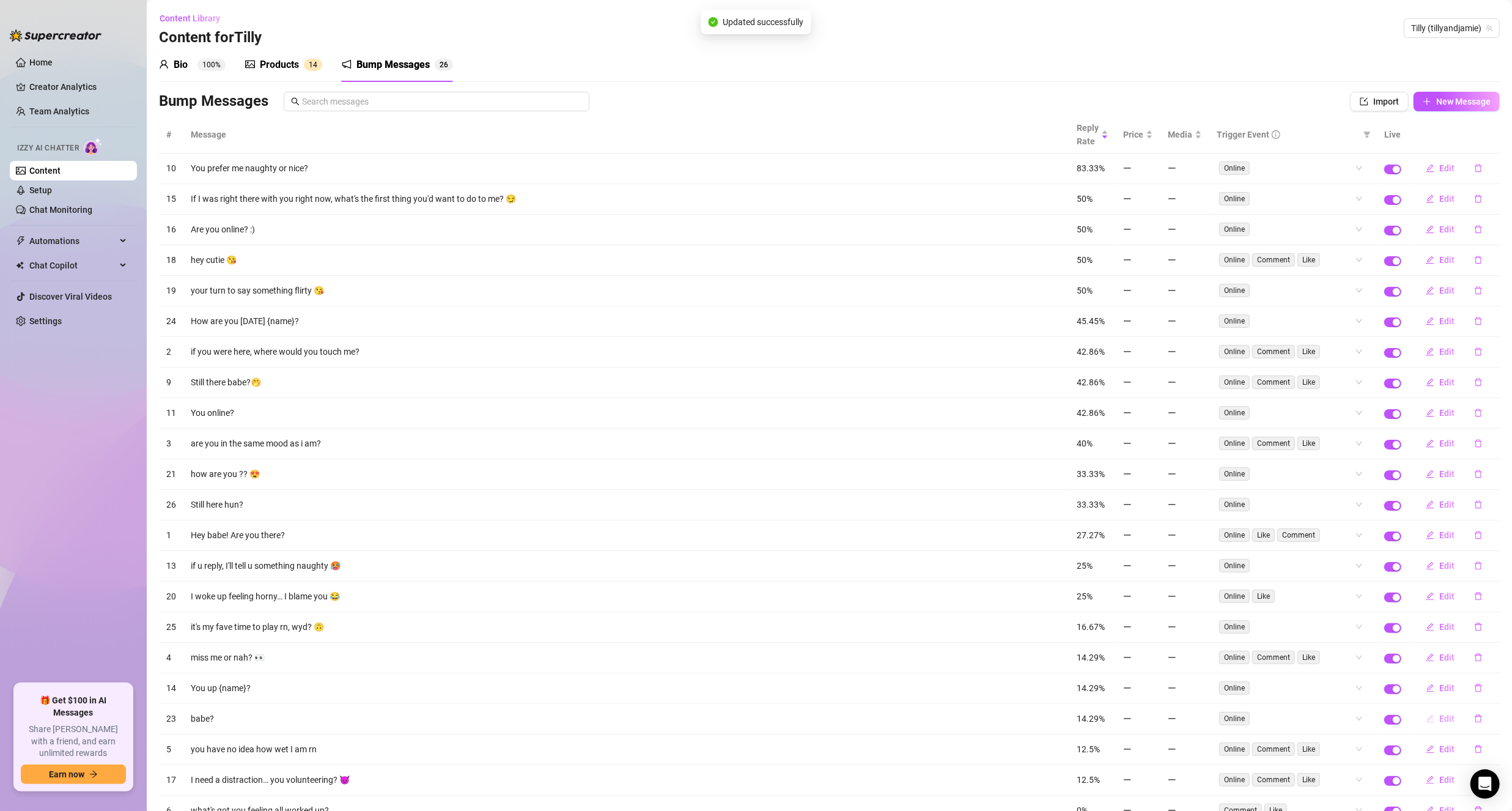
click at [1440, 713] on span "Edit" at bounding box center [1447, 718] width 15 height 10
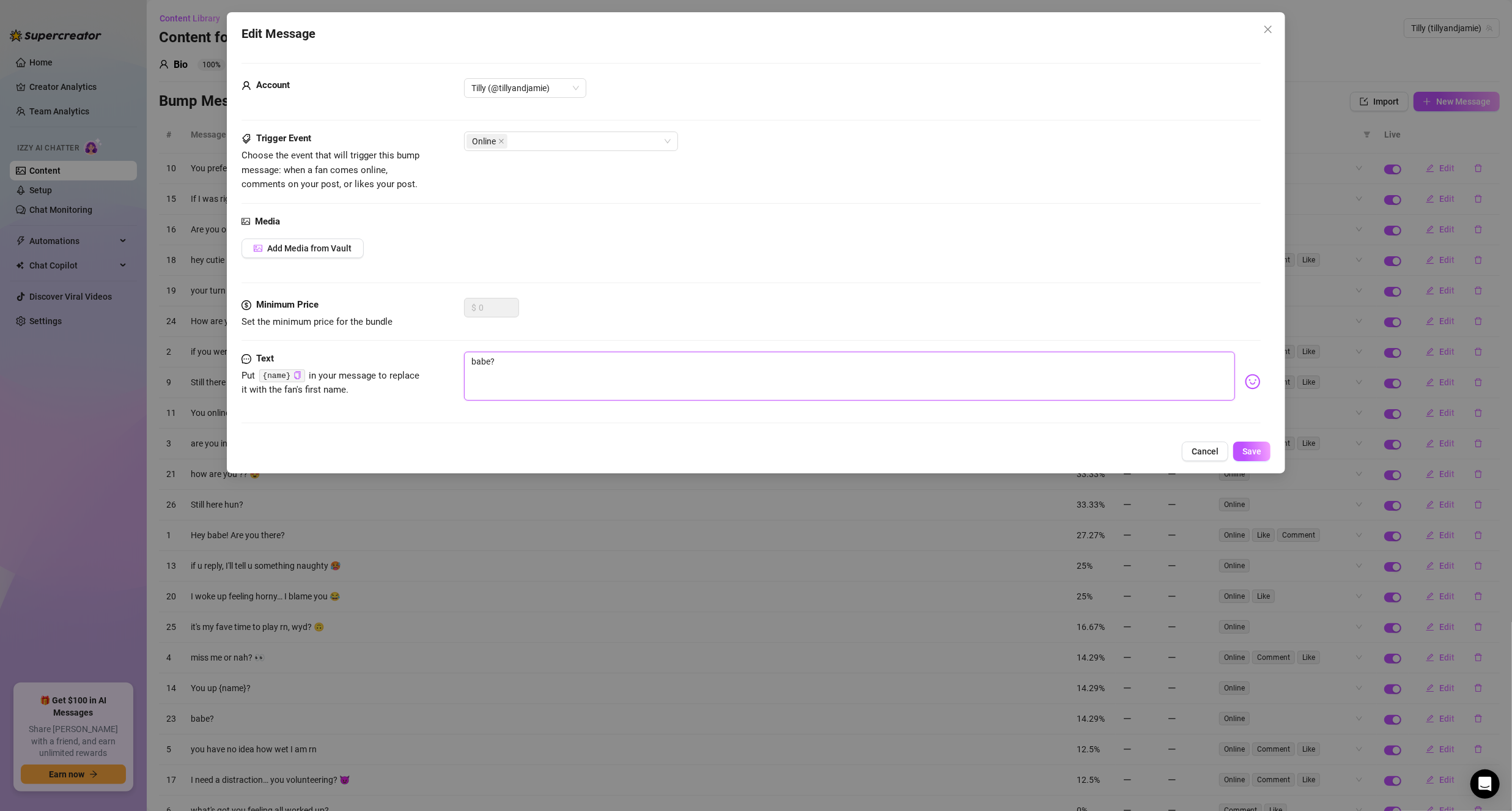
click at [475, 357] on textarea "babe?" at bounding box center [849, 376] width 771 height 49
paste textarea "{name}"
type textarea "{name}?"
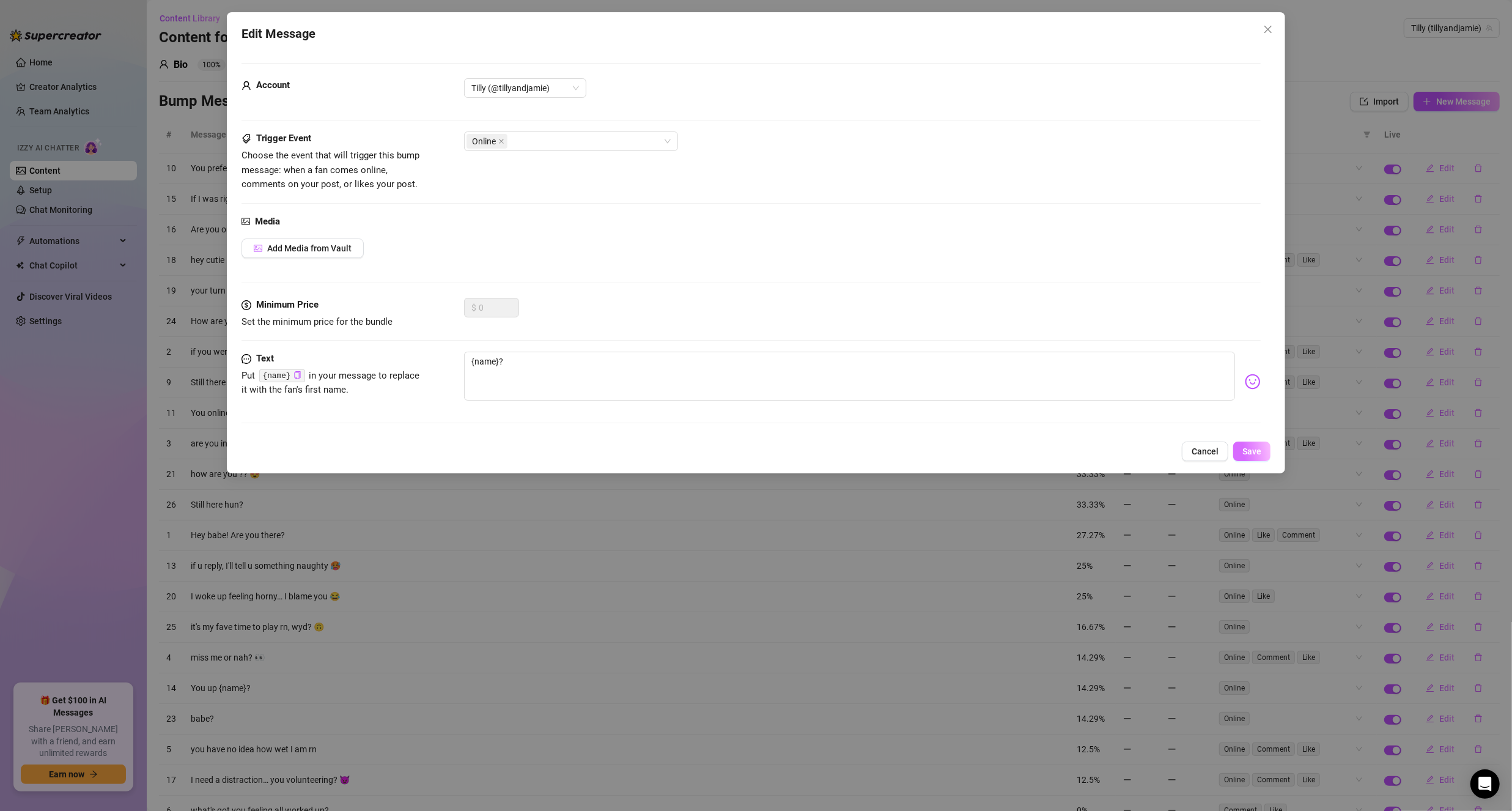
click at [1252, 451] on span "Save" at bounding box center [1252, 452] width 19 height 10
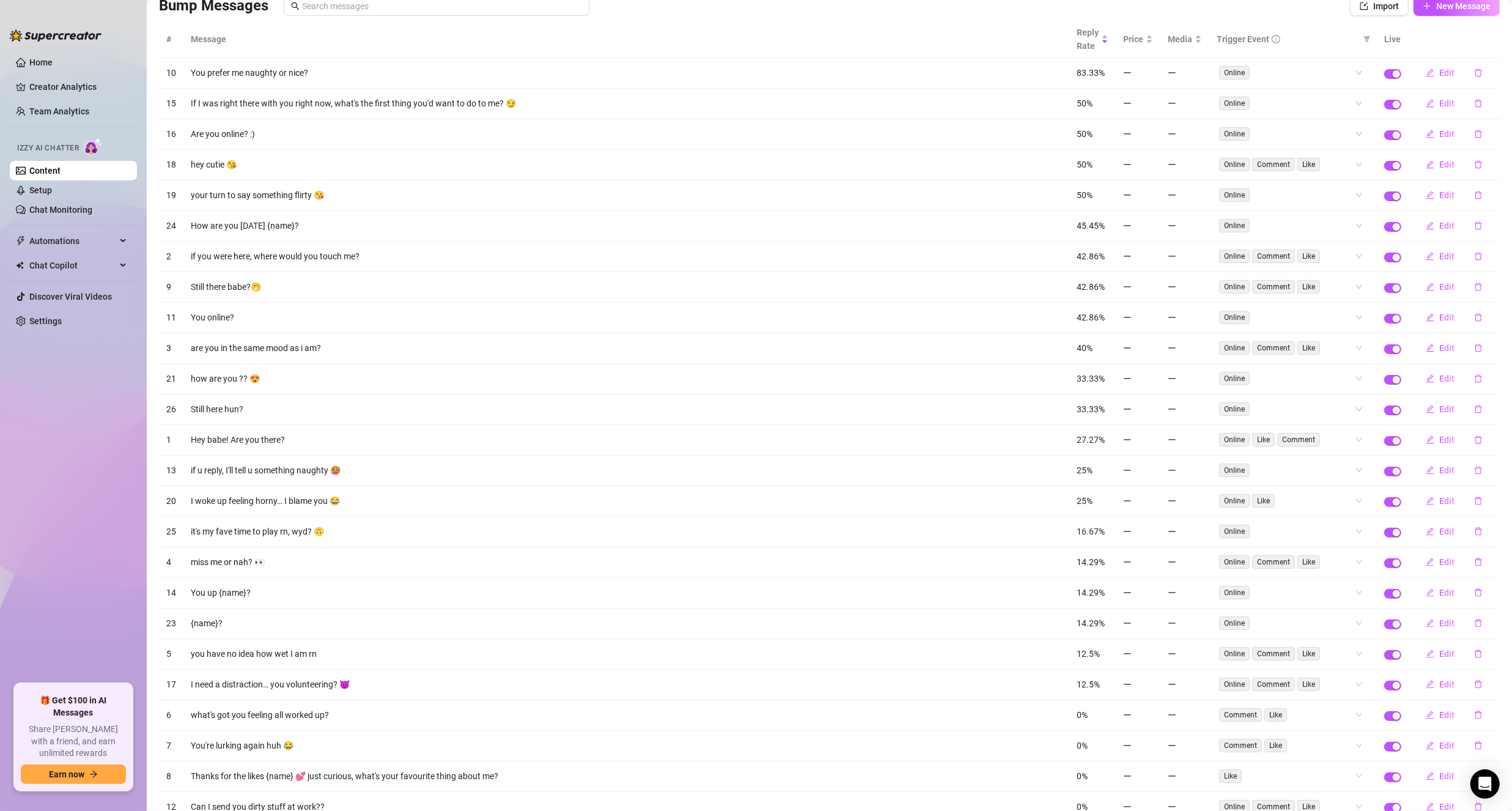
scroll to position [153, 0]
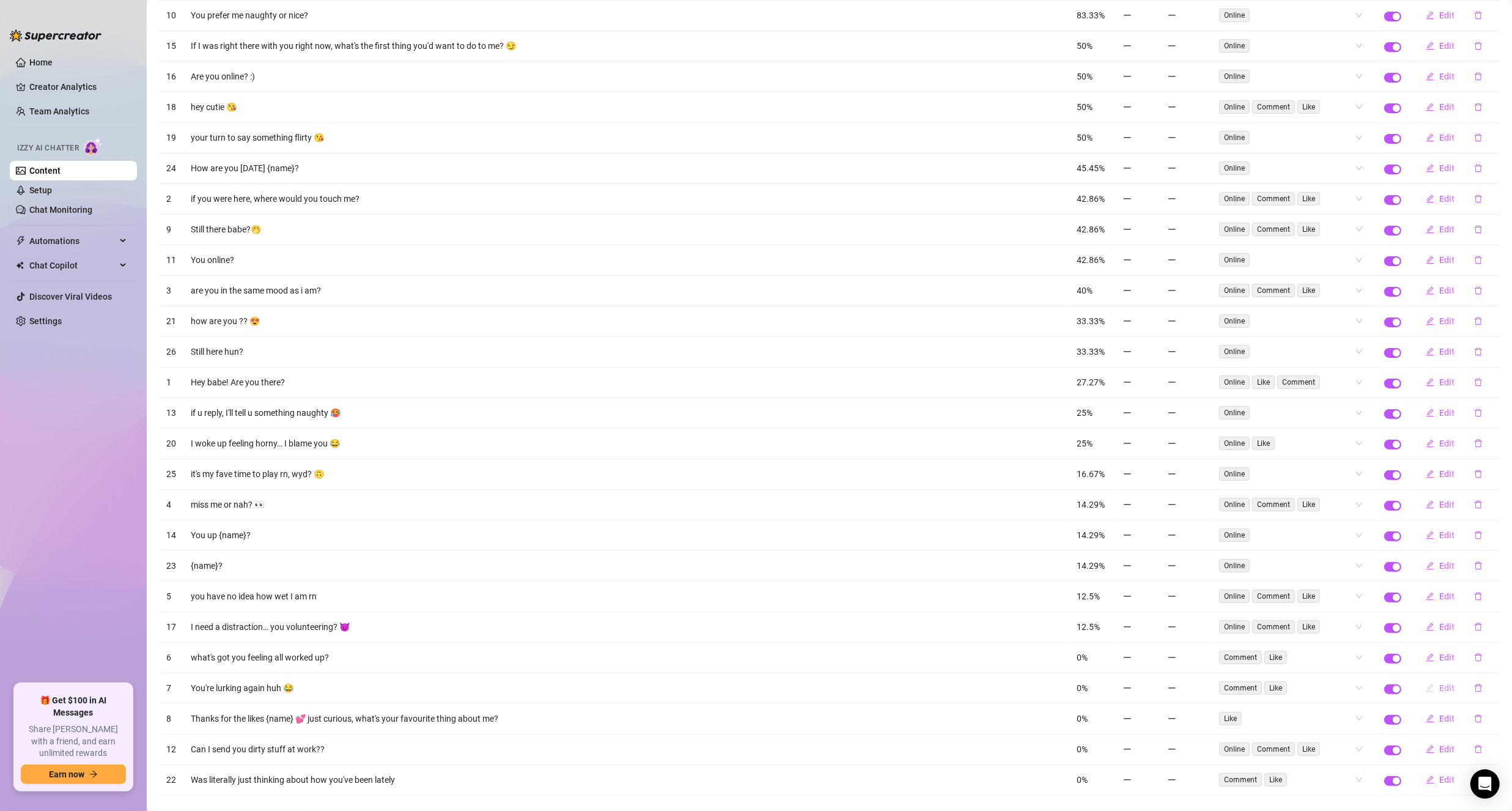
click at [1427, 678] on button "Edit" at bounding box center [1440, 688] width 48 height 19
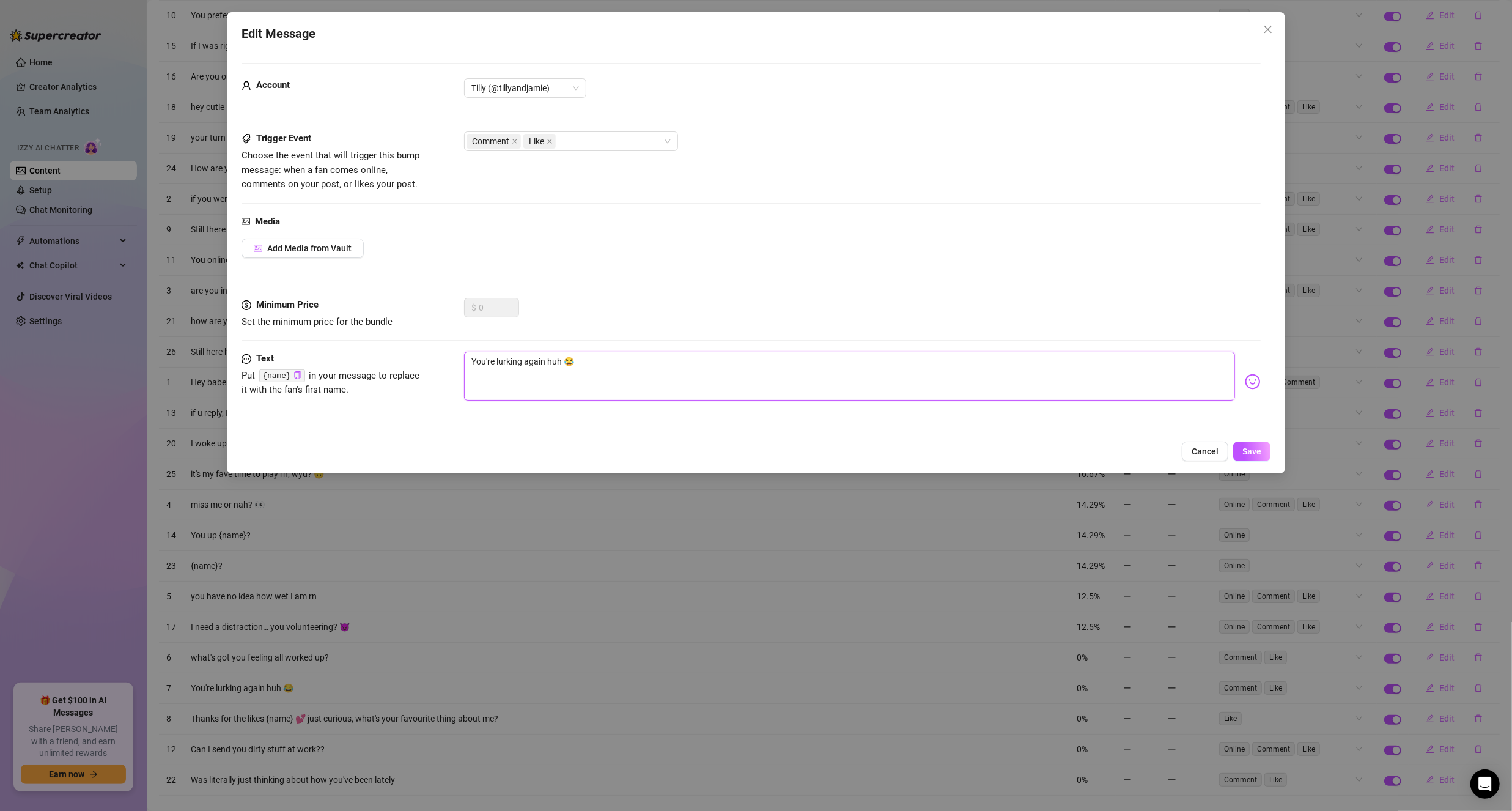
click at [597, 362] on textarea "You're lurking again huh 😂" at bounding box center [849, 376] width 771 height 49
type textarea "You're lurking again huh"
type textarea "You're lurking again huh 😜"
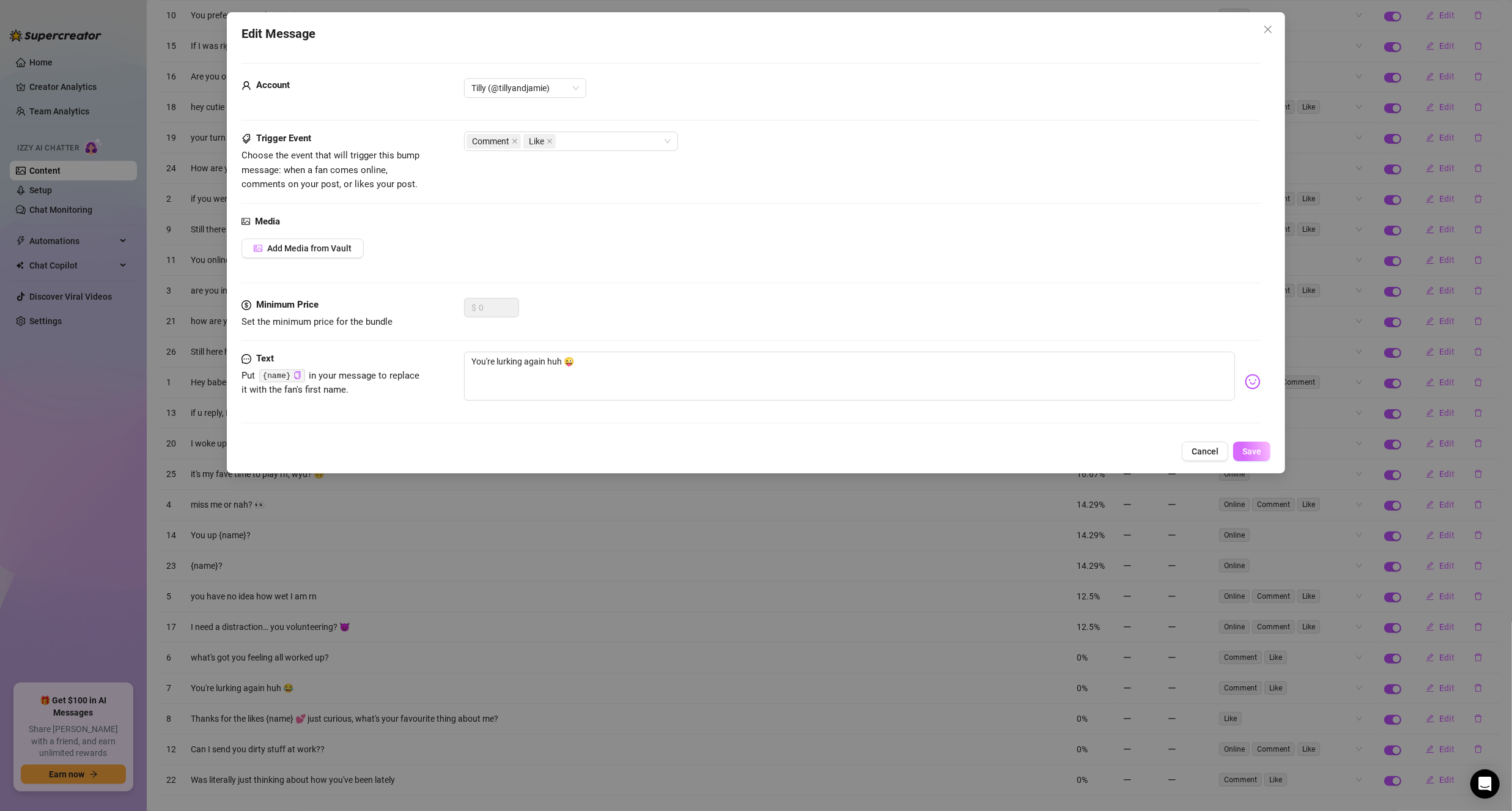
click at [1260, 447] on span "Save" at bounding box center [1252, 452] width 19 height 10
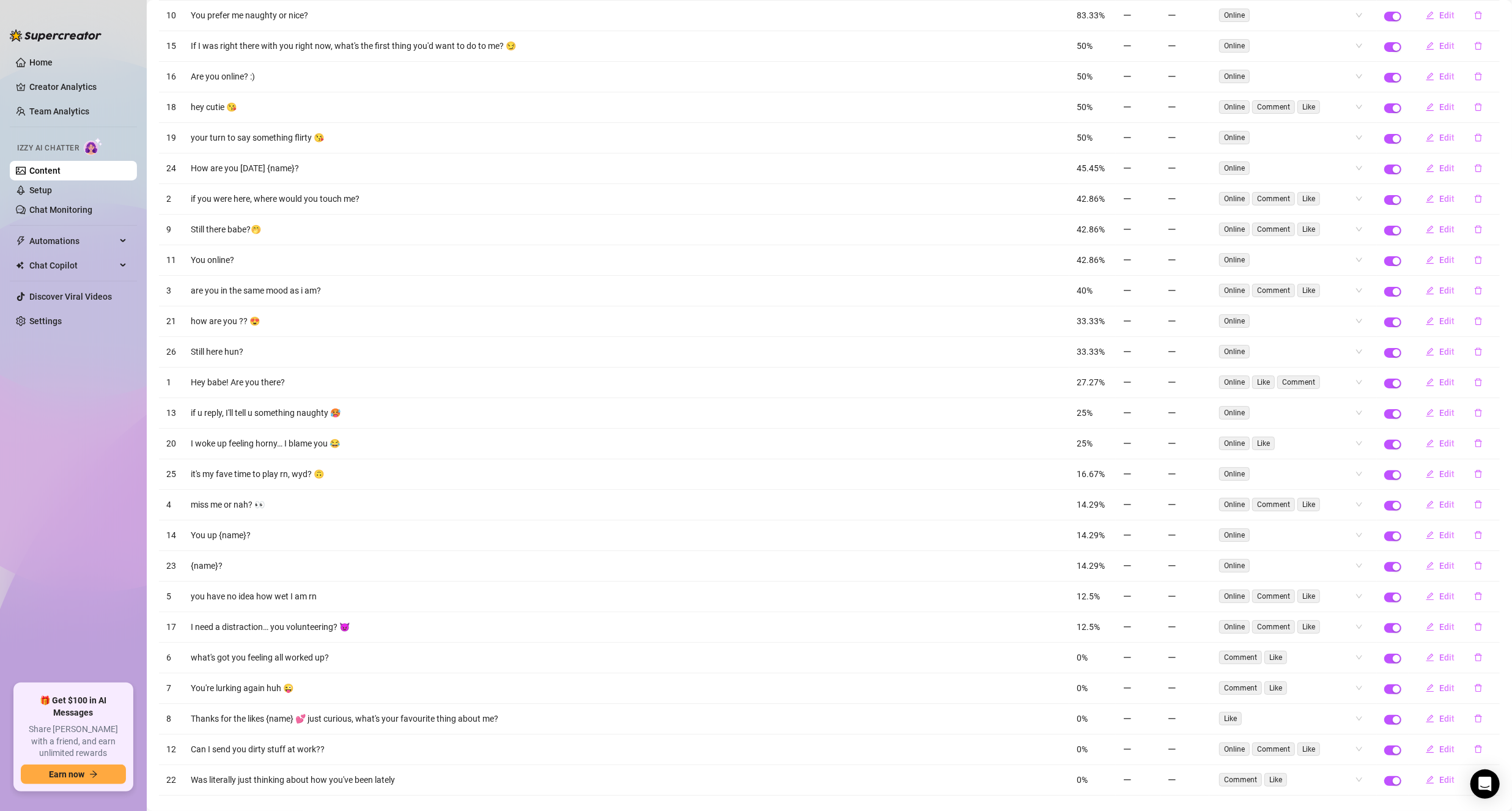
scroll to position [0, 0]
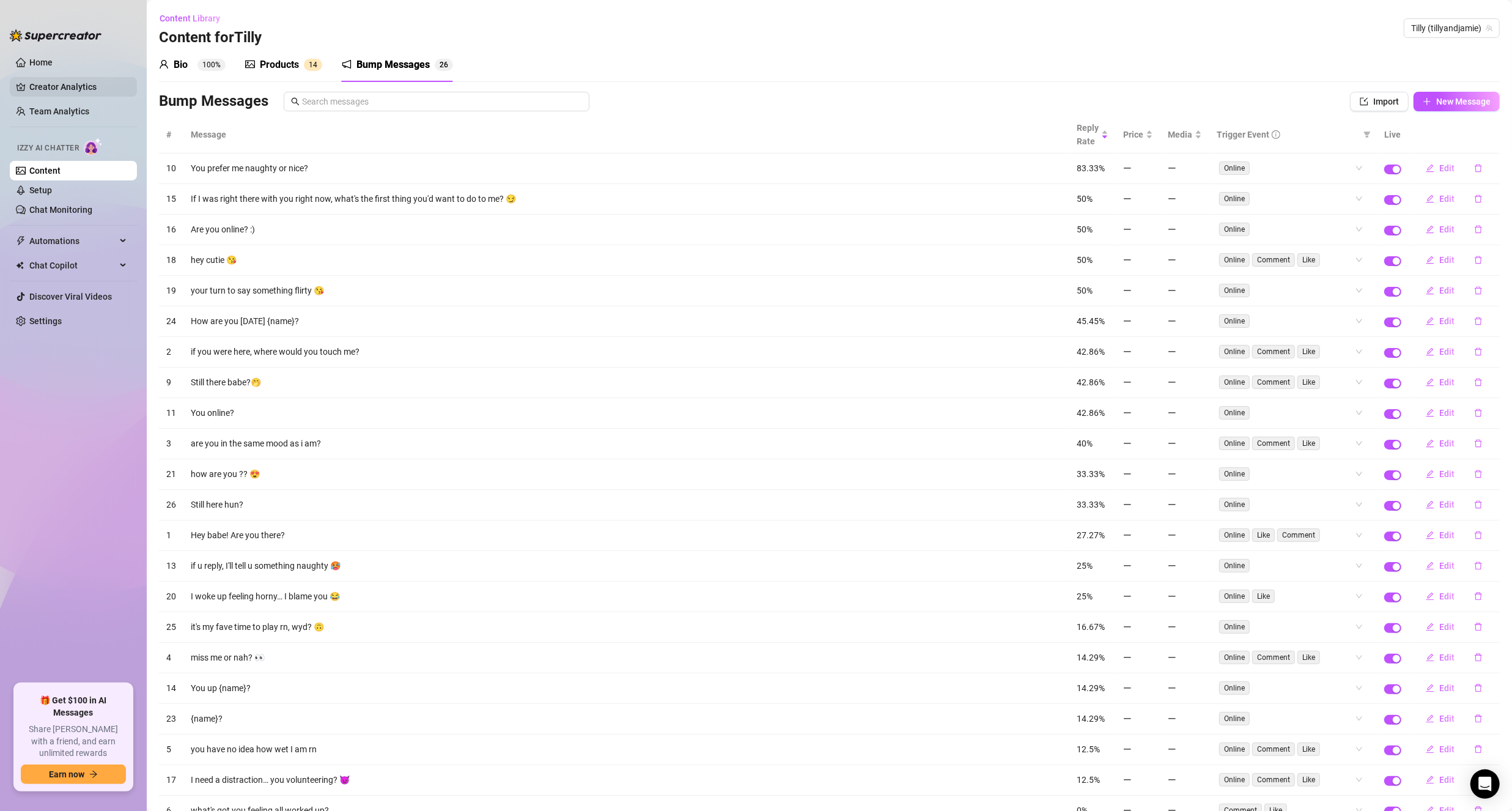
click at [54, 89] on link "Creator Analytics" at bounding box center [78, 86] width 98 height 19
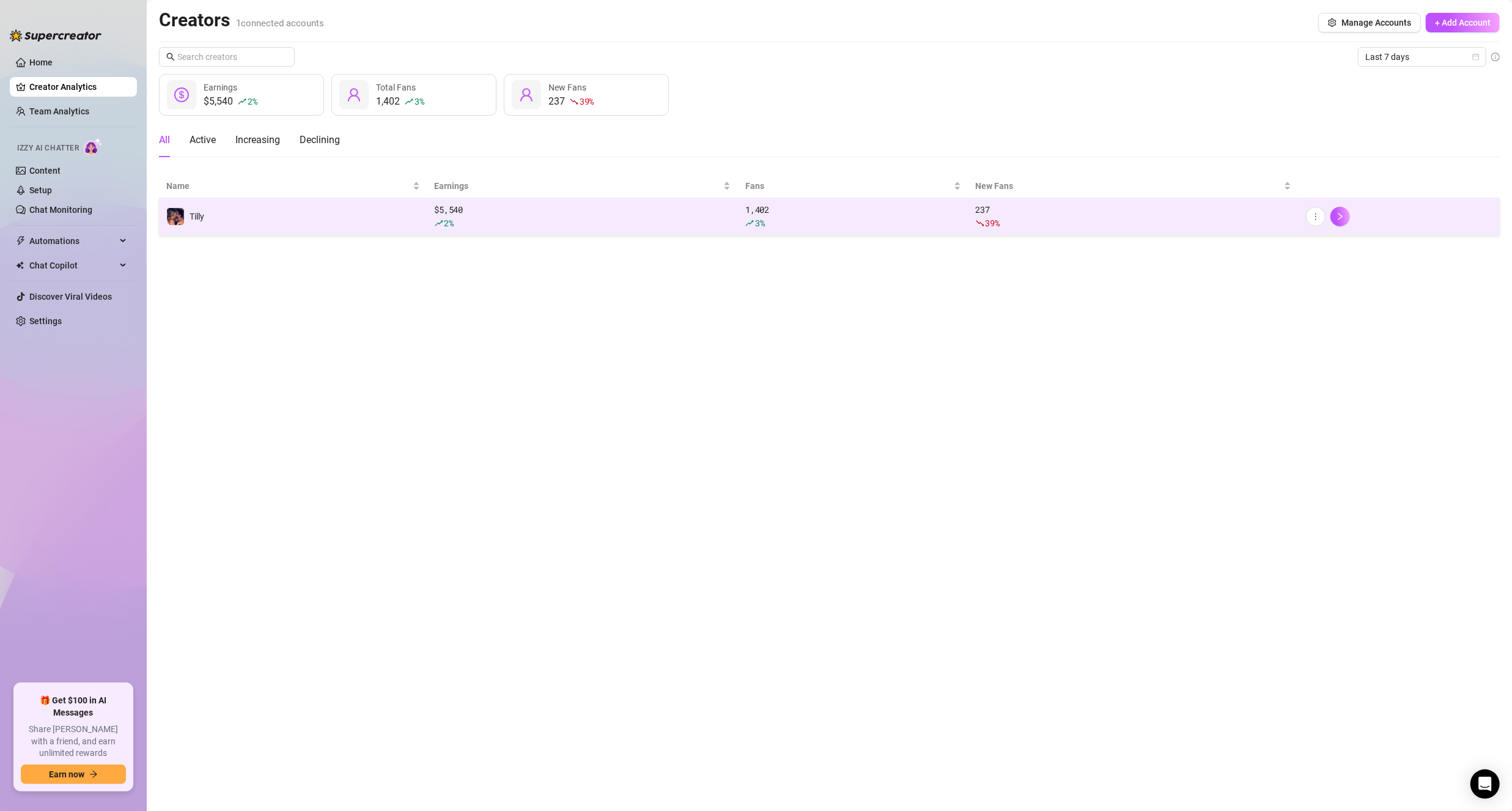
click at [311, 212] on td "Tilly" at bounding box center [293, 217] width 268 height 37
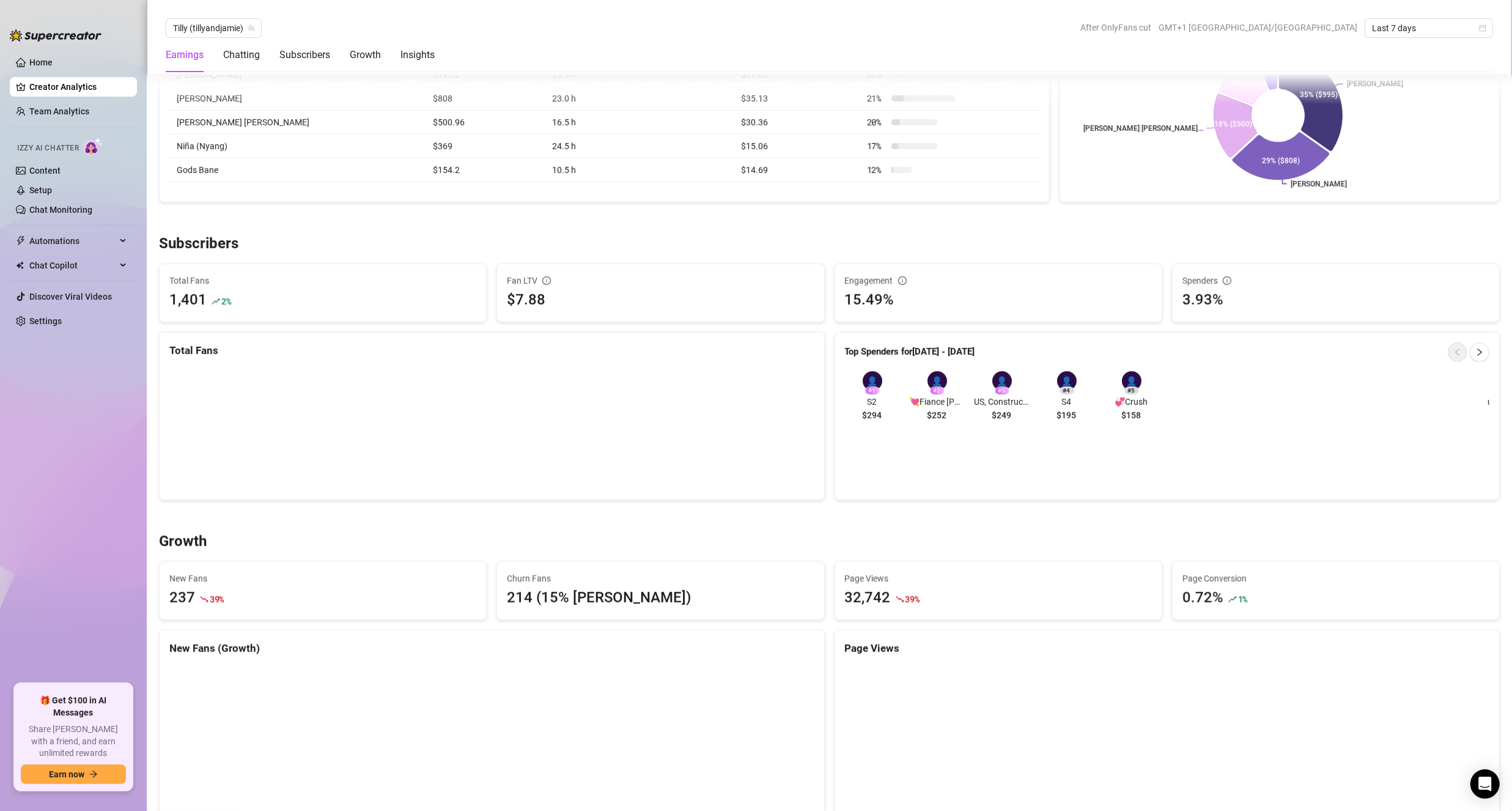
scroll to position [551, 0]
